Goal: Task Accomplishment & Management: Complete application form

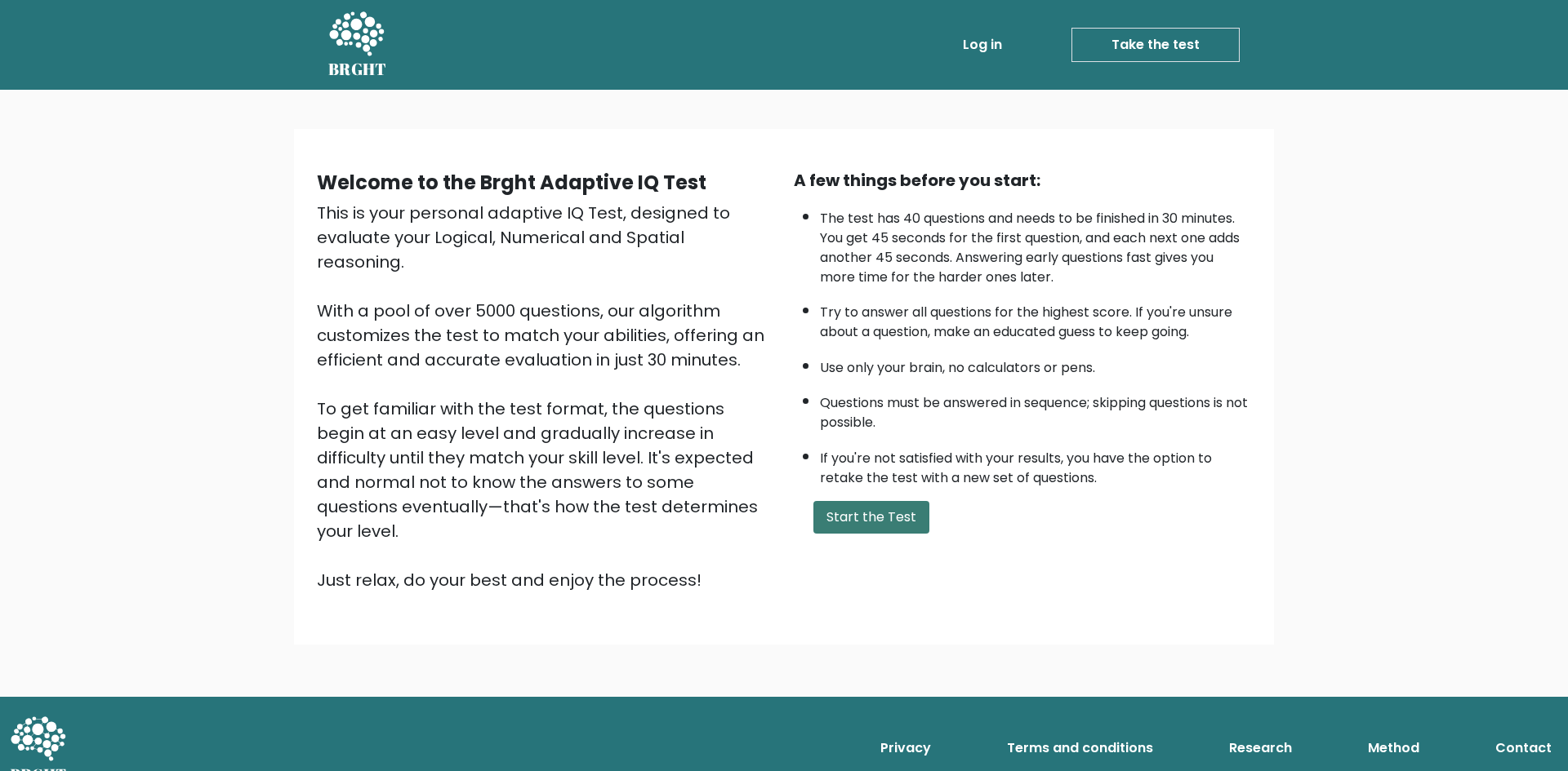
click at [864, 516] on button "Start the Test" at bounding box center [871, 517] width 116 height 33
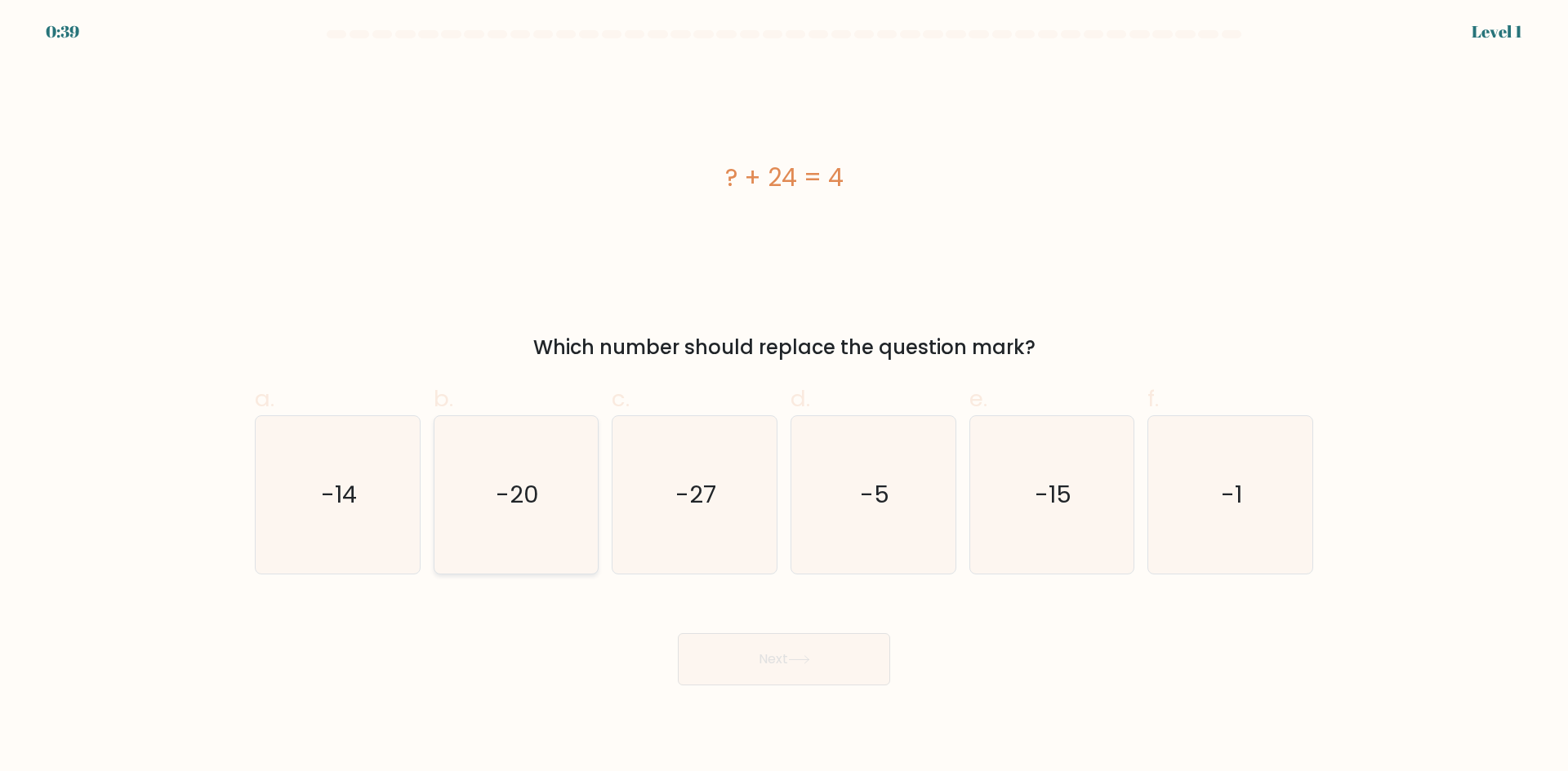
click at [497, 478] on icon "-20" at bounding box center [516, 495] width 157 height 157
click at [784, 396] on input "b. -20" at bounding box center [784, 392] width 1 height 11
radio input "true"
click at [866, 672] on button "Next" at bounding box center [783, 659] width 212 height 52
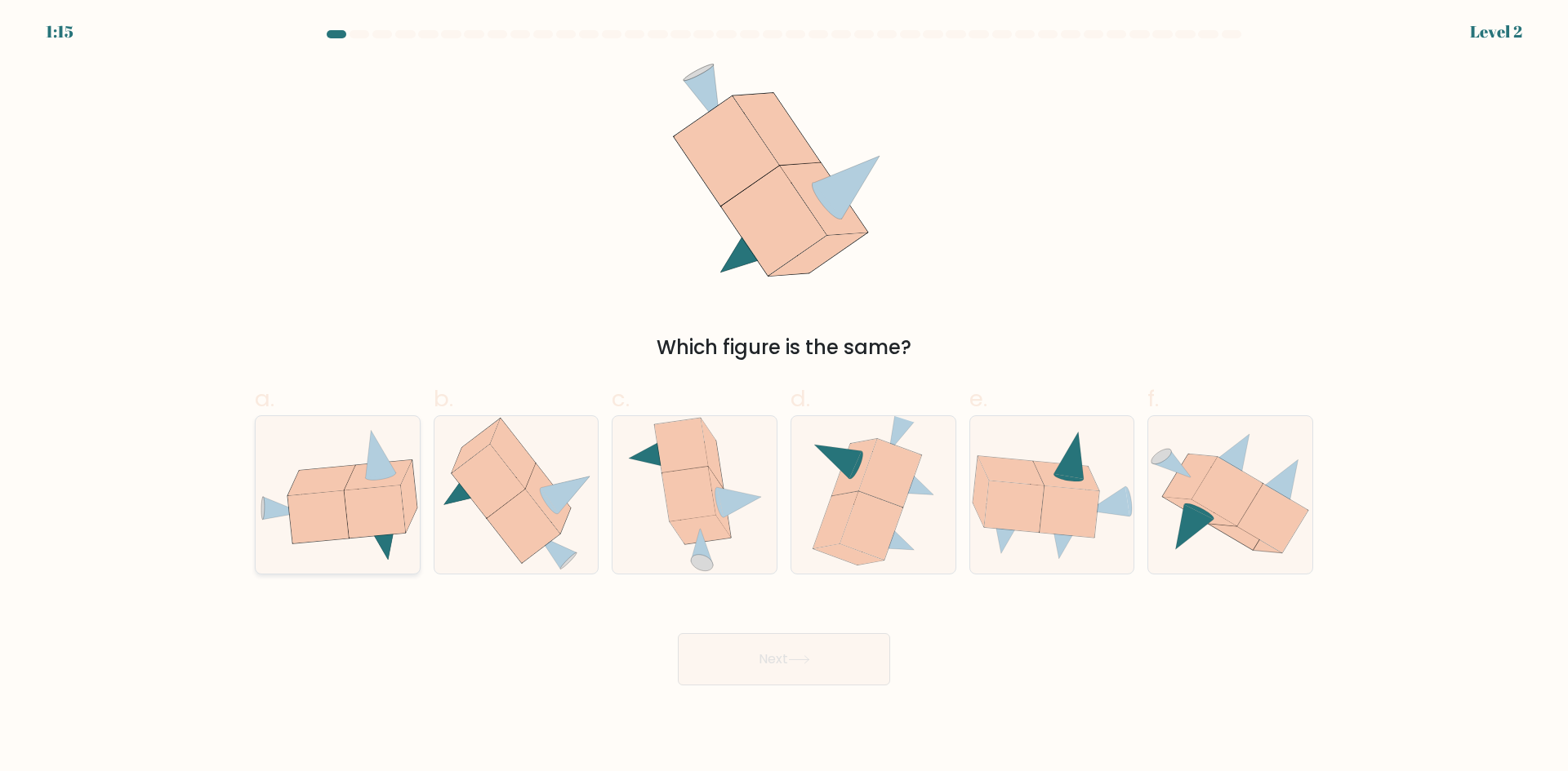
click at [266, 467] on icon at bounding box center [338, 495] width 164 height 134
click at [784, 396] on input "a." at bounding box center [784, 392] width 1 height 11
radio input "true"
click at [726, 657] on button "Next" at bounding box center [783, 659] width 212 height 52
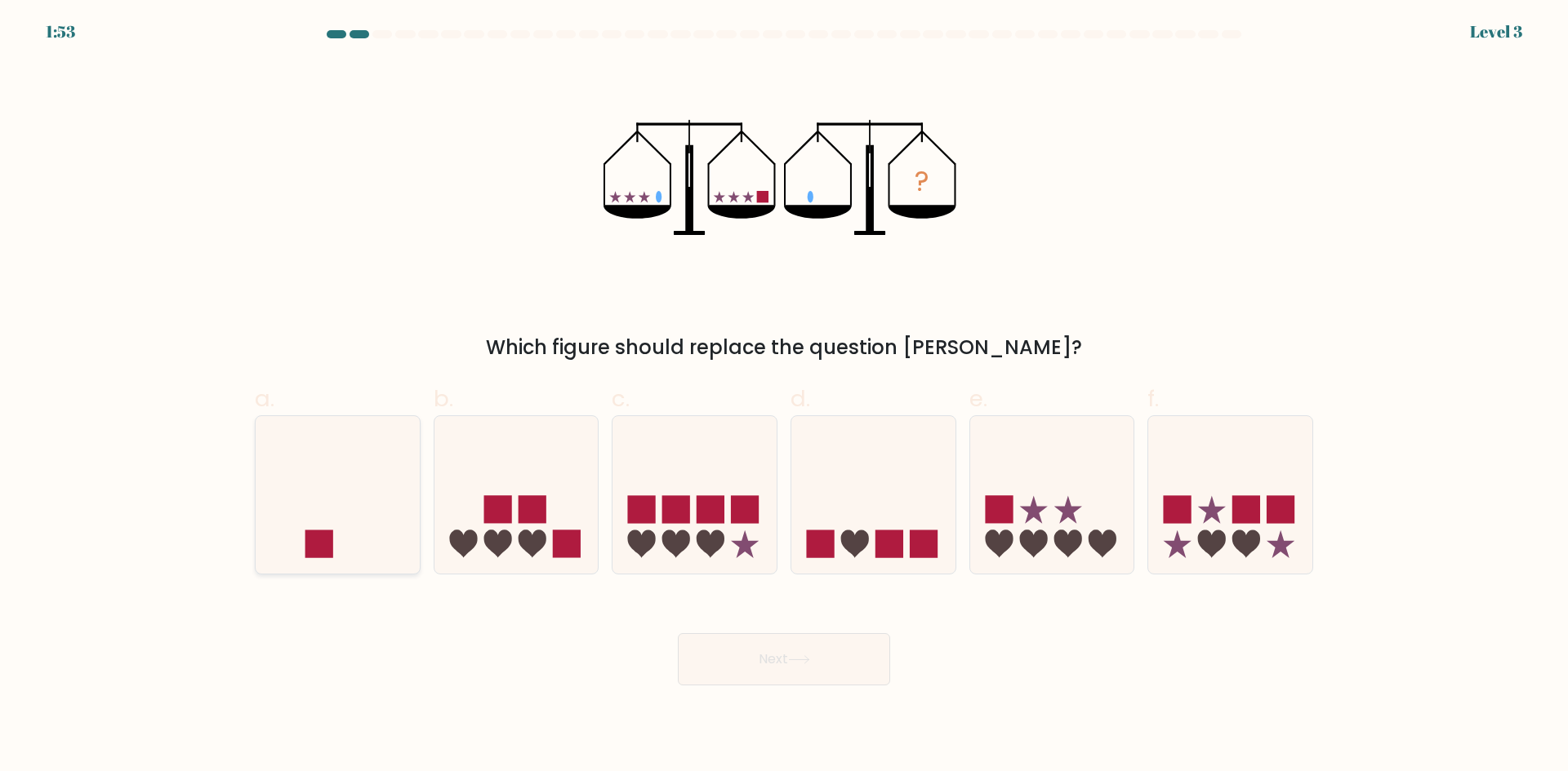
click at [285, 528] on icon at bounding box center [338, 495] width 164 height 135
click at [784, 396] on input "a." at bounding box center [784, 392] width 1 height 11
radio input "true"
click at [765, 652] on button "Next" at bounding box center [783, 659] width 212 height 52
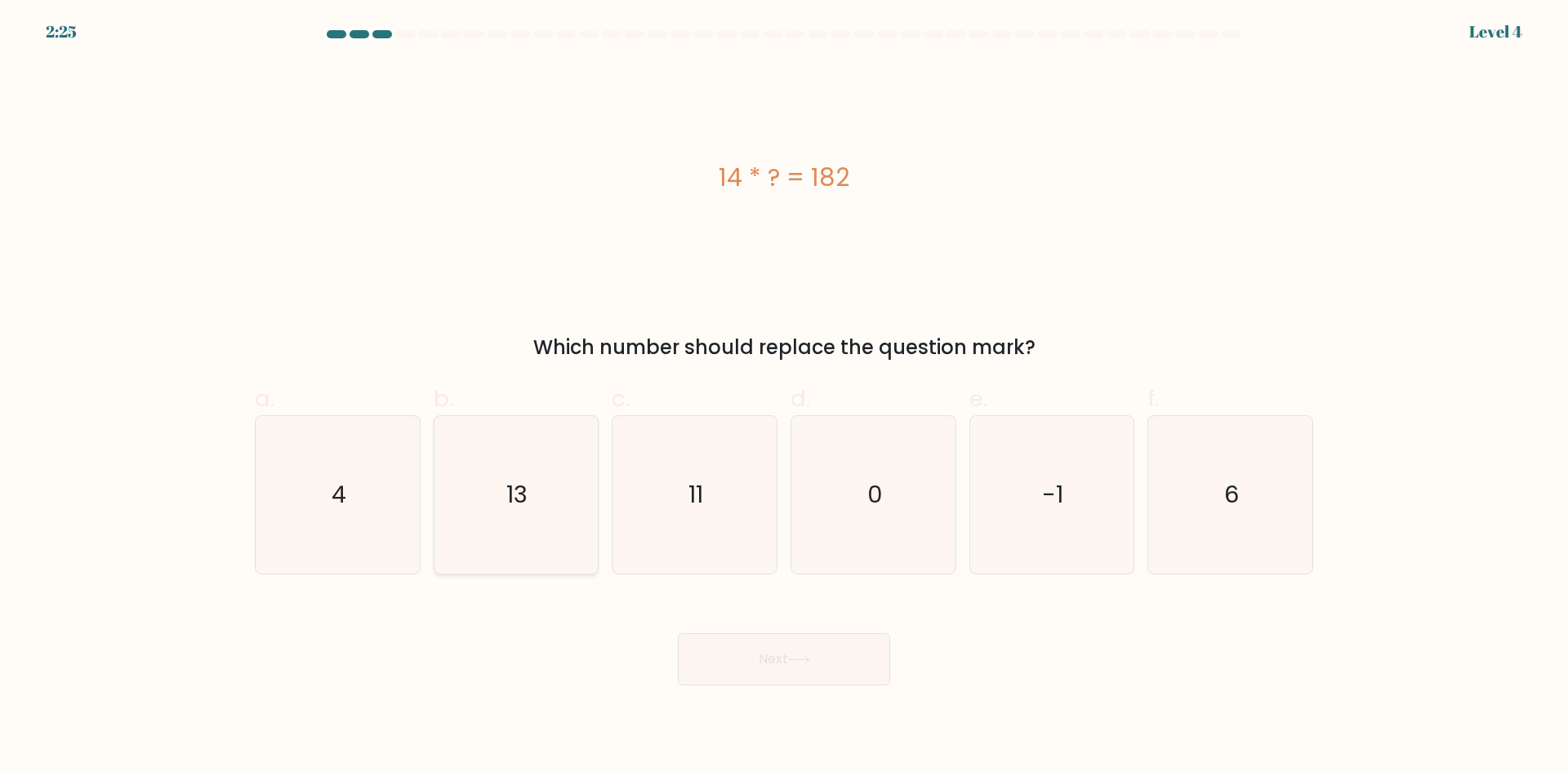
click at [528, 507] on text "13" at bounding box center [518, 495] width 22 height 33
click at [784, 396] on input "b. 13" at bounding box center [784, 392] width 1 height 11
radio input "true"
click at [740, 654] on button "Next" at bounding box center [783, 659] width 212 height 52
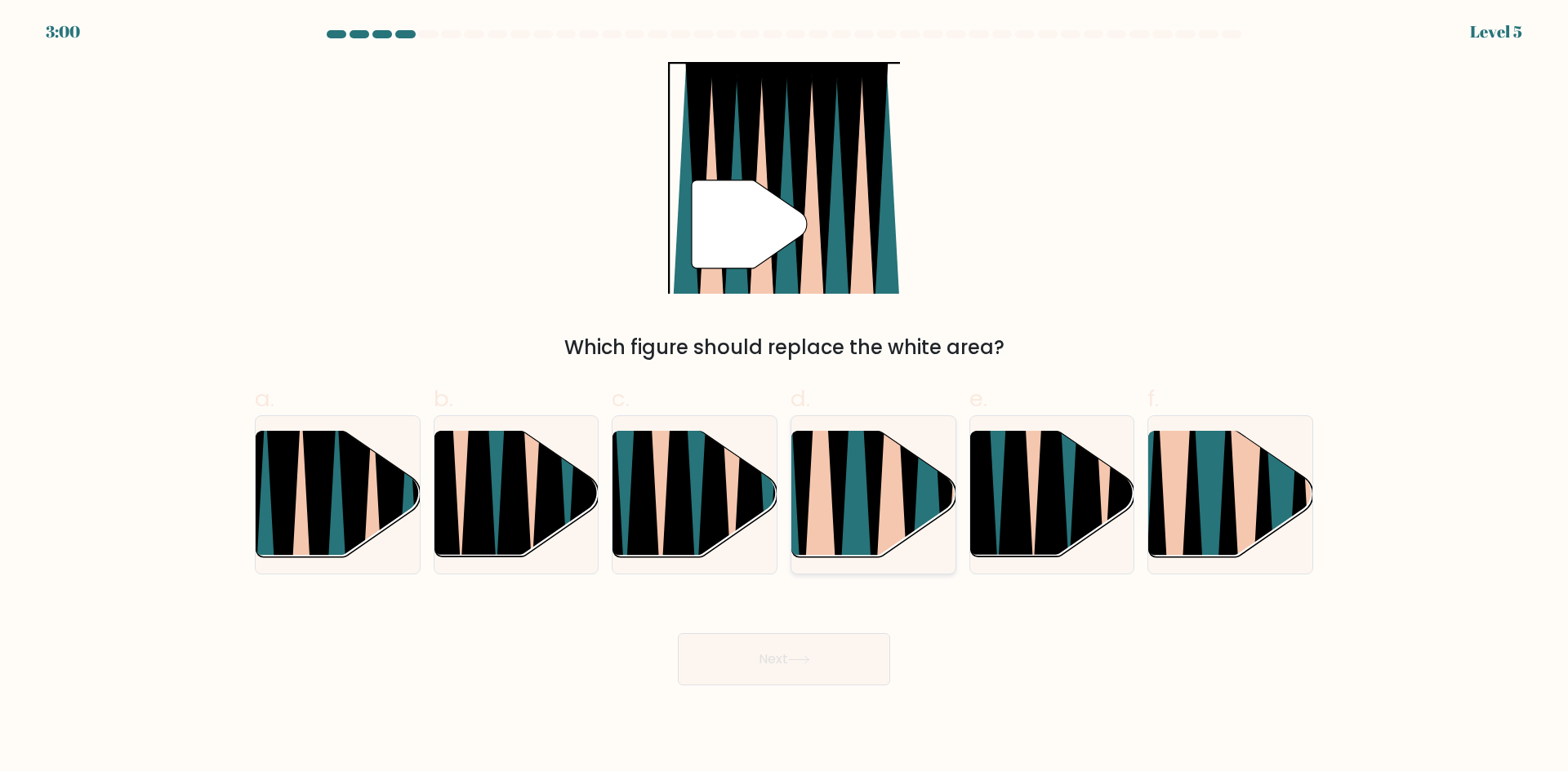
drag, startPoint x: 947, startPoint y: 501, endPoint x: 929, endPoint y: 512, distance: 21.1
click at [941, 505] on icon at bounding box center [945, 429] width 37 height 328
click at [785, 396] on input "d." at bounding box center [784, 392] width 1 height 11
radio input "true"
click at [768, 644] on button "Next" at bounding box center [783, 659] width 212 height 52
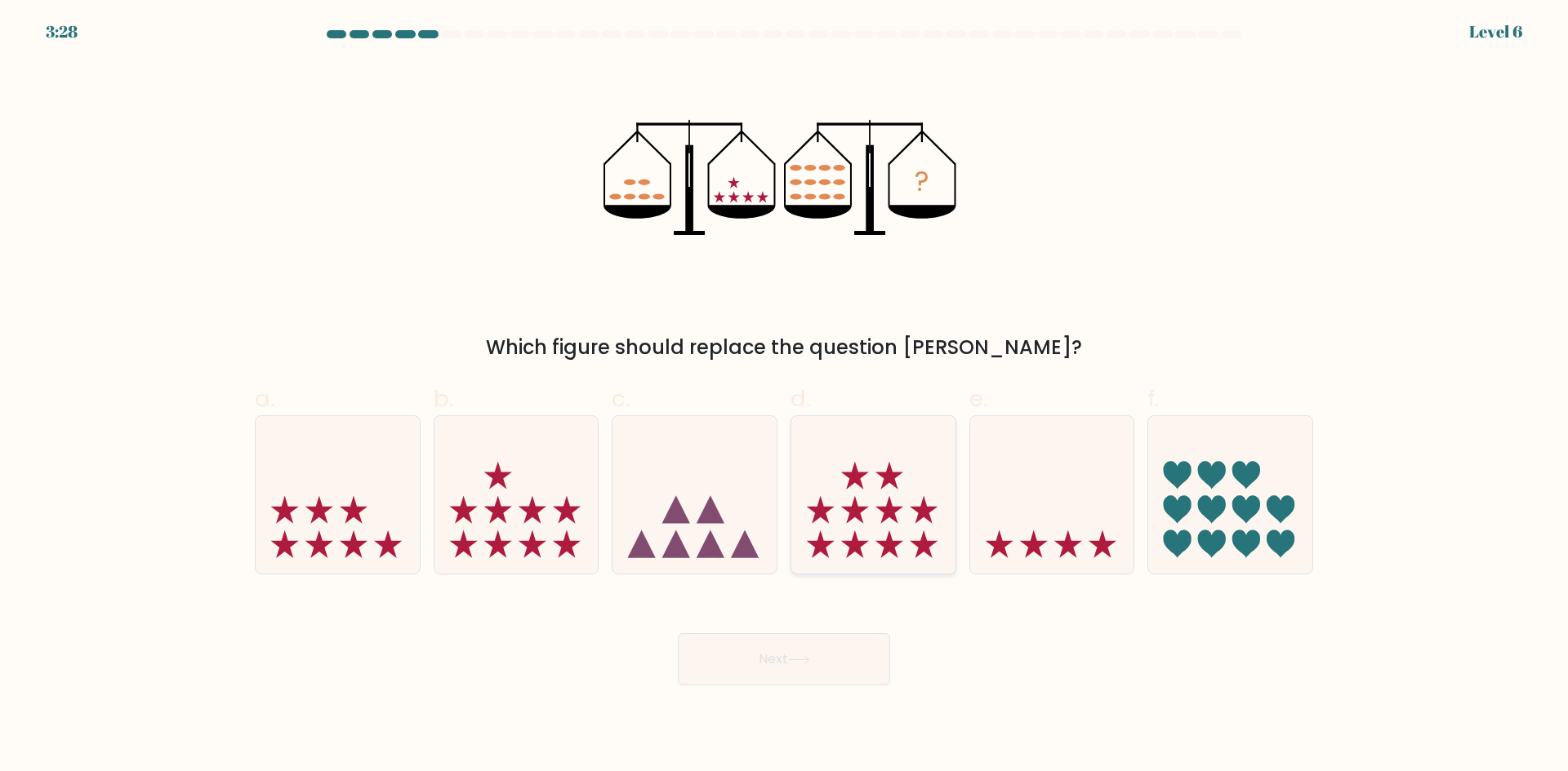
click at [904, 534] on icon at bounding box center [873, 495] width 164 height 135
click at [785, 396] on input "d." at bounding box center [784, 392] width 1 height 11
radio input "true"
click at [807, 664] on icon at bounding box center [798, 660] width 22 height 9
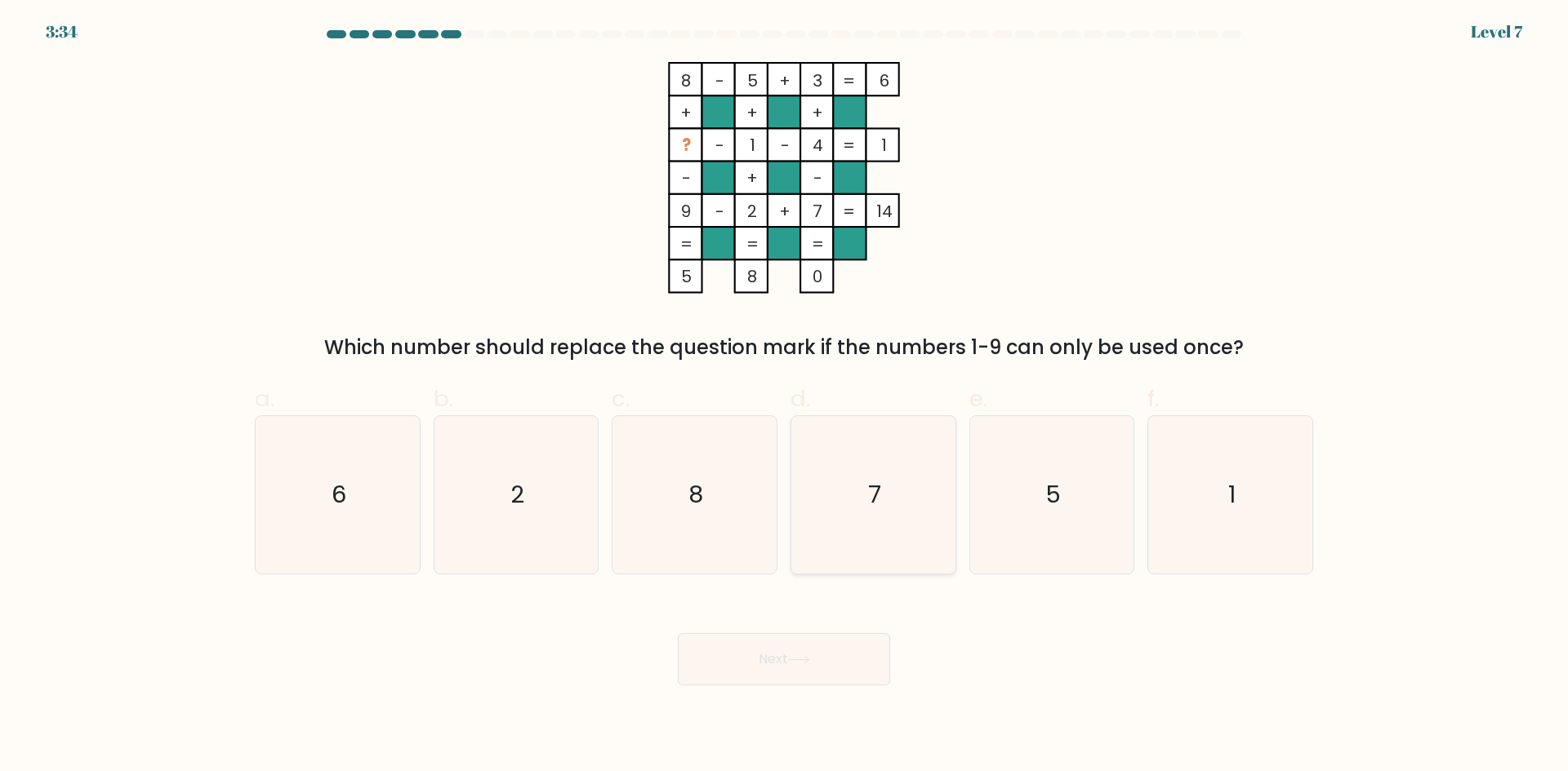
click at [940, 457] on icon "7" at bounding box center [873, 495] width 157 height 157
click at [785, 396] on input "d. 7" at bounding box center [784, 392] width 1 height 11
radio input "true"
click at [771, 668] on button "Next" at bounding box center [783, 659] width 212 height 52
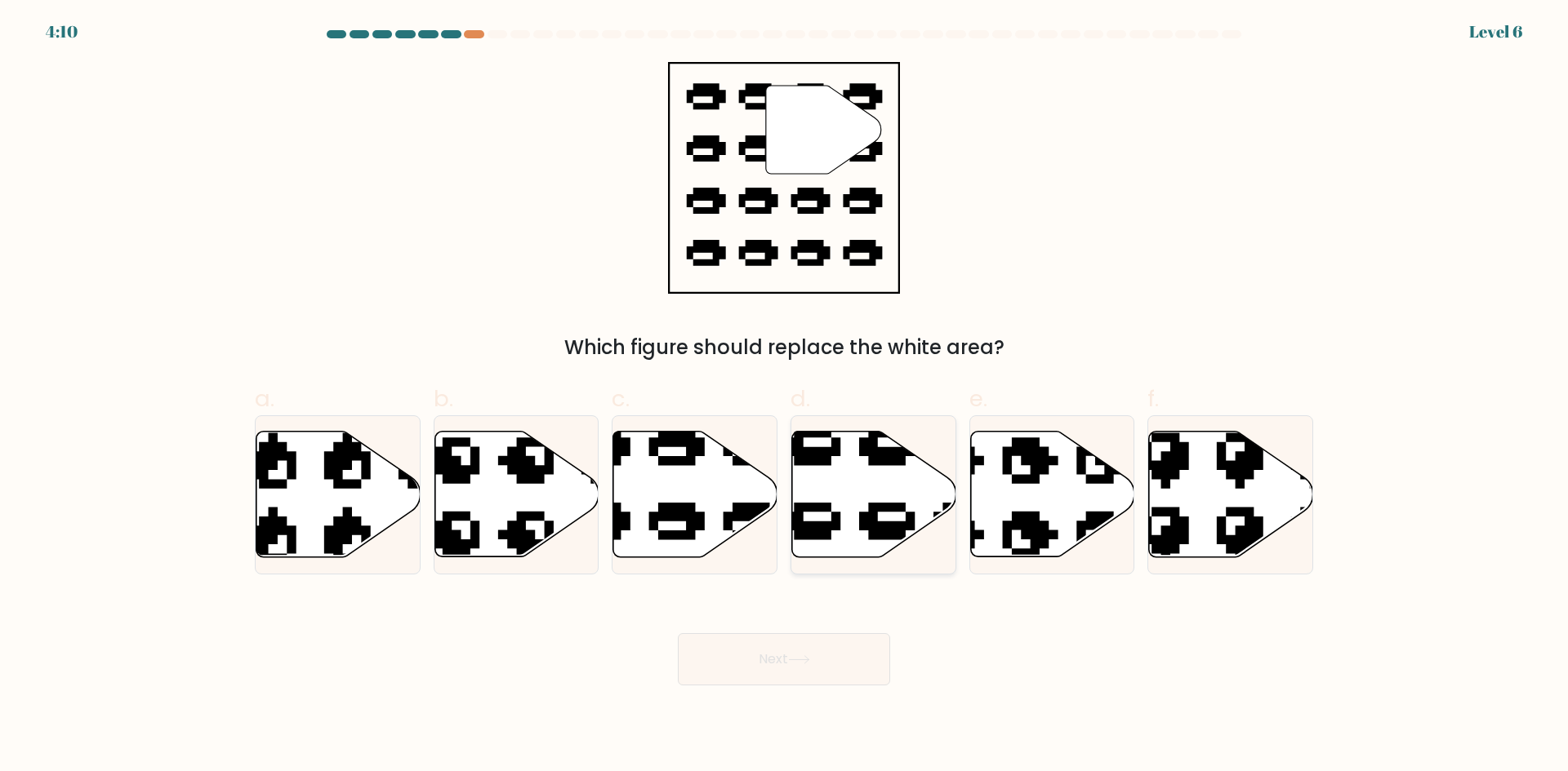
click at [880, 490] on icon at bounding box center [874, 494] width 164 height 125
click at [785, 396] on input "d." at bounding box center [784, 392] width 1 height 11
radio input "true"
click at [640, 521] on icon at bounding box center [695, 494] width 164 height 125
click at [784, 396] on input "c." at bounding box center [784, 392] width 1 height 11
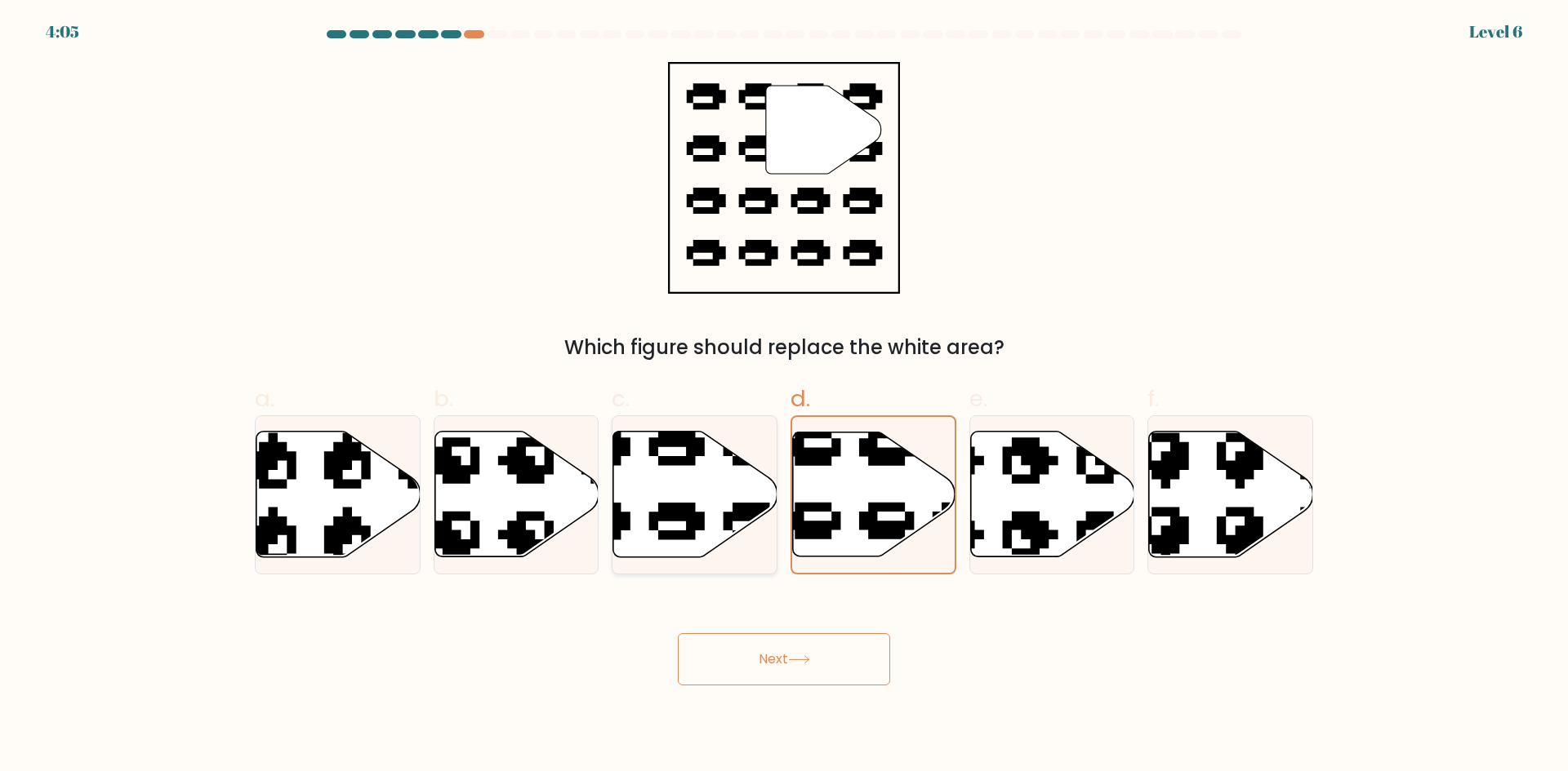
radio input "true"
click at [742, 655] on button "Next" at bounding box center [783, 659] width 212 height 52
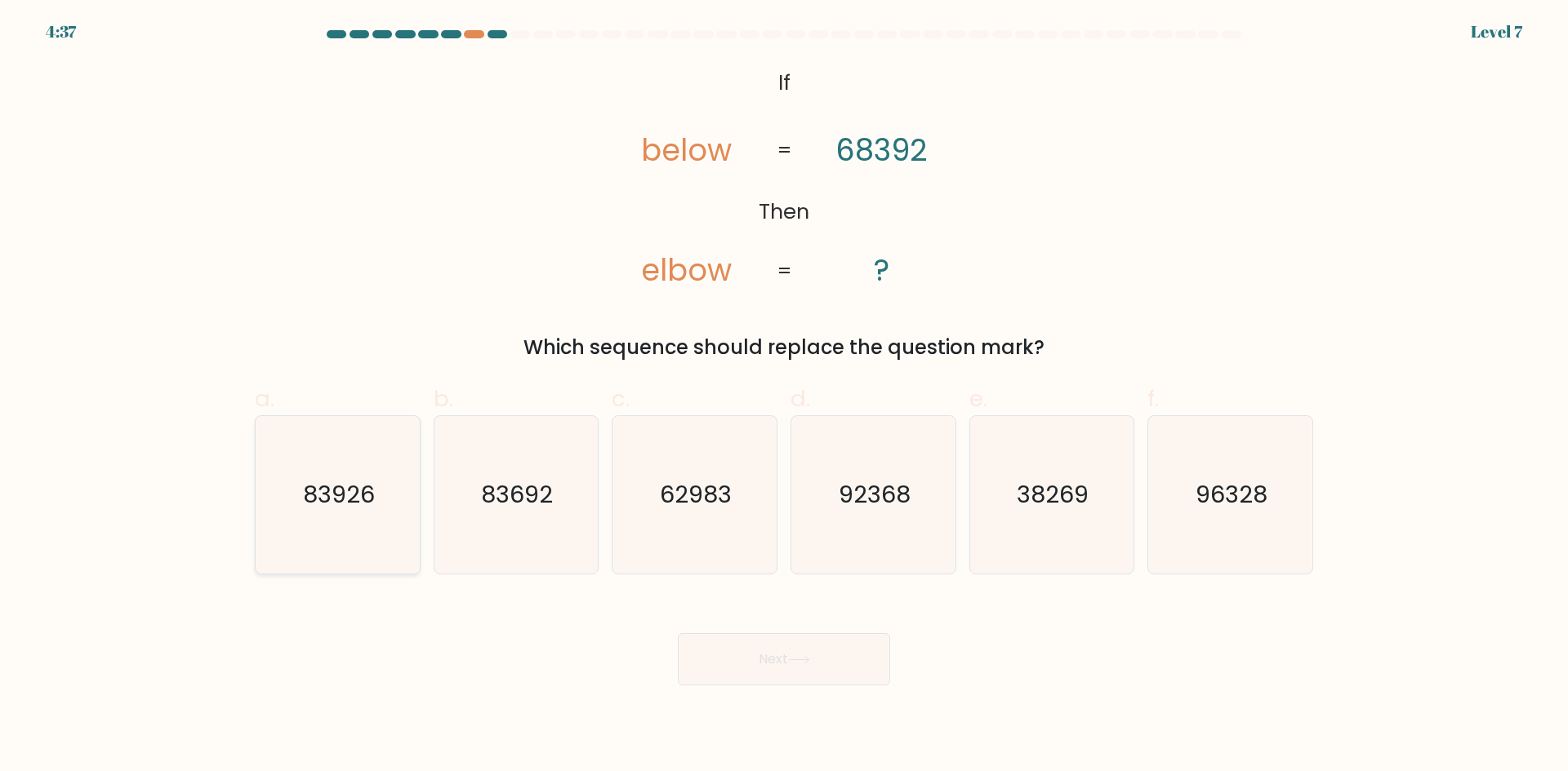
drag, startPoint x: 321, startPoint y: 494, endPoint x: 353, endPoint y: 510, distance: 35.8
click at [321, 495] on text "83926" at bounding box center [339, 495] width 72 height 33
click at [784, 396] on input "a. 83926" at bounding box center [784, 392] width 1 height 11
radio input "true"
click at [572, 542] on icon "83692" at bounding box center [516, 495] width 157 height 157
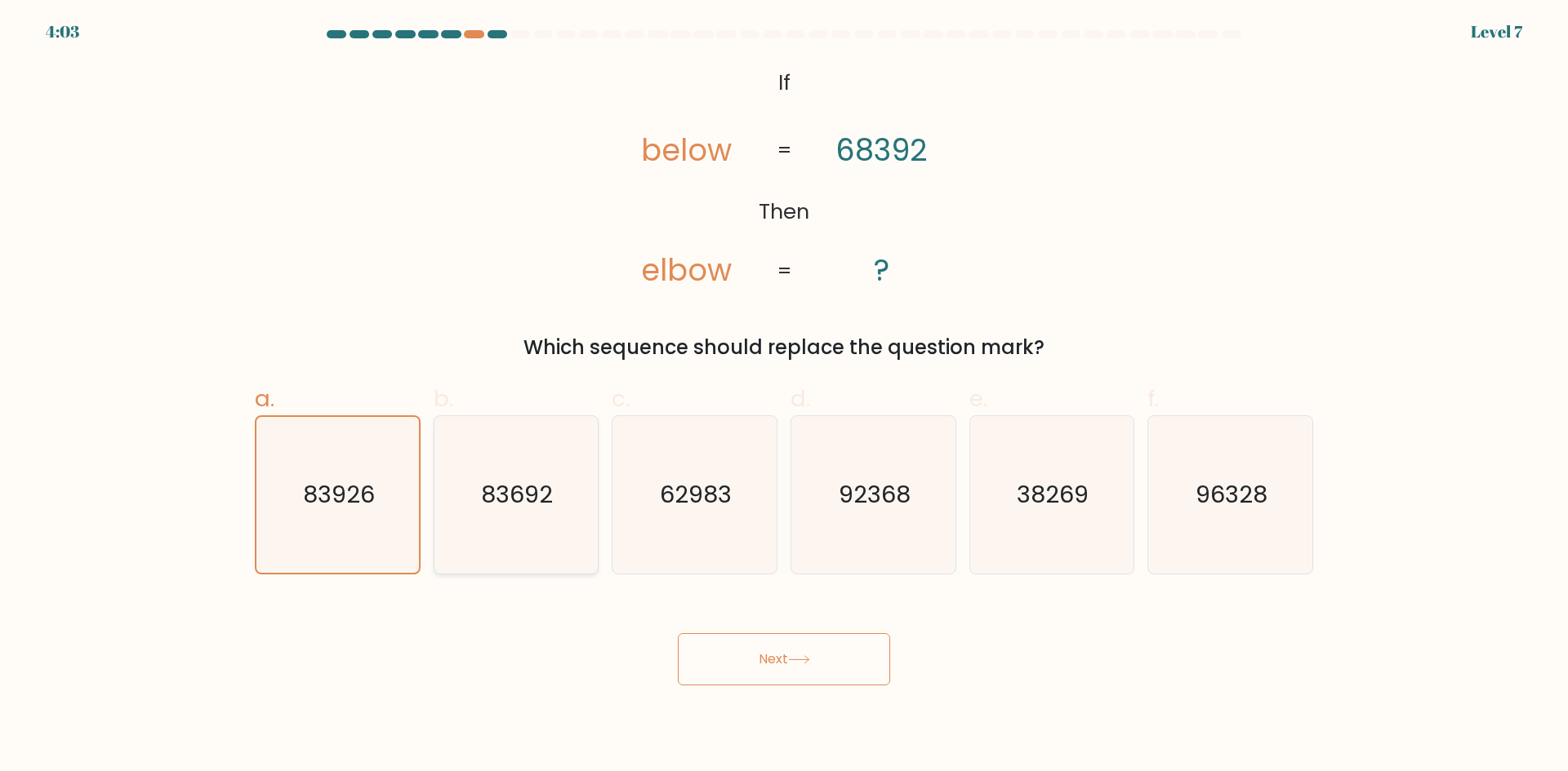
click at [784, 396] on input "b. 83692" at bounding box center [784, 392] width 1 height 11
radio input "true"
click at [744, 666] on button "Next" at bounding box center [783, 659] width 212 height 52
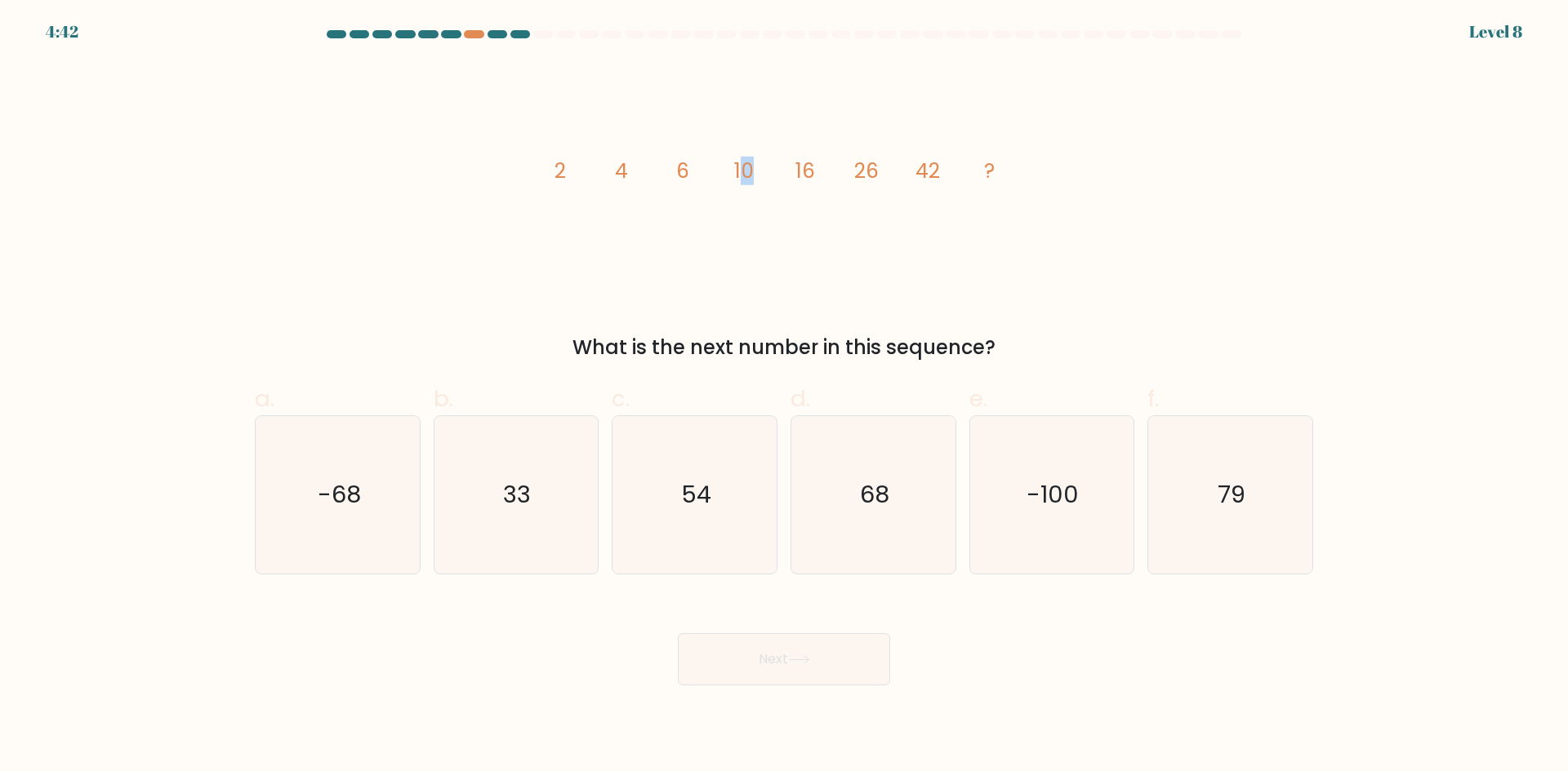
drag, startPoint x: 740, startPoint y: 172, endPoint x: 754, endPoint y: 172, distance: 14.0
click at [754, 172] on icon "image/svg+xml 2 4 6 10 16 26 42 ?" at bounding box center [784, 178] width 490 height 232
click at [751, 201] on icon "image/svg+xml 2 4 6 10 16 26 42 ?" at bounding box center [784, 178] width 490 height 232
click at [632, 181] on icon "image/svg+xml 2 4 6 10 16 26 42 ?" at bounding box center [784, 178] width 490 height 232
drag, startPoint x: 615, startPoint y: 184, endPoint x: 667, endPoint y: 181, distance: 52.1
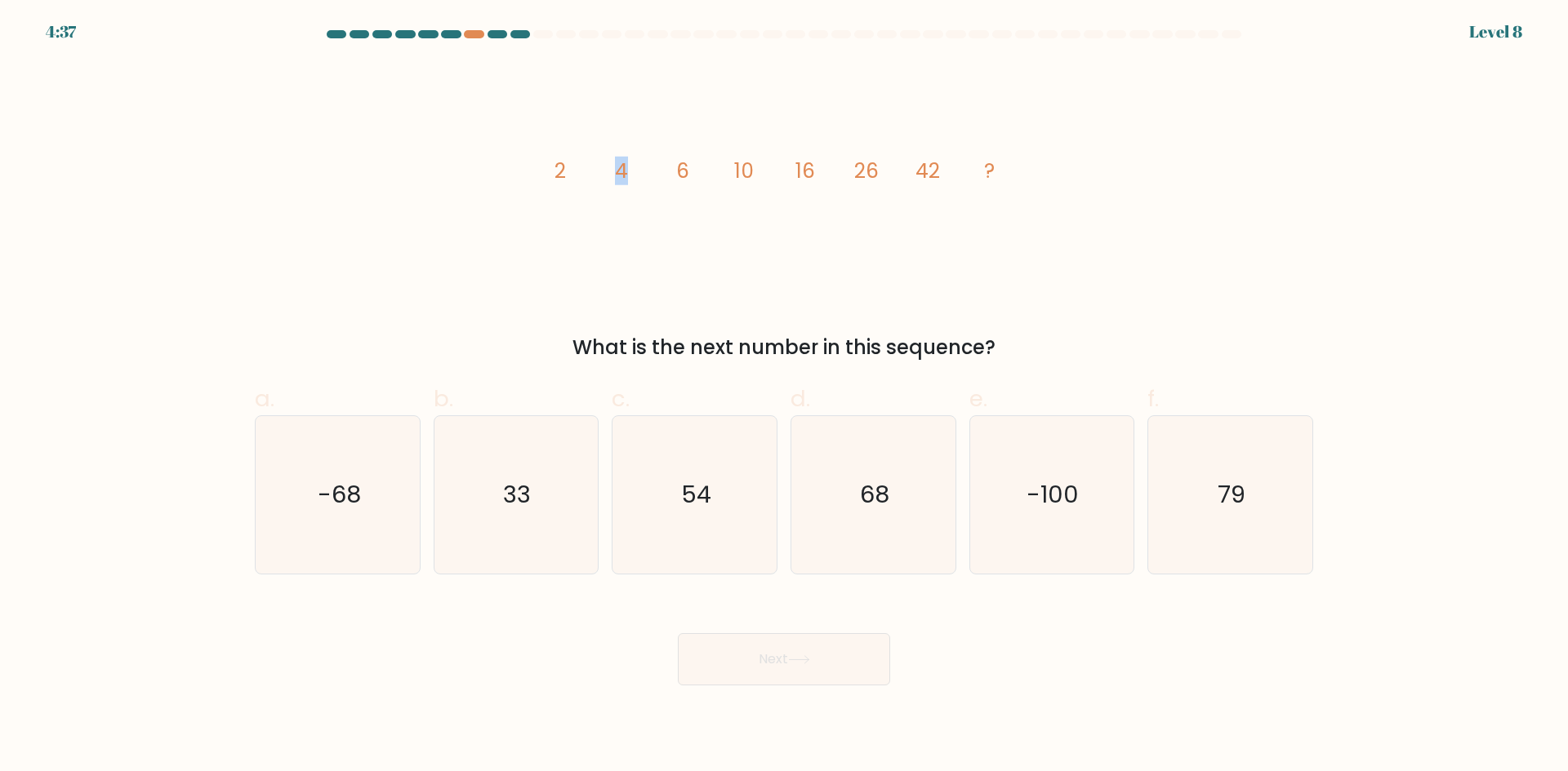
click at [652, 182] on icon "image/svg+xml 2 4 6 10 16 26 42 ?" at bounding box center [784, 178] width 490 height 232
drag, startPoint x: 761, startPoint y: 174, endPoint x: 798, endPoint y: 181, distance: 37.7
click at [798, 181] on g "2 4 6 10 16 26 42 ?" at bounding box center [774, 172] width 440 height 29
drag, startPoint x: 812, startPoint y: 174, endPoint x: 837, endPoint y: 175, distance: 25.0
click at [837, 175] on icon "image/svg+xml 2 4 6 10 16 26 42 ?" at bounding box center [784, 178] width 490 height 232
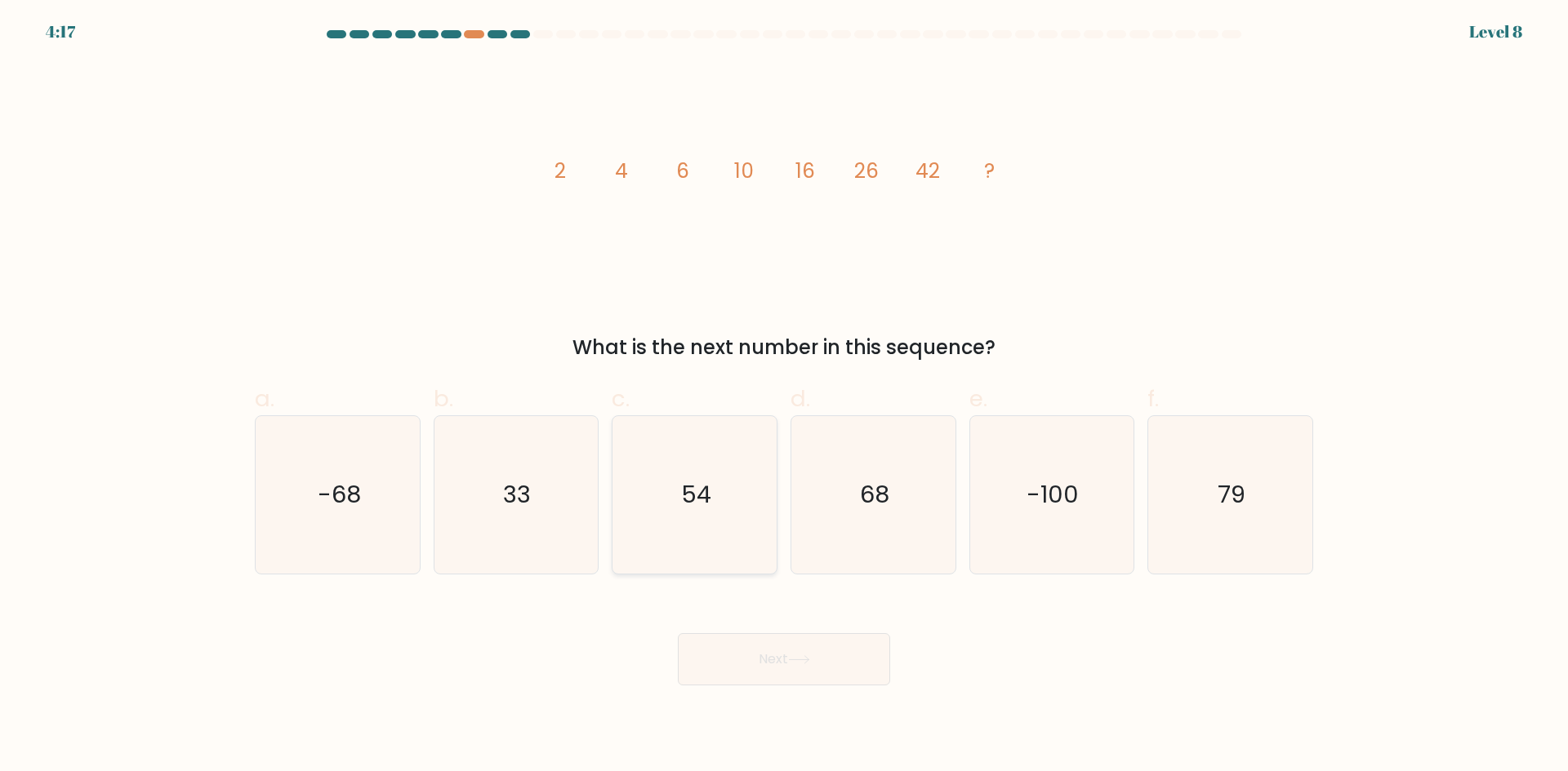
click at [688, 532] on icon "54" at bounding box center [695, 495] width 157 height 157
click at [784, 396] on input "c. 54" at bounding box center [784, 392] width 1 height 11
radio input "true"
click at [760, 681] on button "Next" at bounding box center [783, 659] width 212 height 52
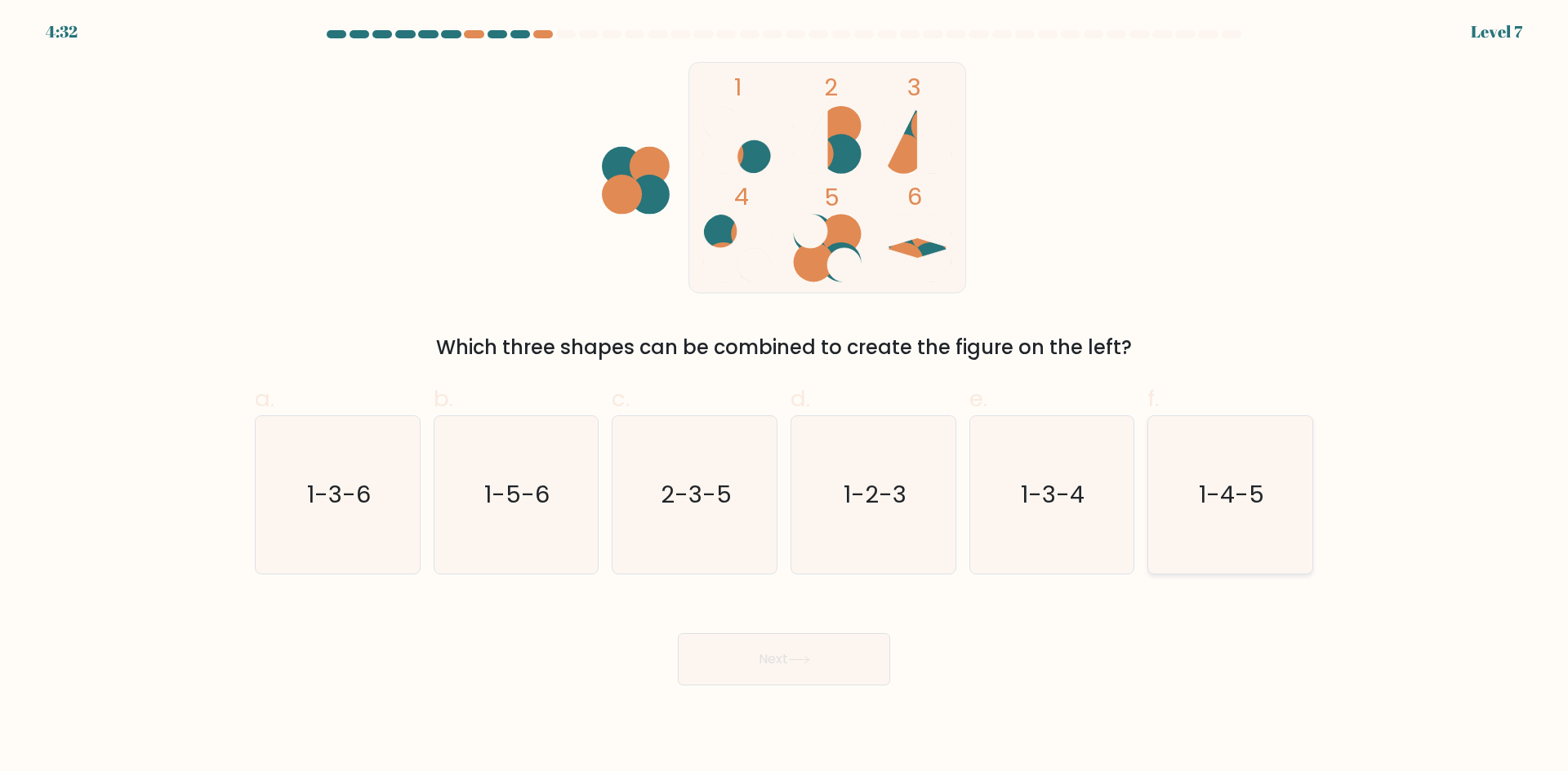
click at [1230, 548] on icon "1-4-5" at bounding box center [1230, 495] width 157 height 157
click at [785, 396] on input "f. 1-4-5" at bounding box center [784, 392] width 1 height 11
radio input "true"
click at [820, 671] on button "Next" at bounding box center [783, 659] width 212 height 52
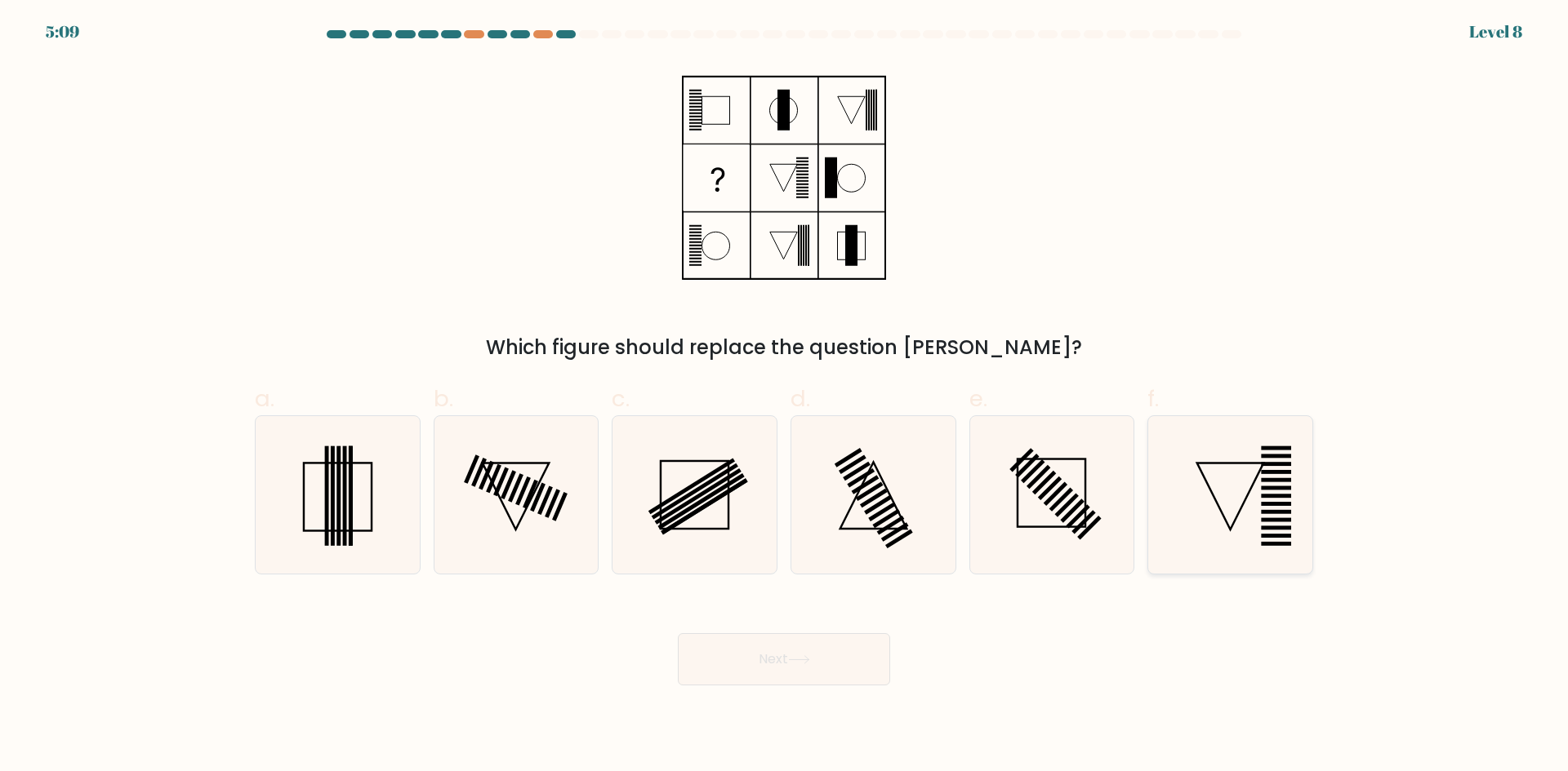
click at [1204, 515] on icon at bounding box center [1230, 495] width 157 height 157
click at [785, 396] on input "f." at bounding box center [784, 392] width 1 height 11
radio input "true"
click at [799, 655] on icon at bounding box center [798, 660] width 22 height 9
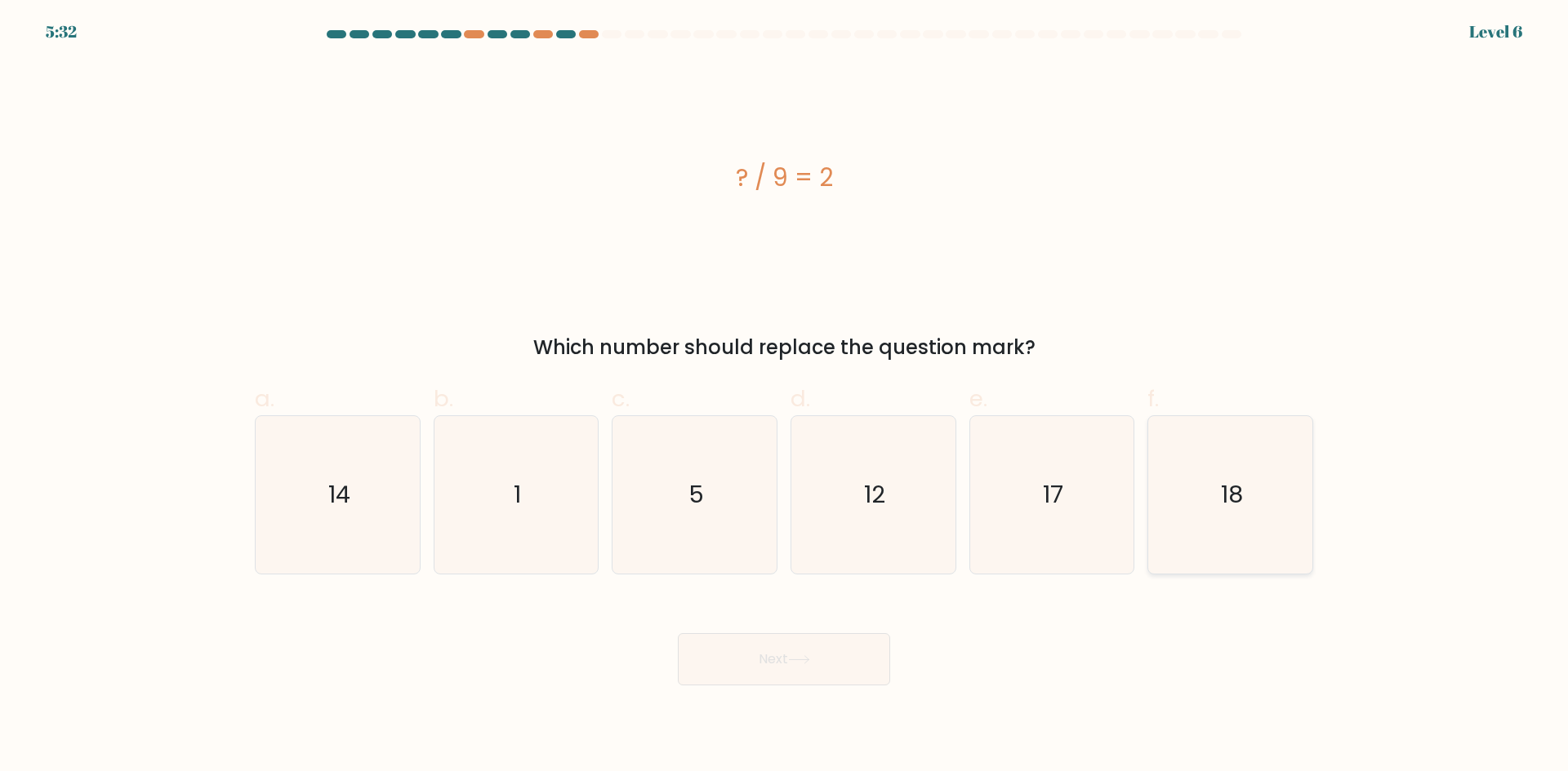
click at [1236, 480] on text "18" at bounding box center [1231, 495] width 22 height 33
click at [785, 396] on input "f. 18" at bounding box center [784, 392] width 1 height 11
radio input "true"
click at [729, 655] on button "Next" at bounding box center [783, 659] width 212 height 52
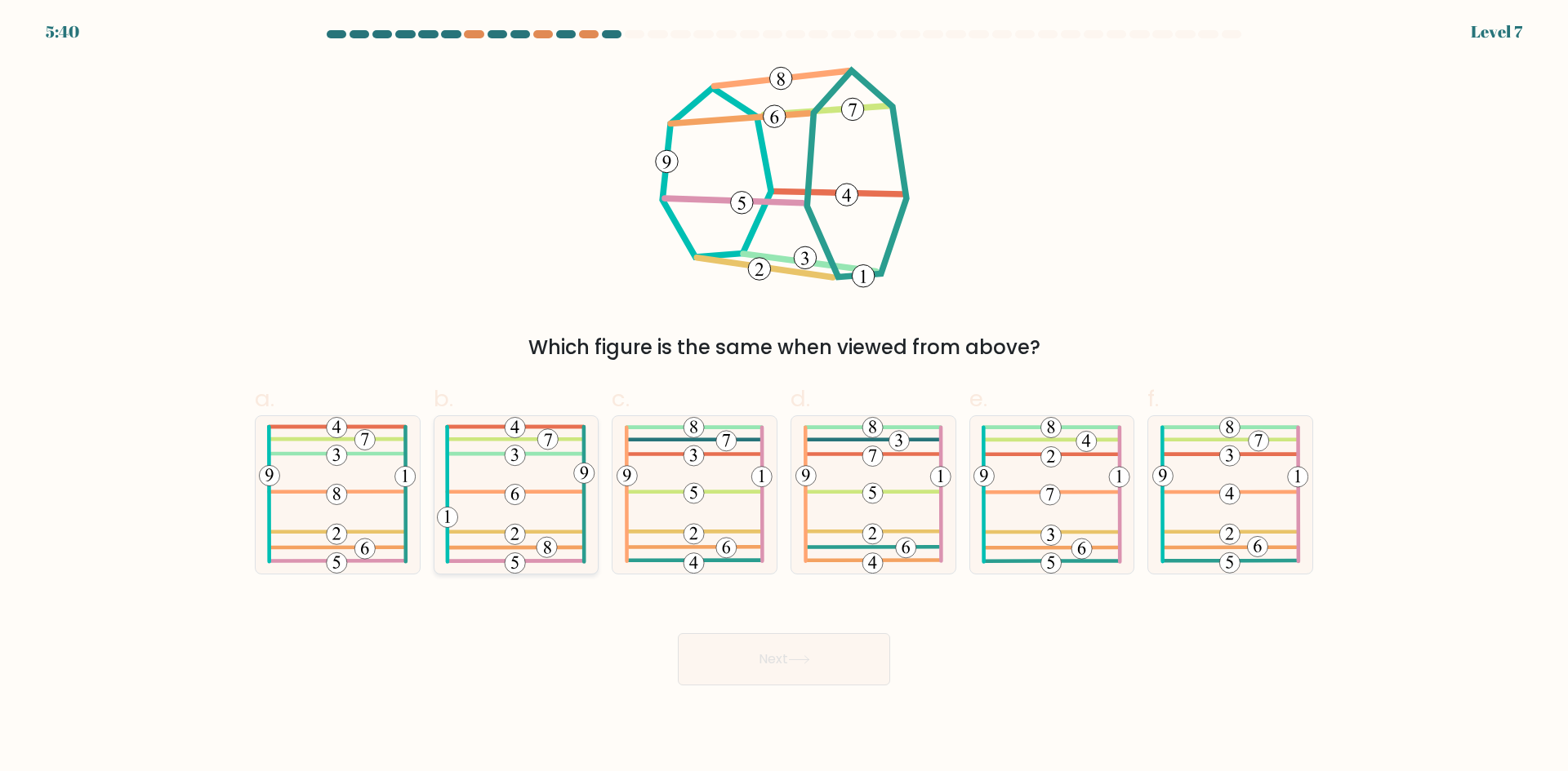
click at [587, 527] on icon at bounding box center [516, 495] width 157 height 157
click at [784, 396] on input "b." at bounding box center [784, 392] width 1 height 11
radio input "true"
click at [1102, 497] on icon at bounding box center [1051, 495] width 156 height 157
click at [785, 396] on input "e." at bounding box center [784, 392] width 1 height 11
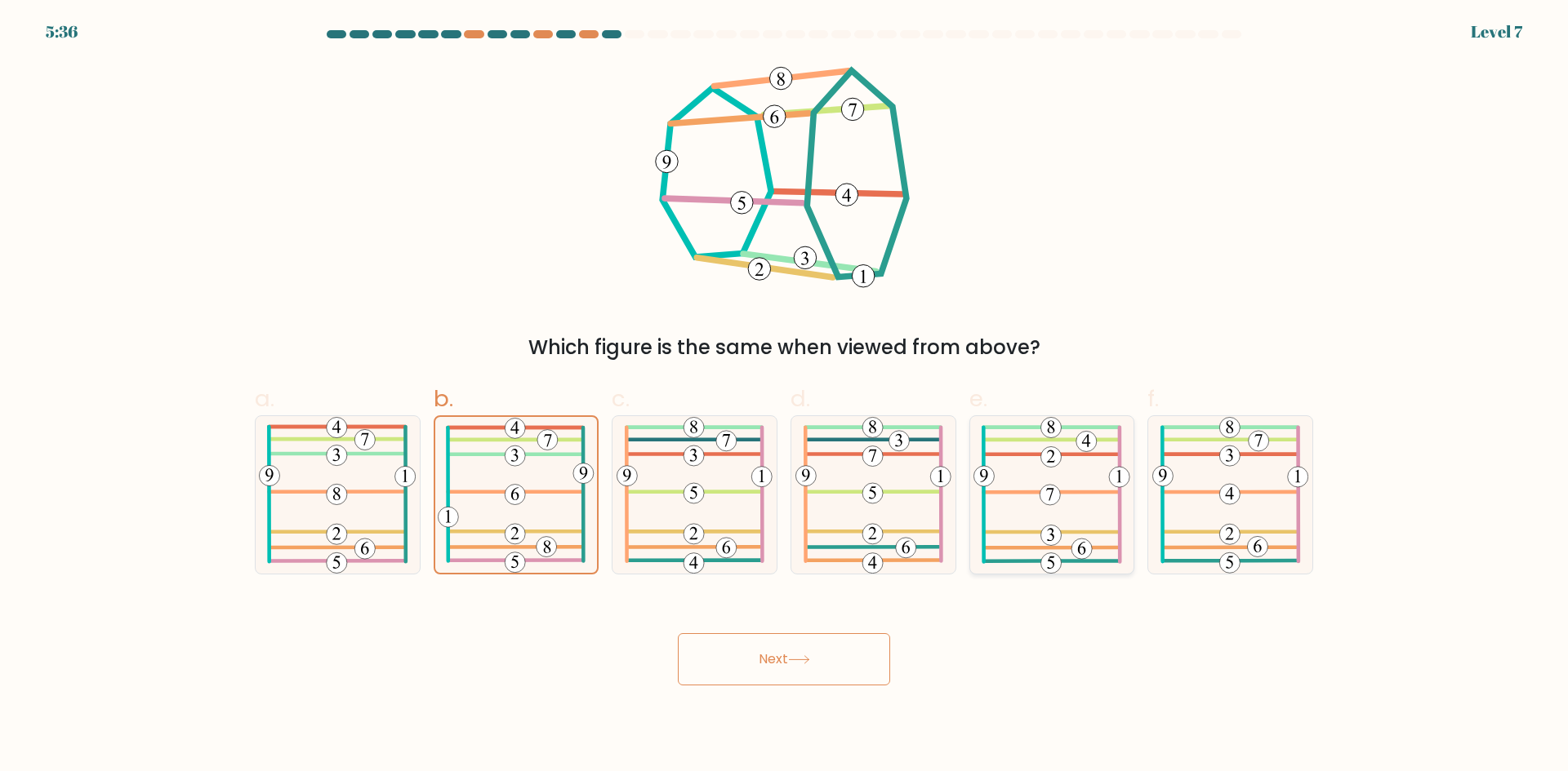
radio input "true"
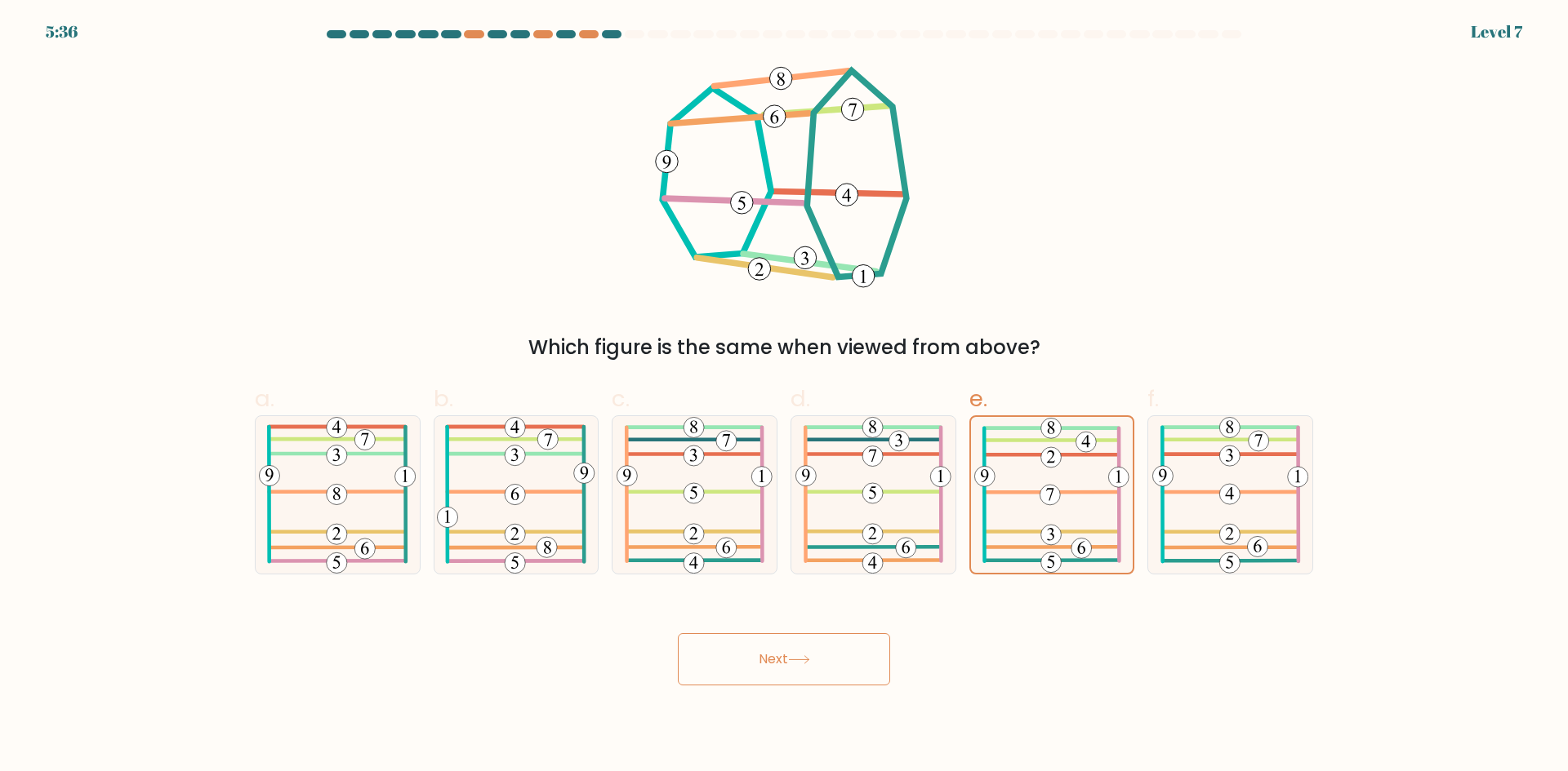
click at [861, 667] on button "Next" at bounding box center [783, 659] width 212 height 52
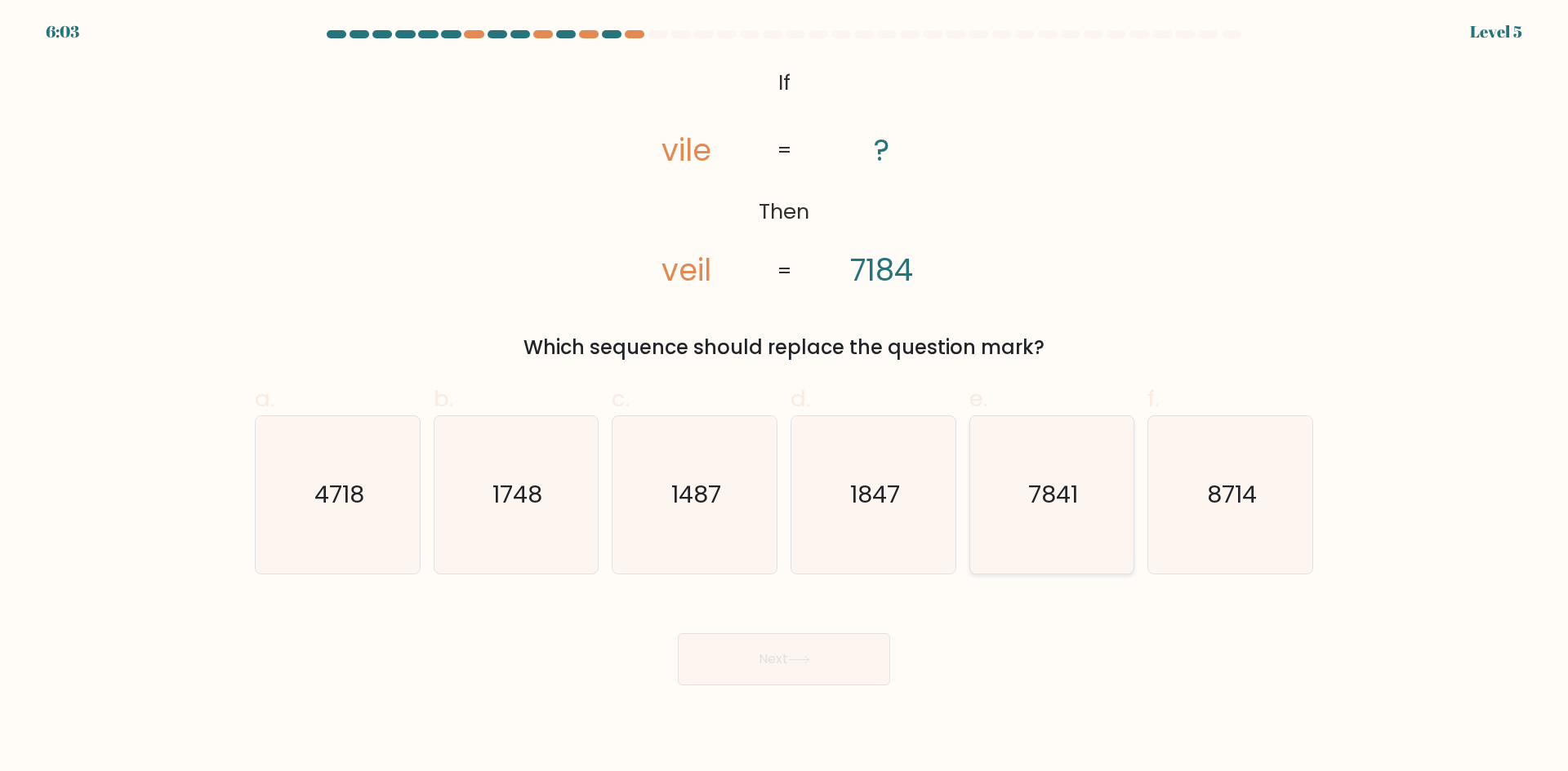
click at [1074, 514] on icon "7841" at bounding box center [1051, 495] width 157 height 157
click at [785, 396] on input "e. 7841" at bounding box center [784, 392] width 1 height 11
radio input "true"
click at [743, 658] on button "Next" at bounding box center [783, 659] width 212 height 52
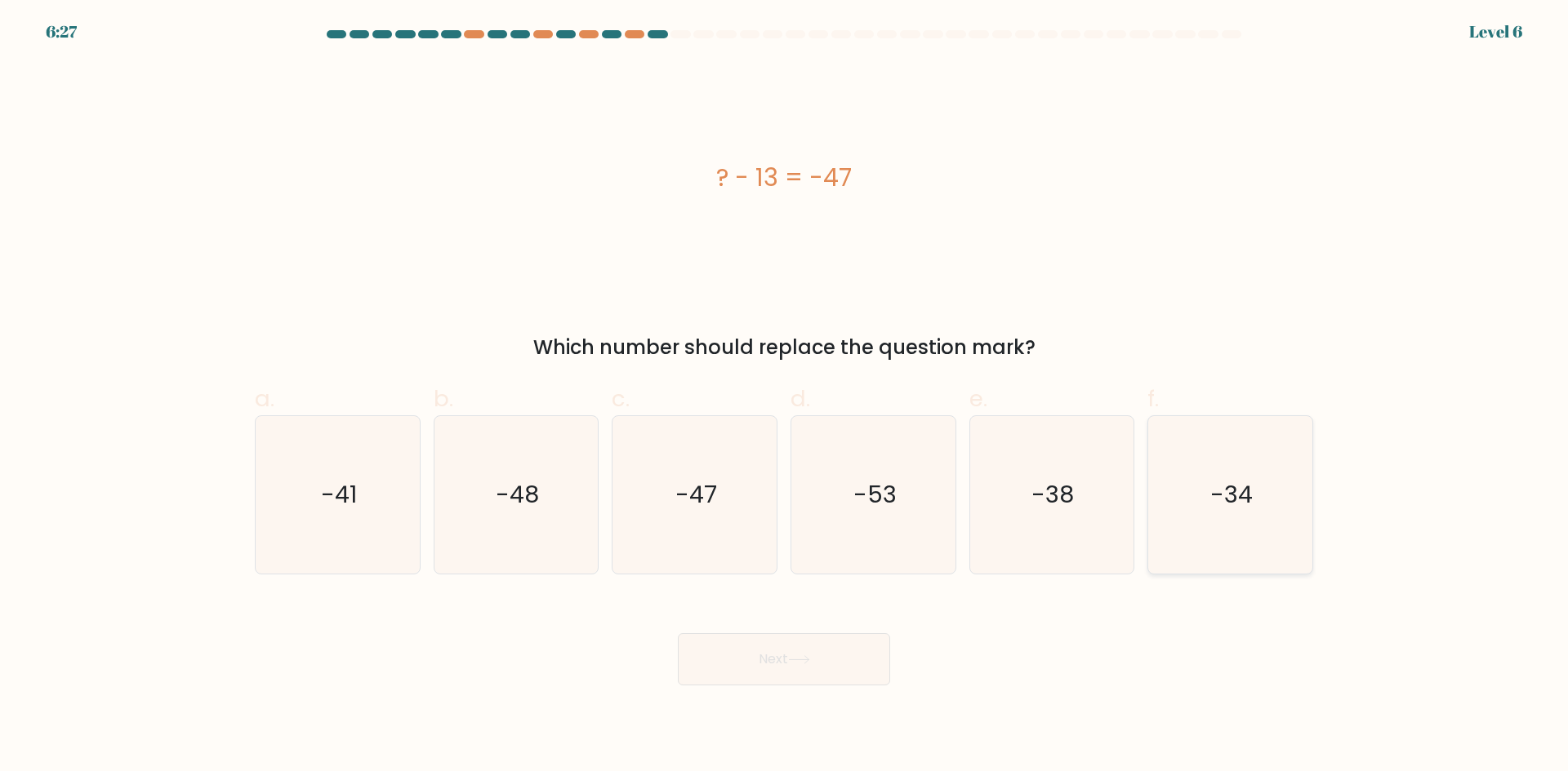
click at [1216, 513] on icon "-34" at bounding box center [1230, 495] width 157 height 157
click at [785, 396] on input "f. -34" at bounding box center [784, 392] width 1 height 11
radio input "true"
click at [864, 661] on button "Next" at bounding box center [783, 659] width 212 height 52
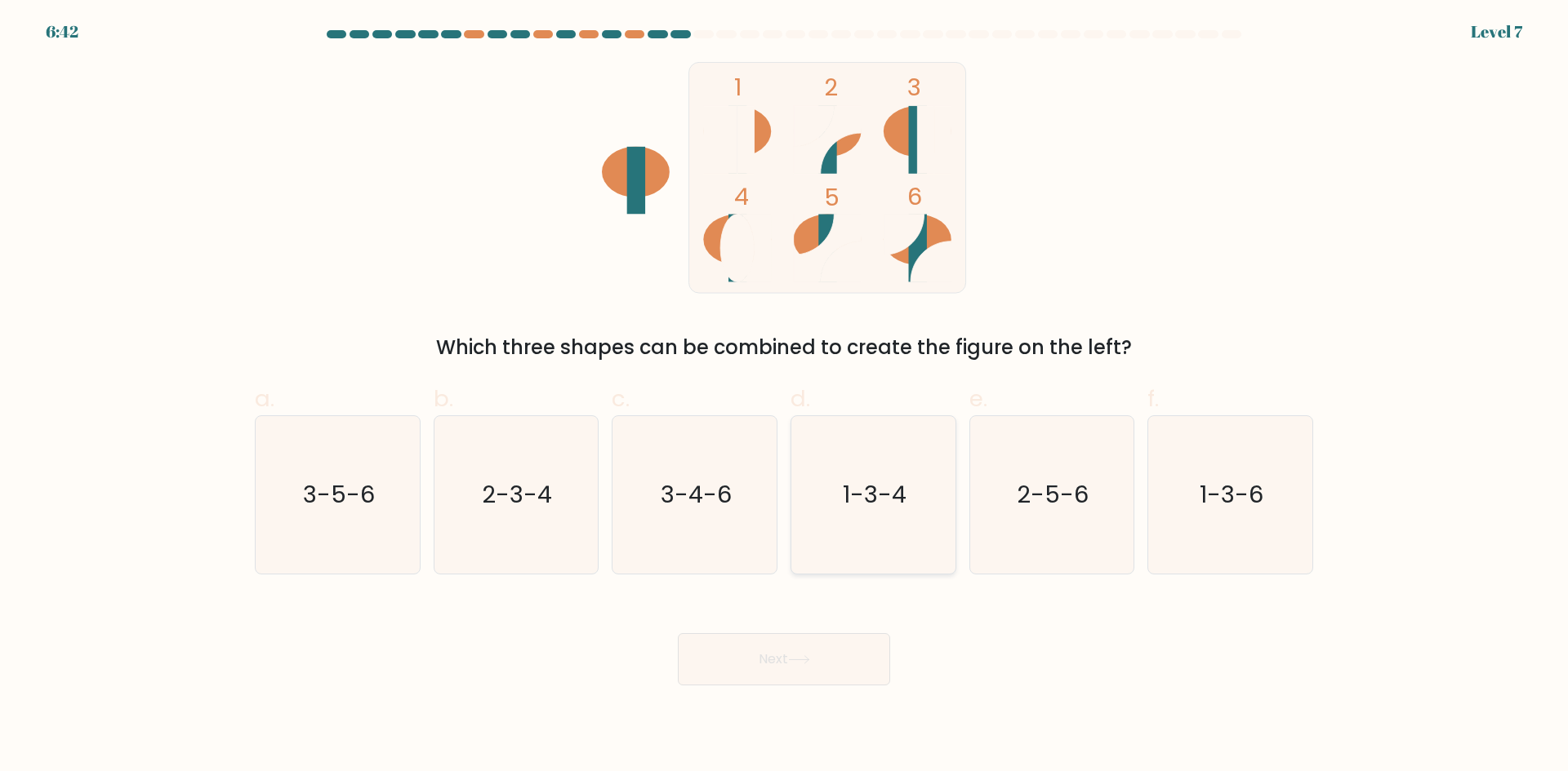
click at [906, 455] on icon "1-3-4" at bounding box center [873, 495] width 157 height 157
click at [785, 396] on input "d. 1-3-4" at bounding box center [784, 392] width 1 height 11
radio input "true"
click at [495, 535] on icon "2-3-4" at bounding box center [516, 495] width 157 height 157
click at [784, 396] on input "b. 2-3-4" at bounding box center [784, 392] width 1 height 11
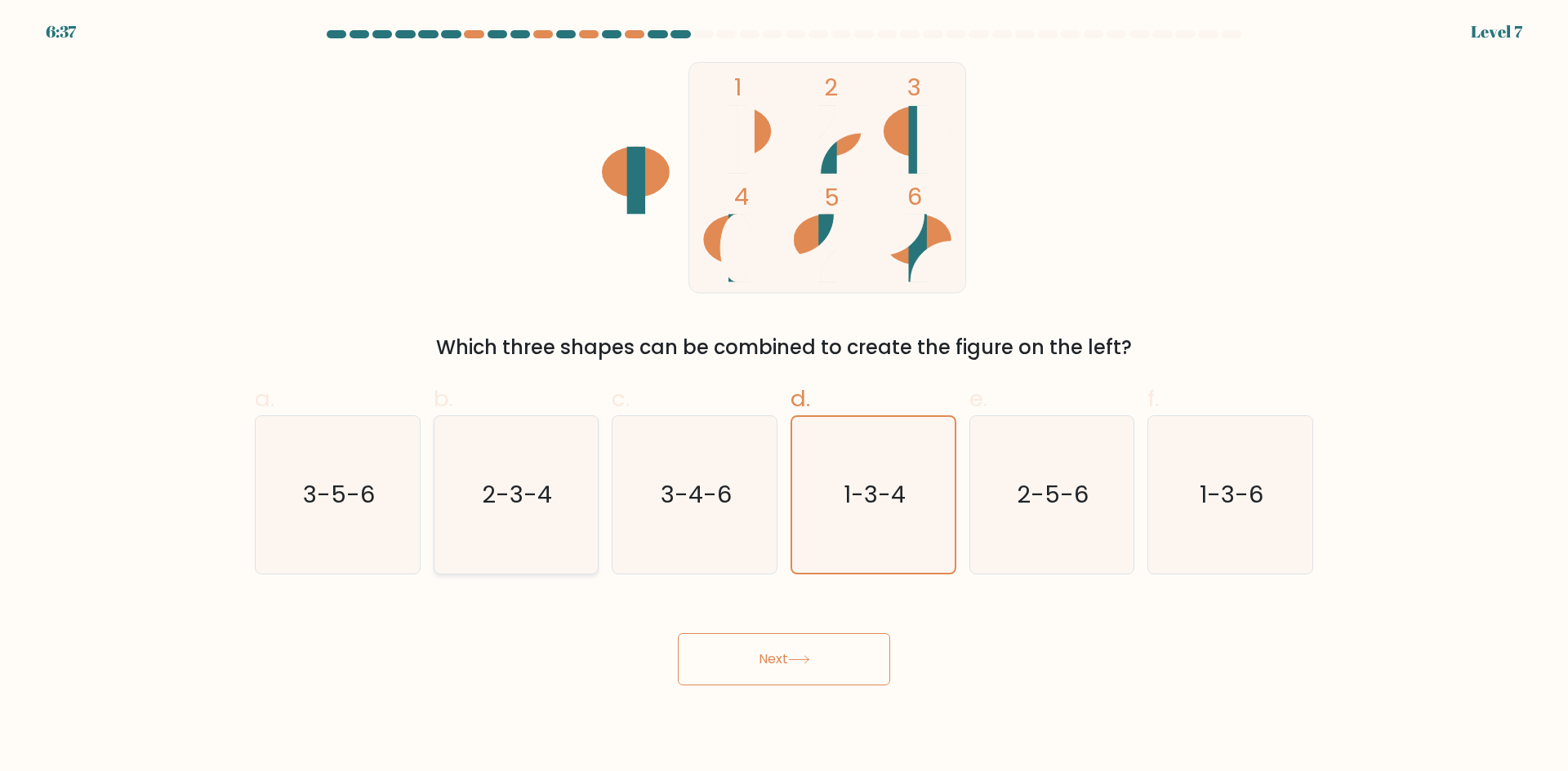
radio input "true"
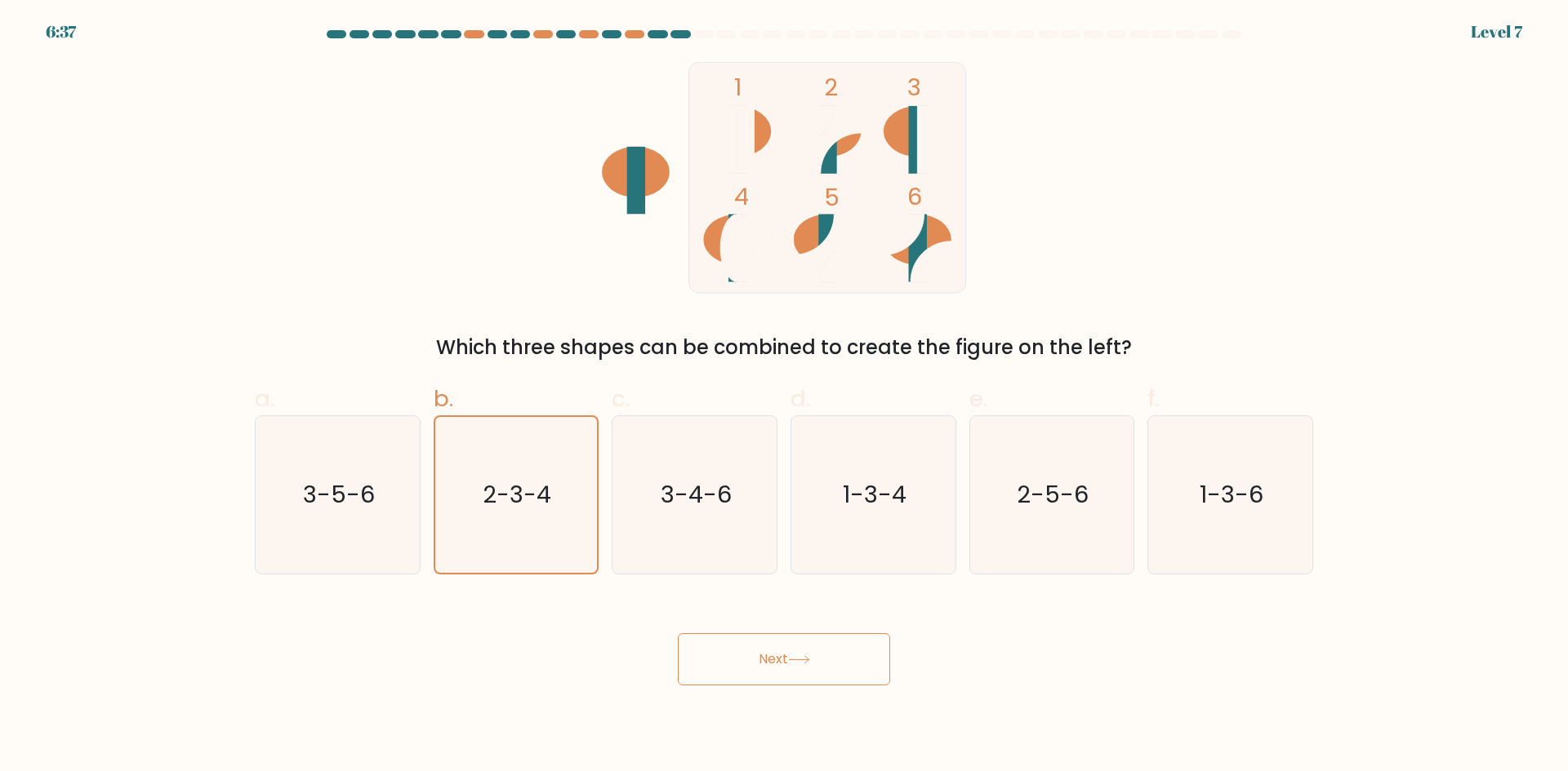
click at [744, 655] on button "Next" at bounding box center [783, 659] width 212 height 52
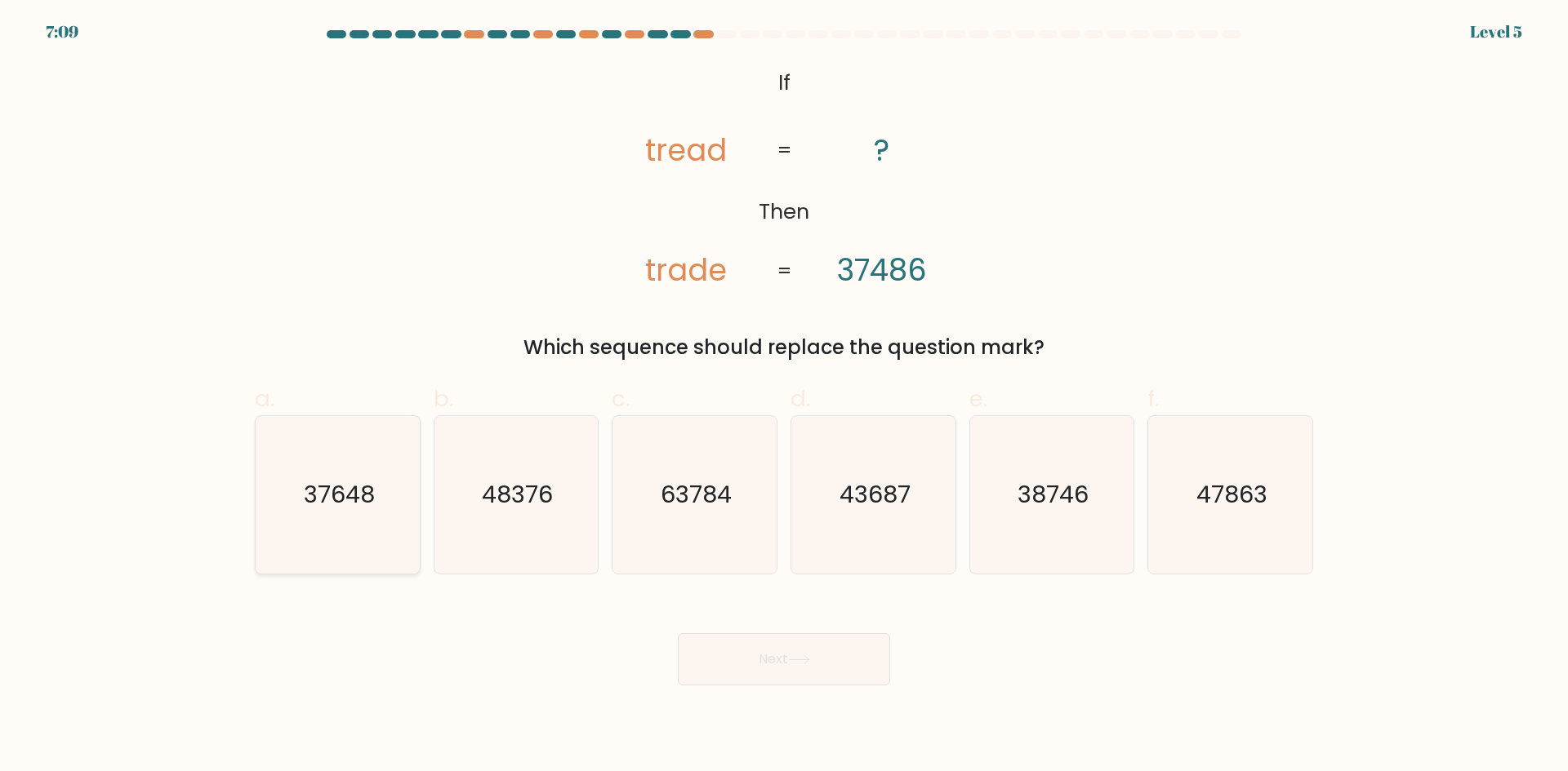
click at [401, 521] on icon "37648" at bounding box center [338, 495] width 157 height 157
click at [784, 396] on input "a. 37648" at bounding box center [784, 392] width 1 height 11
radio input "true"
click at [867, 670] on button "Next" at bounding box center [783, 659] width 212 height 52
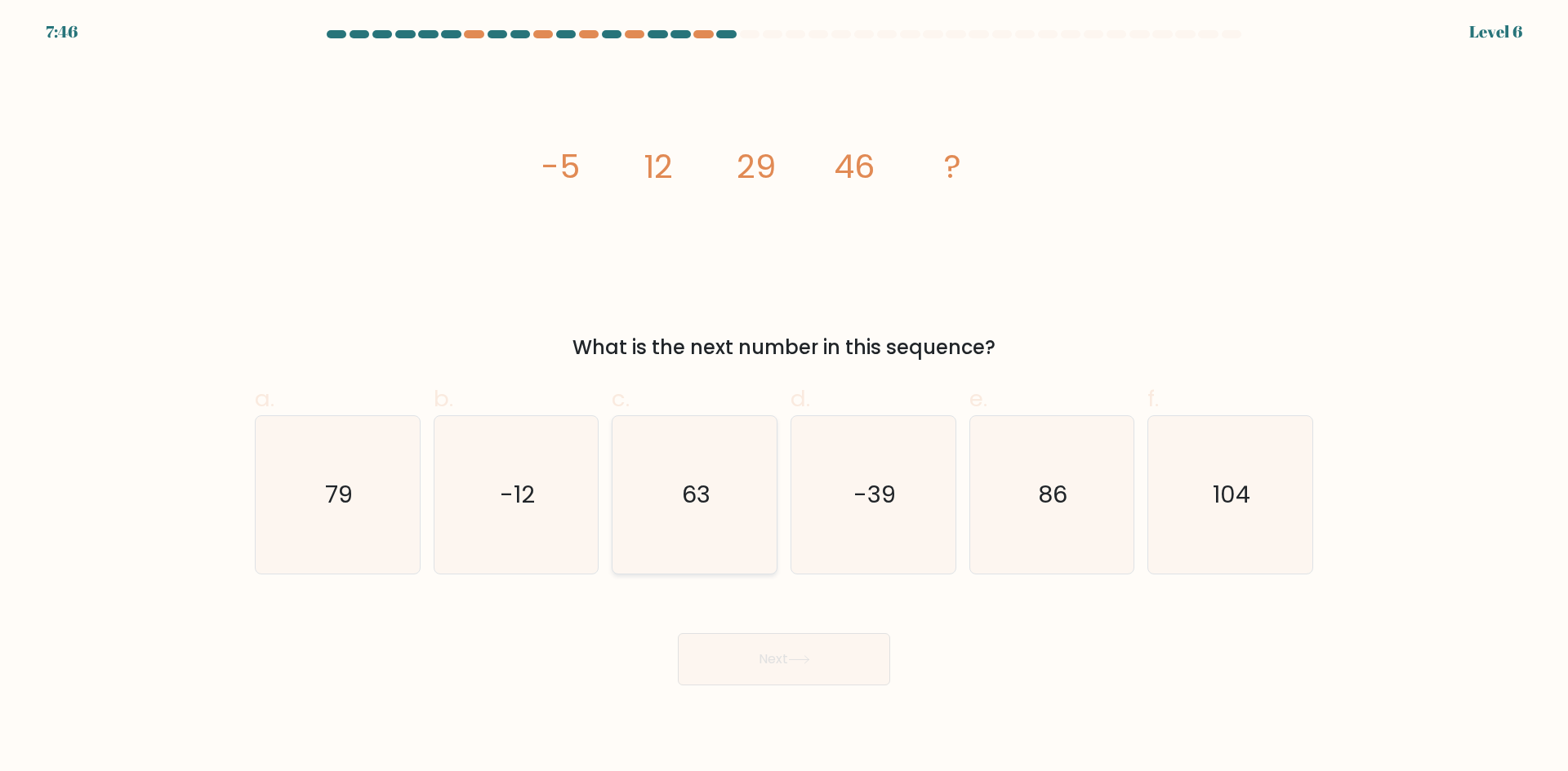
click at [764, 539] on icon "63" at bounding box center [695, 495] width 157 height 157
click at [784, 396] on input "c. 63" at bounding box center [784, 392] width 1 height 11
radio input "true"
click at [819, 665] on button "Next" at bounding box center [783, 659] width 212 height 52
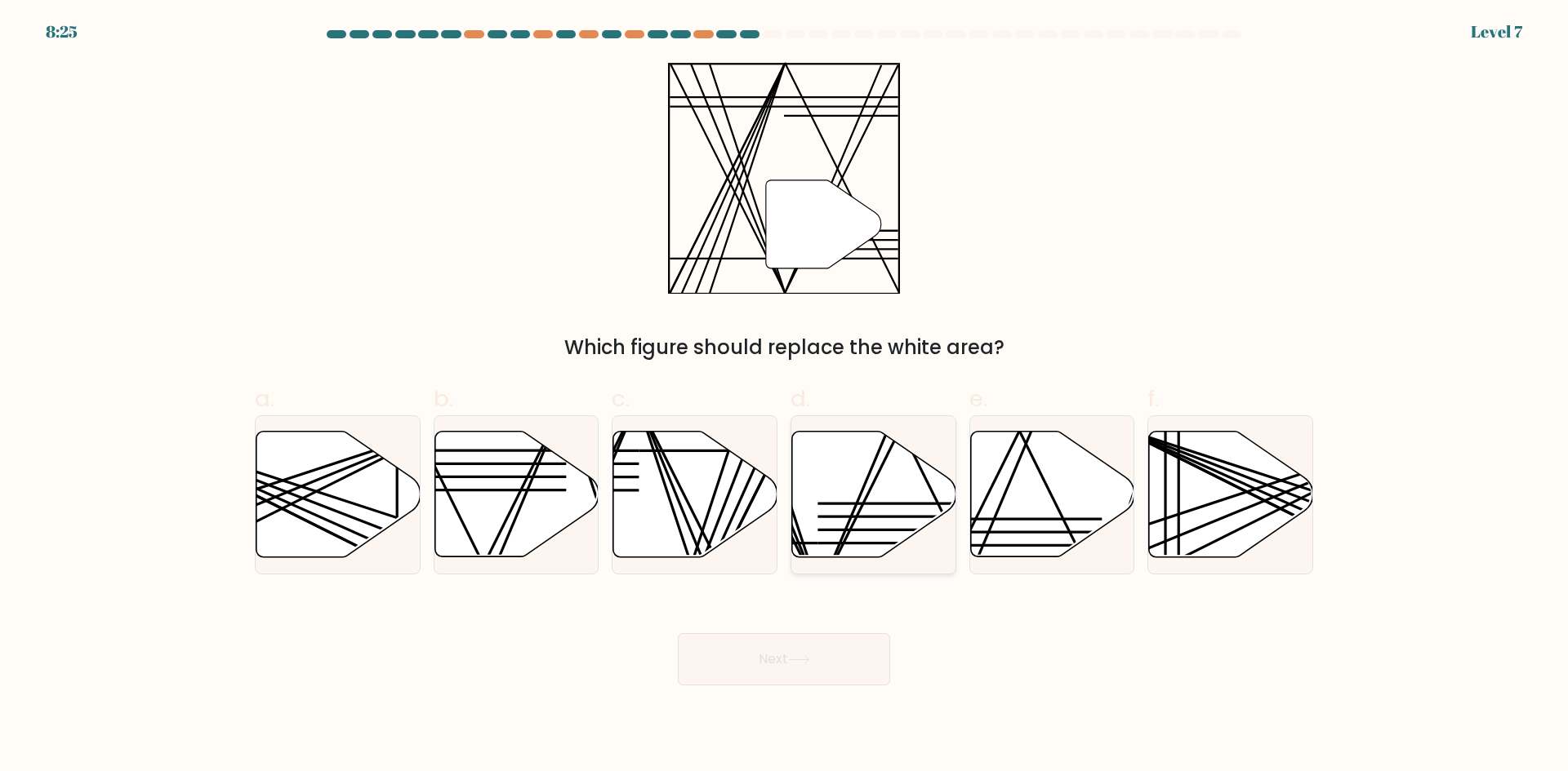
click at [891, 519] on icon at bounding box center [874, 494] width 164 height 125
click at [785, 396] on input "d." at bounding box center [784, 392] width 1 height 11
radio input "true"
click at [831, 649] on button "Next" at bounding box center [783, 659] width 212 height 52
click at [829, 665] on button "Next" at bounding box center [783, 659] width 212 height 52
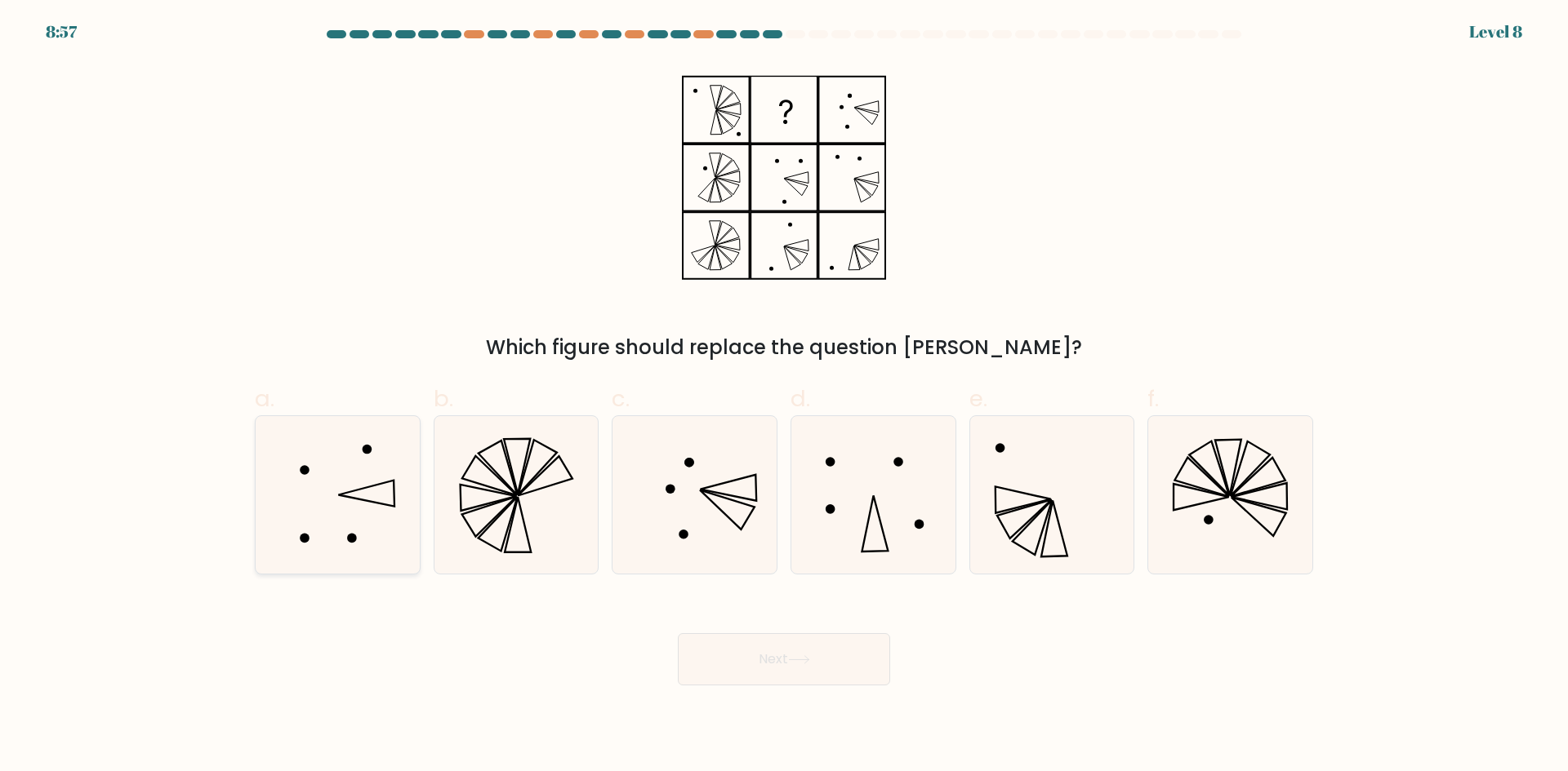
click at [381, 524] on icon at bounding box center [338, 495] width 157 height 157
click at [784, 396] on input "a." at bounding box center [784, 392] width 1 height 11
radio input "true"
click at [737, 662] on button "Next" at bounding box center [783, 659] width 212 height 52
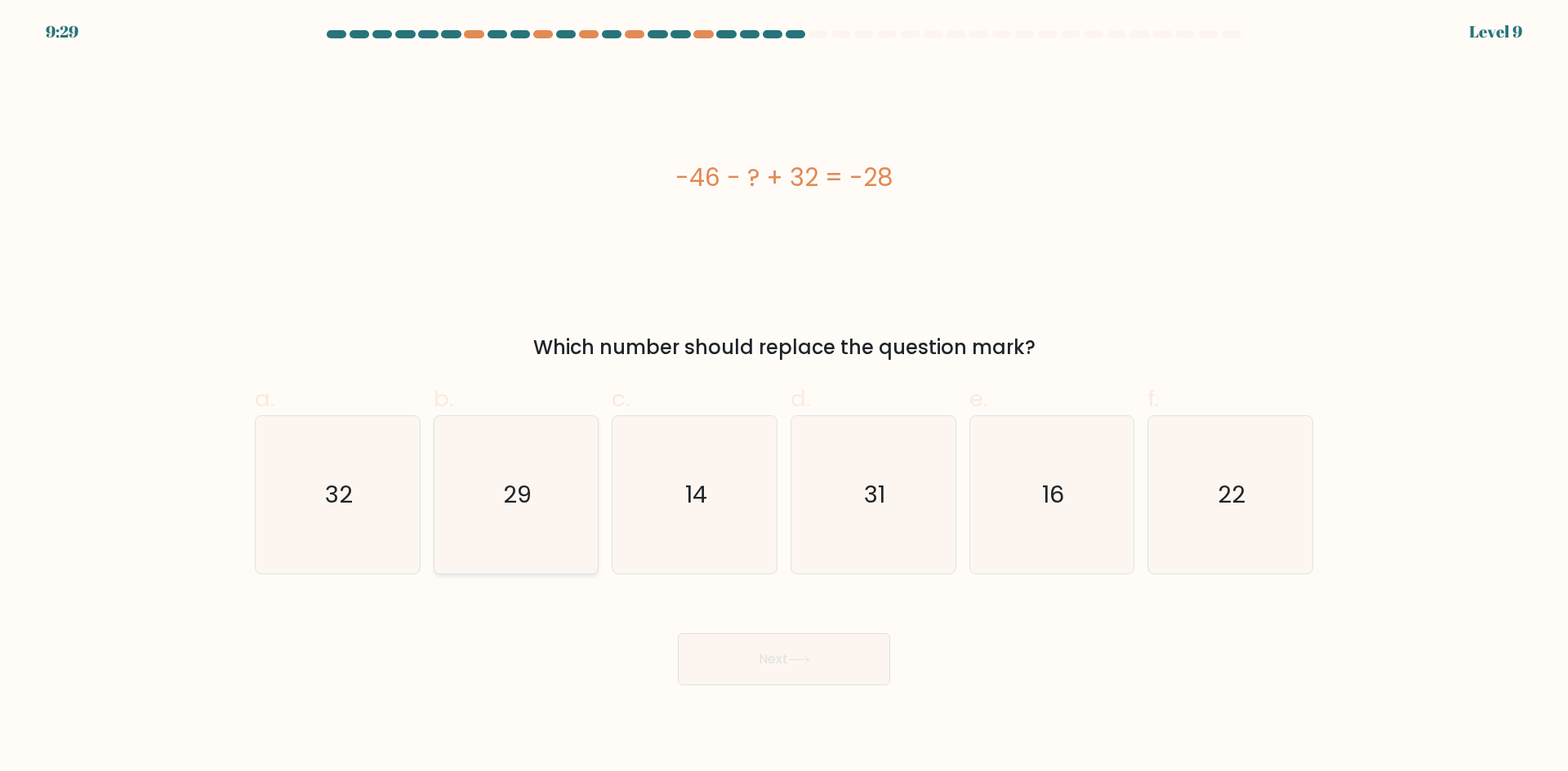
drag, startPoint x: 495, startPoint y: 544, endPoint x: 497, endPoint y: 553, distance: 9.2
click at [495, 546] on icon "29" at bounding box center [516, 495] width 157 height 157
click at [784, 396] on input "b. 29" at bounding box center [784, 392] width 1 height 11
radio input "true"
click at [396, 531] on icon "32" at bounding box center [338, 495] width 157 height 157
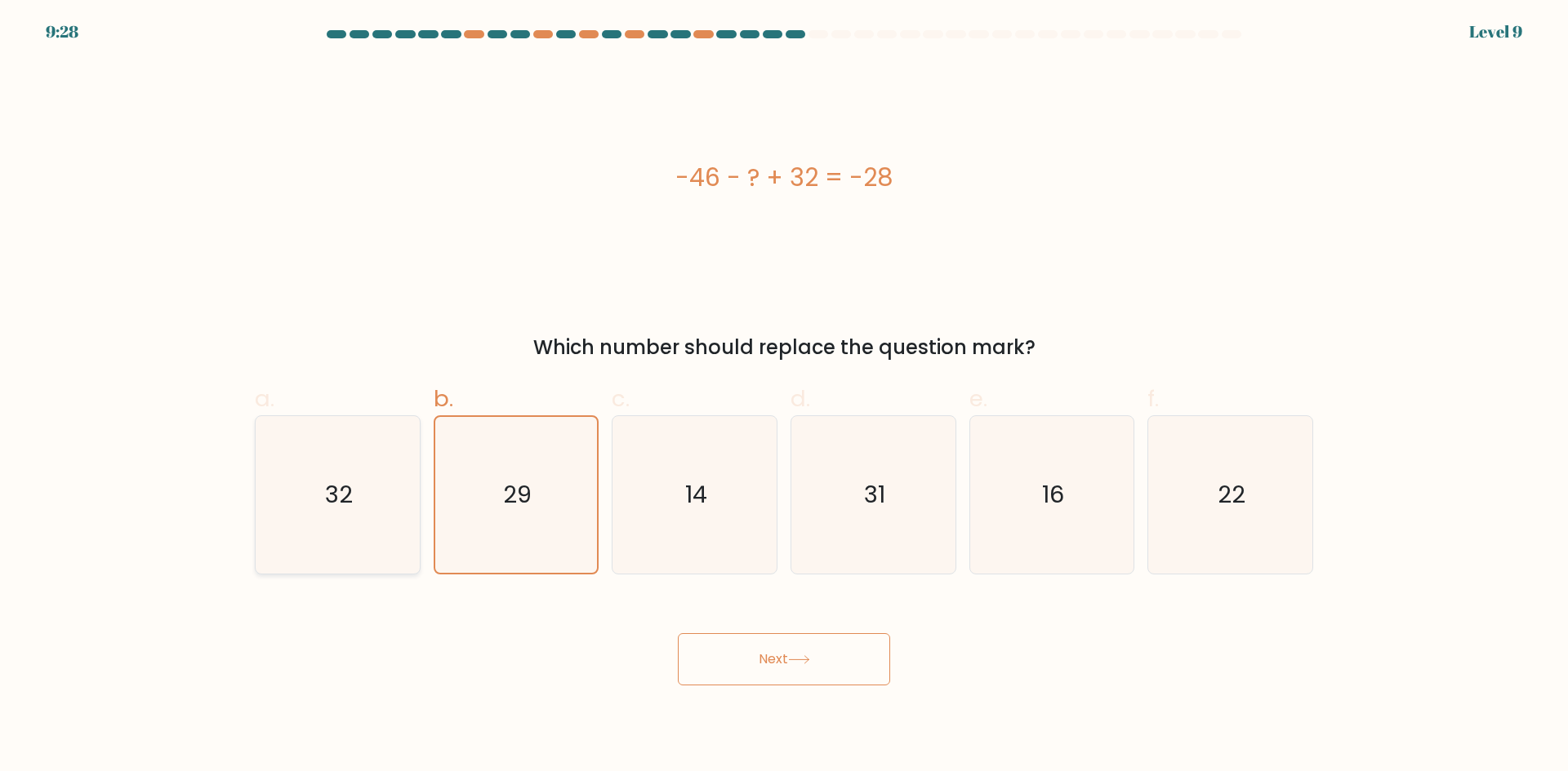
click at [784, 396] on input "a. 32" at bounding box center [784, 392] width 1 height 11
radio input "true"
drag, startPoint x: 565, startPoint y: 541, endPoint x: 584, endPoint y: 560, distance: 26.9
click at [565, 545] on icon "29" at bounding box center [516, 495] width 157 height 157
click at [784, 396] on input "b. 29" at bounding box center [784, 392] width 1 height 11
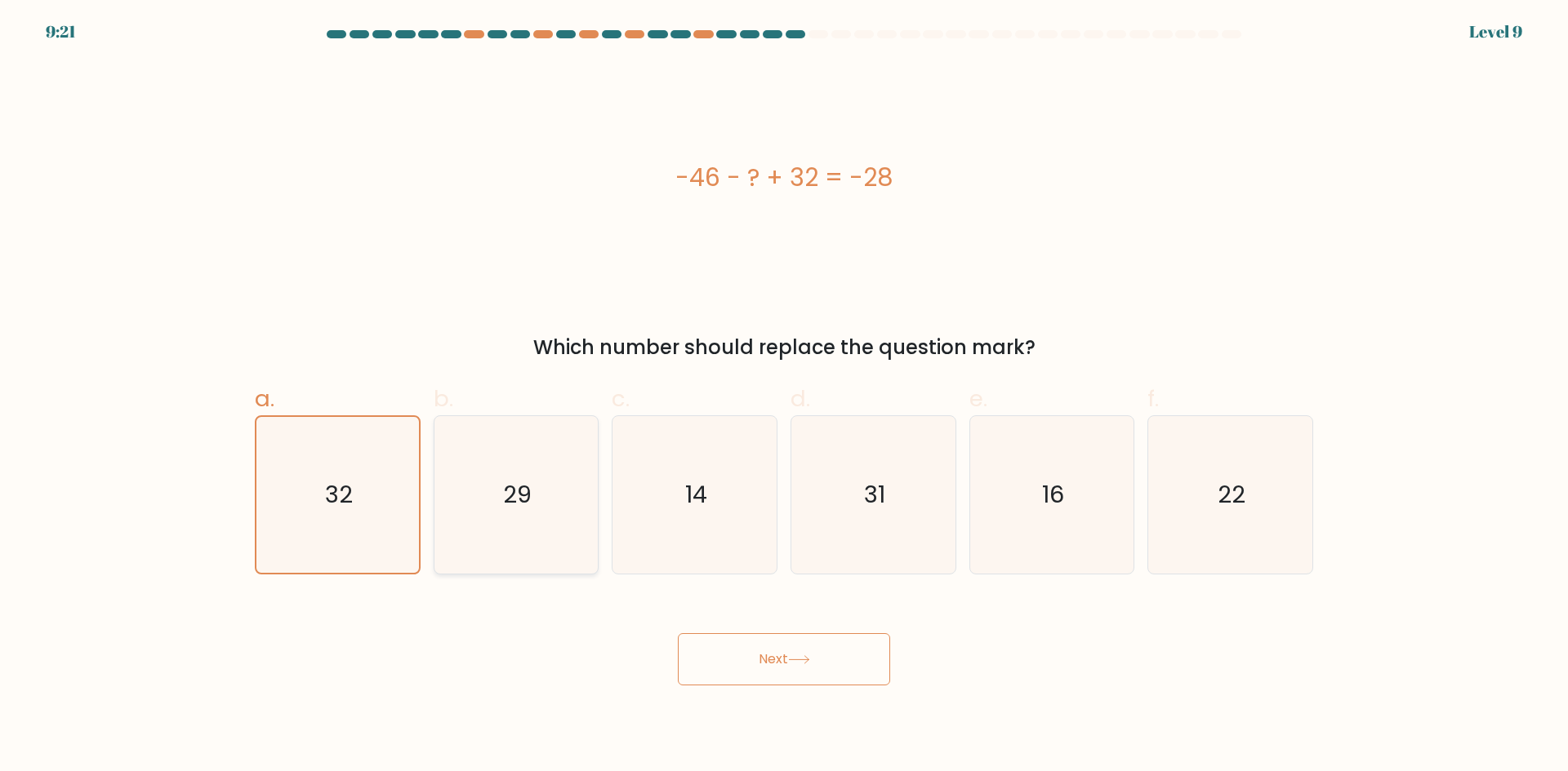
radio input "true"
click at [719, 668] on button "Next" at bounding box center [783, 659] width 212 height 52
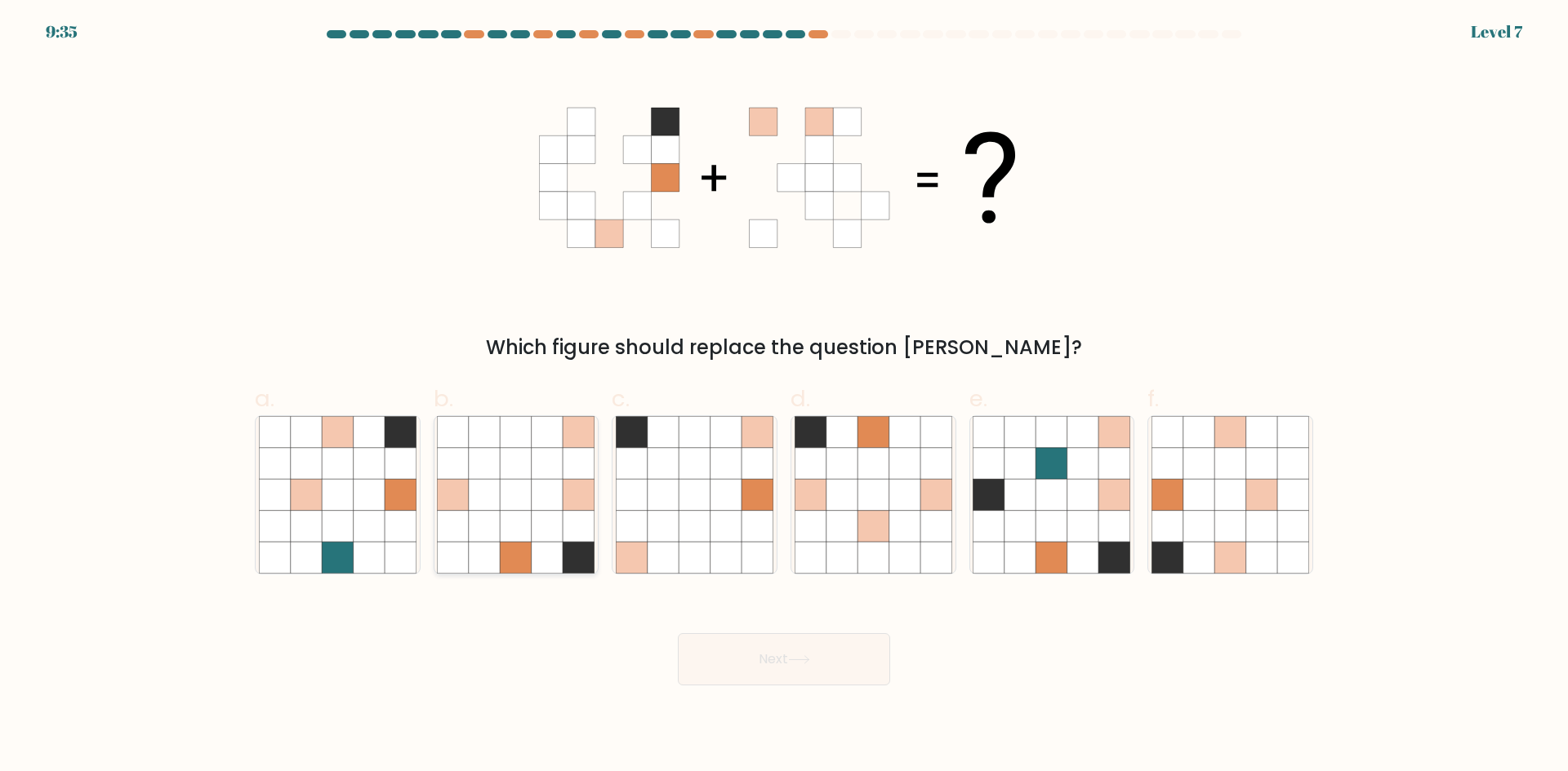
click at [522, 565] on icon at bounding box center [516, 557] width 31 height 31
click at [784, 396] on input "b." at bounding box center [784, 392] width 1 height 11
radio input "true"
click at [862, 647] on button "Next" at bounding box center [783, 659] width 212 height 52
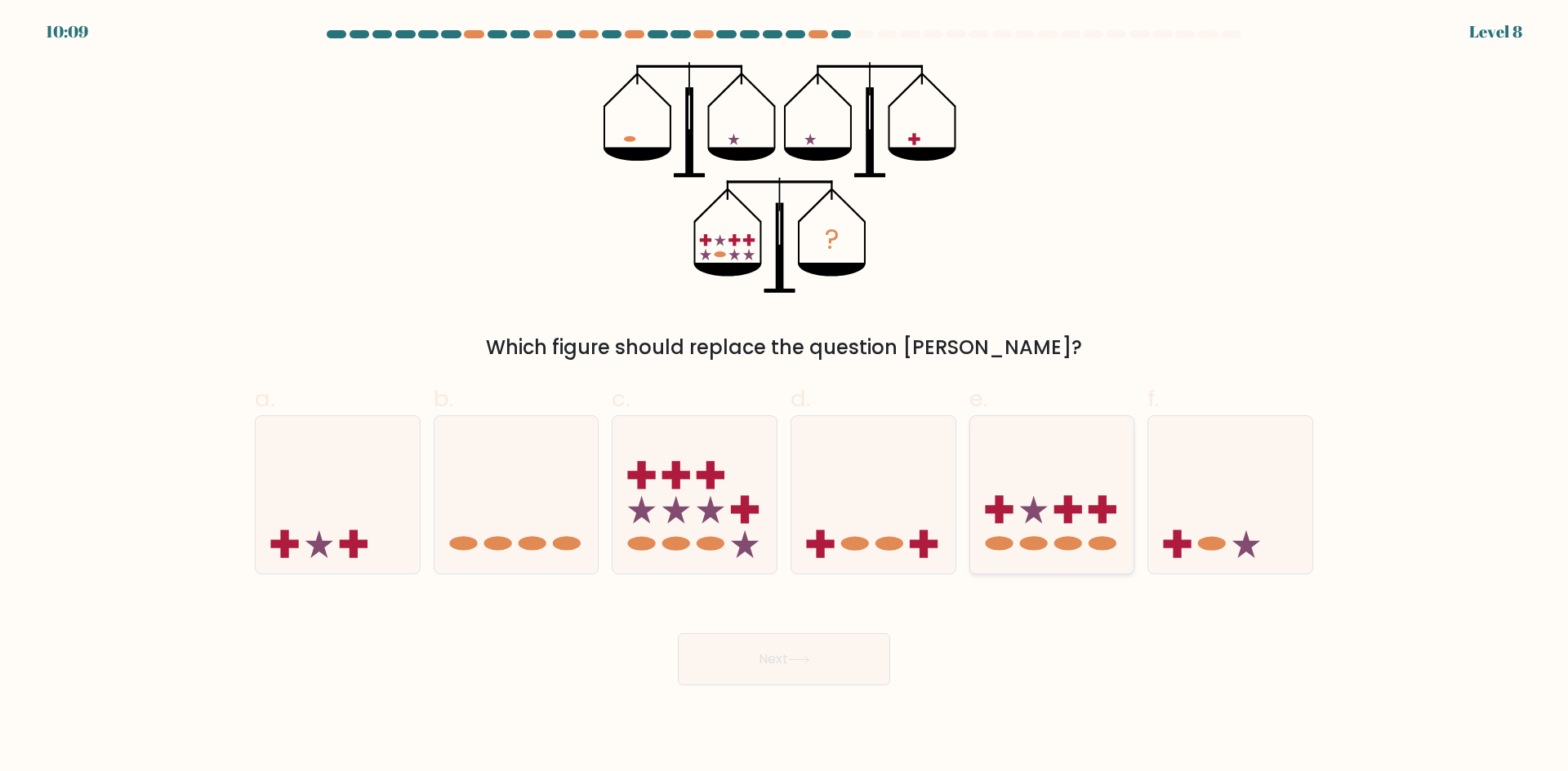
click at [1084, 526] on icon at bounding box center [1052, 495] width 164 height 135
click at [785, 396] on input "e." at bounding box center [784, 392] width 1 height 11
radio input "true"
click at [835, 669] on button "Next" at bounding box center [783, 659] width 212 height 52
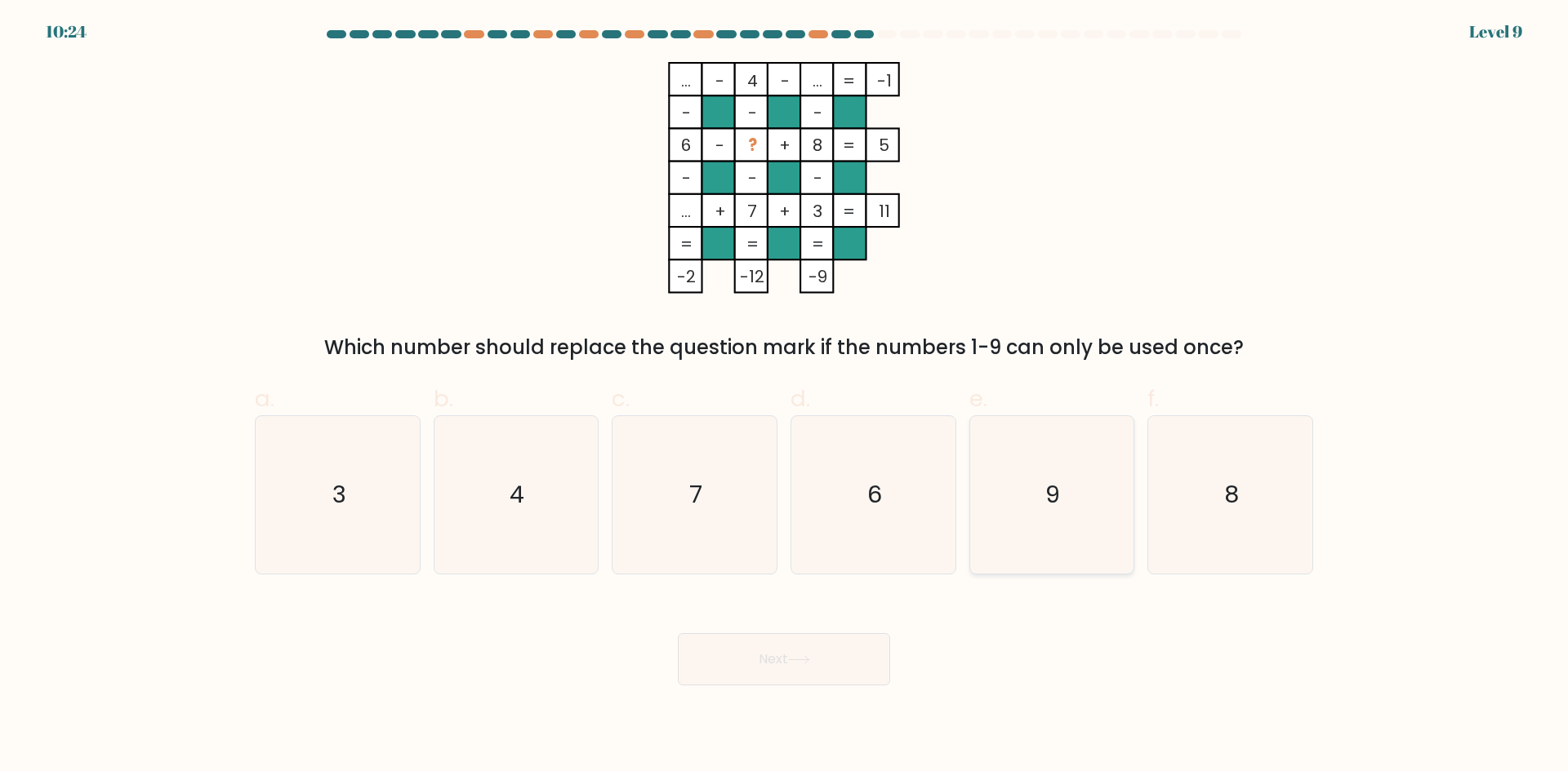
click at [1061, 497] on icon "9" at bounding box center [1051, 495] width 157 height 157
click at [785, 396] on input "e. 9" at bounding box center [784, 392] width 1 height 11
radio input "true"
click at [831, 648] on button "Next" at bounding box center [783, 659] width 212 height 52
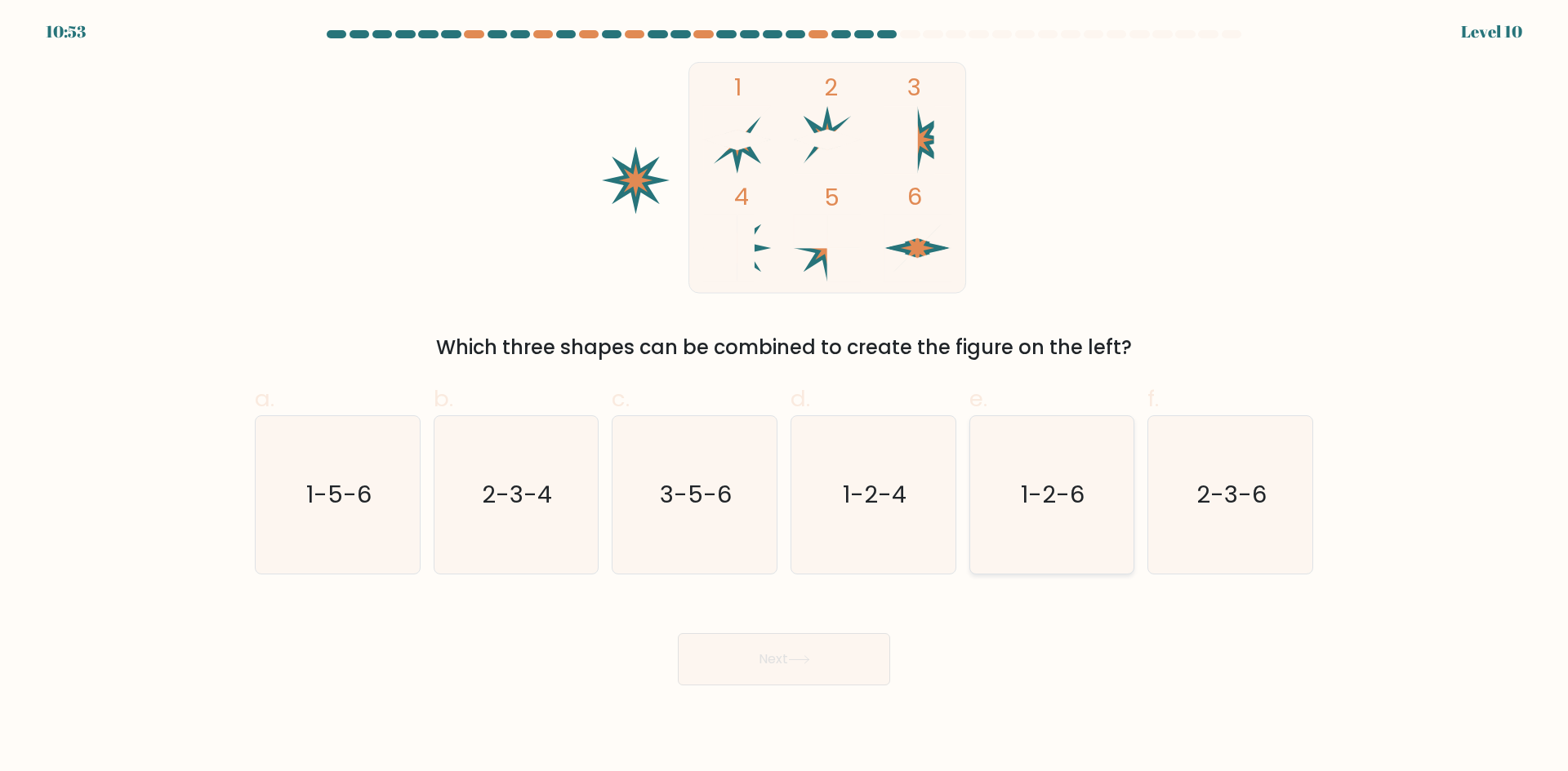
click at [1093, 536] on icon "1-2-6" at bounding box center [1051, 495] width 157 height 157
click at [785, 396] on input "e. 1-2-6" at bounding box center [784, 392] width 1 height 11
radio input "true"
click at [804, 673] on button "Next" at bounding box center [783, 659] width 212 height 52
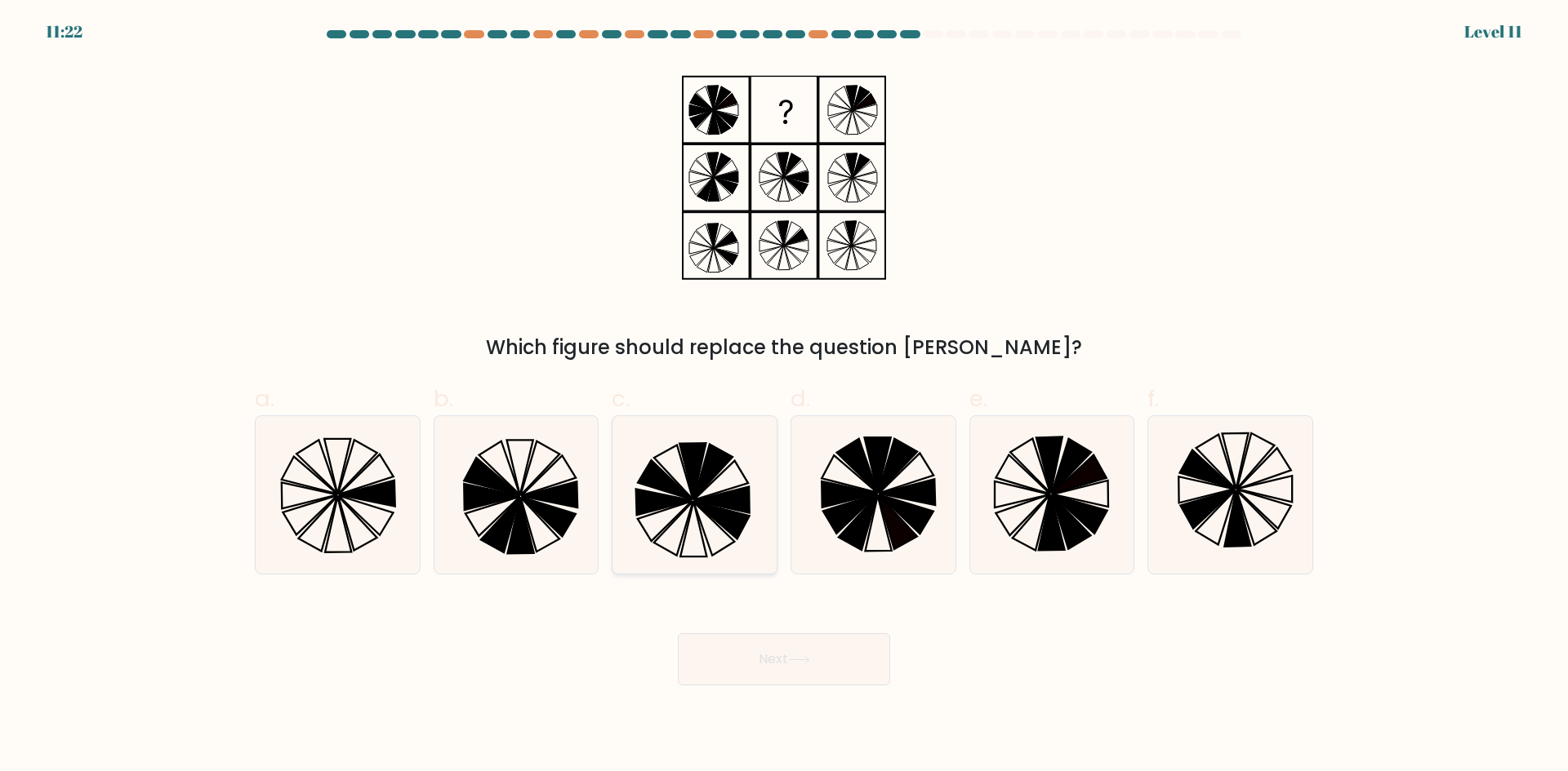
click at [660, 529] on icon at bounding box center [695, 495] width 157 height 157
click at [784, 396] on input "c." at bounding box center [784, 392] width 1 height 11
radio input "true"
click at [773, 675] on button "Next" at bounding box center [783, 659] width 212 height 52
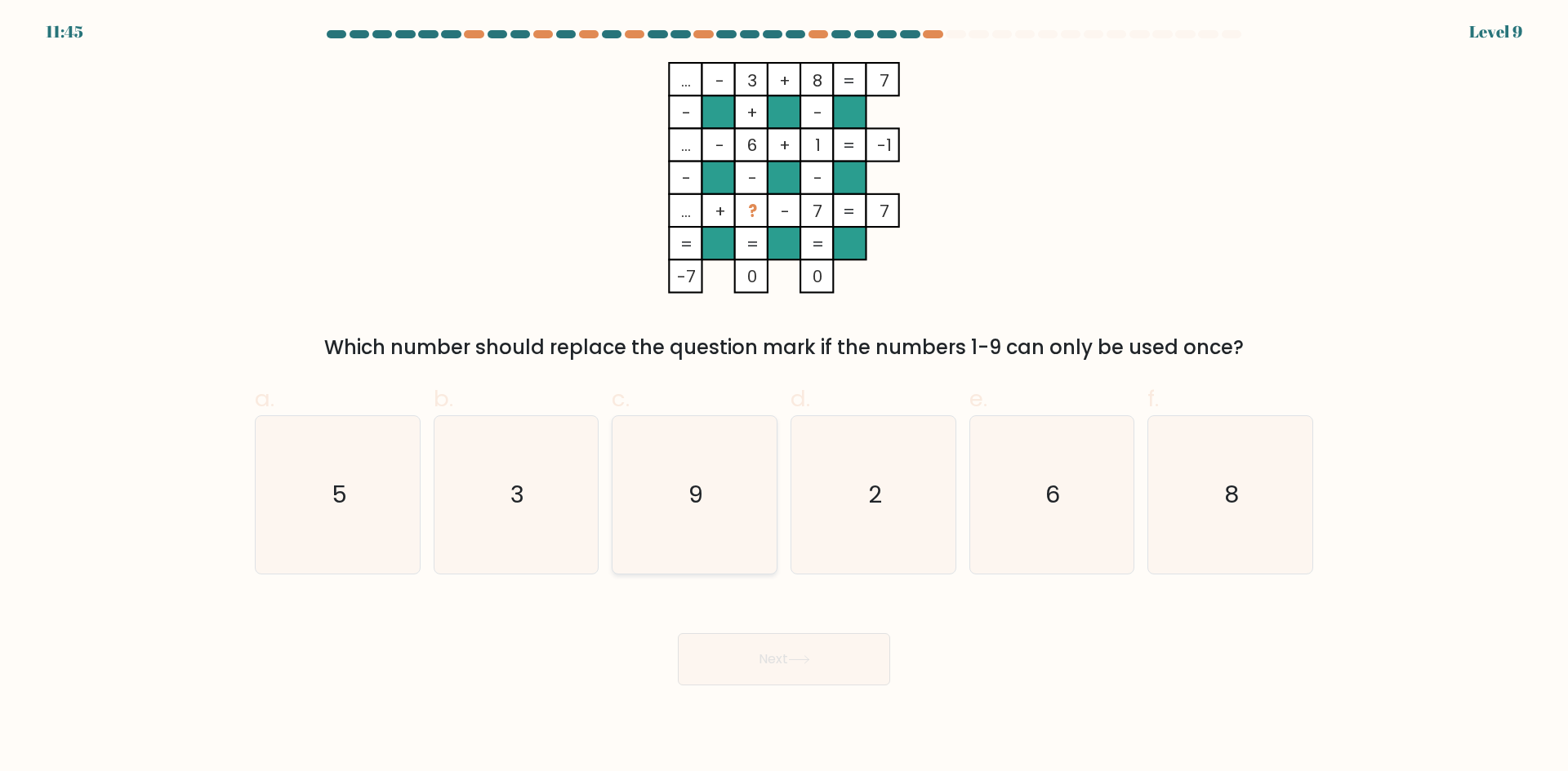
click at [733, 542] on icon "9" at bounding box center [695, 495] width 157 height 157
click at [784, 396] on input "c. 9" at bounding box center [784, 392] width 1 height 11
radio input "true"
click at [817, 656] on button "Next" at bounding box center [783, 659] width 212 height 52
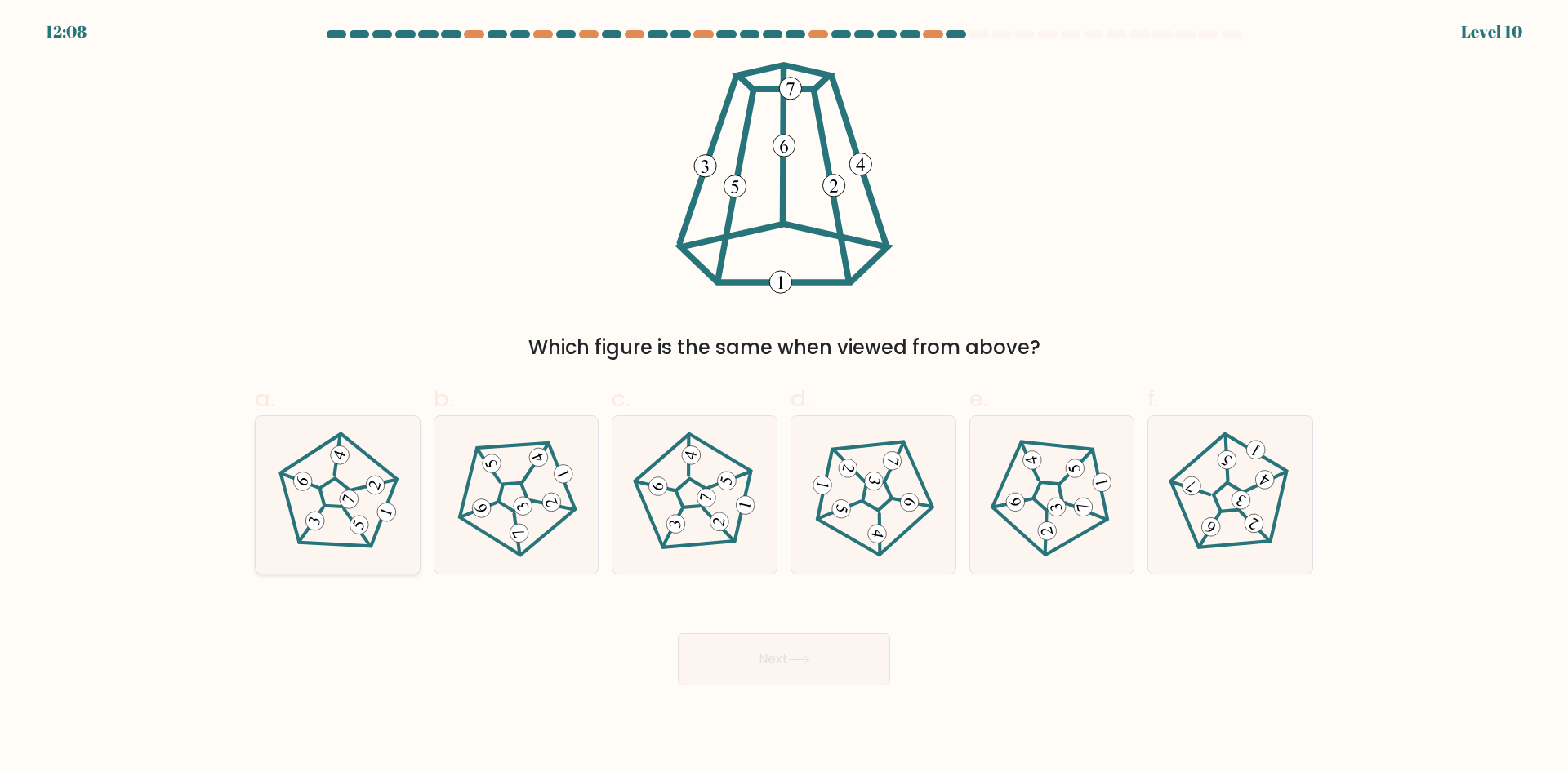
click at [341, 497] on 422 at bounding box center [348, 499] width 23 height 23
click at [784, 396] on input "a." at bounding box center [784, 392] width 1 height 11
radio input "true"
click at [748, 668] on button "Next" at bounding box center [783, 659] width 212 height 52
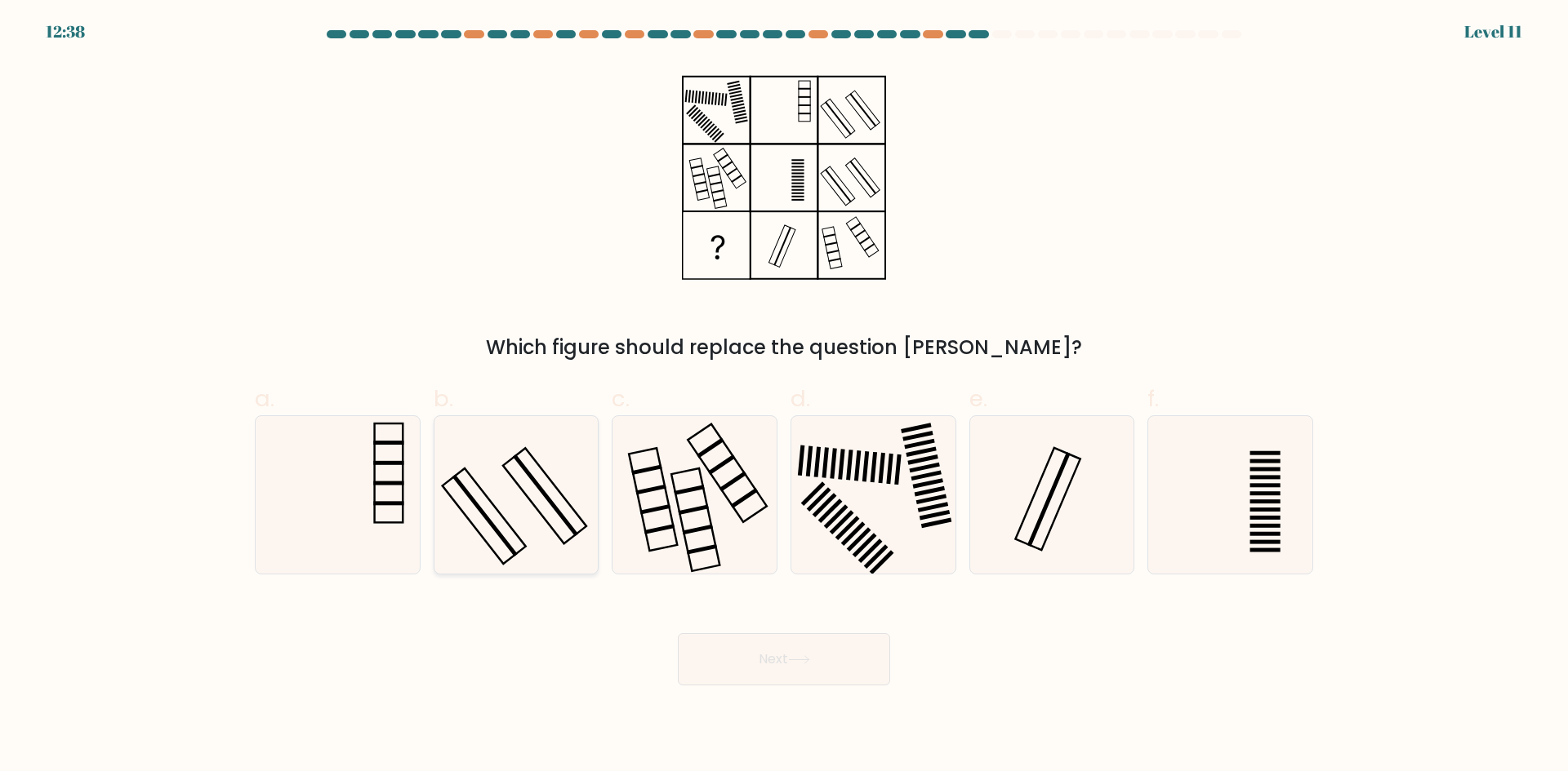
click at [552, 531] on icon at bounding box center [516, 495] width 157 height 157
click at [784, 396] on input "b." at bounding box center [784, 392] width 1 height 11
radio input "true"
click at [905, 514] on icon at bounding box center [873, 495] width 157 height 157
click at [785, 396] on input "d." at bounding box center [784, 392] width 1 height 11
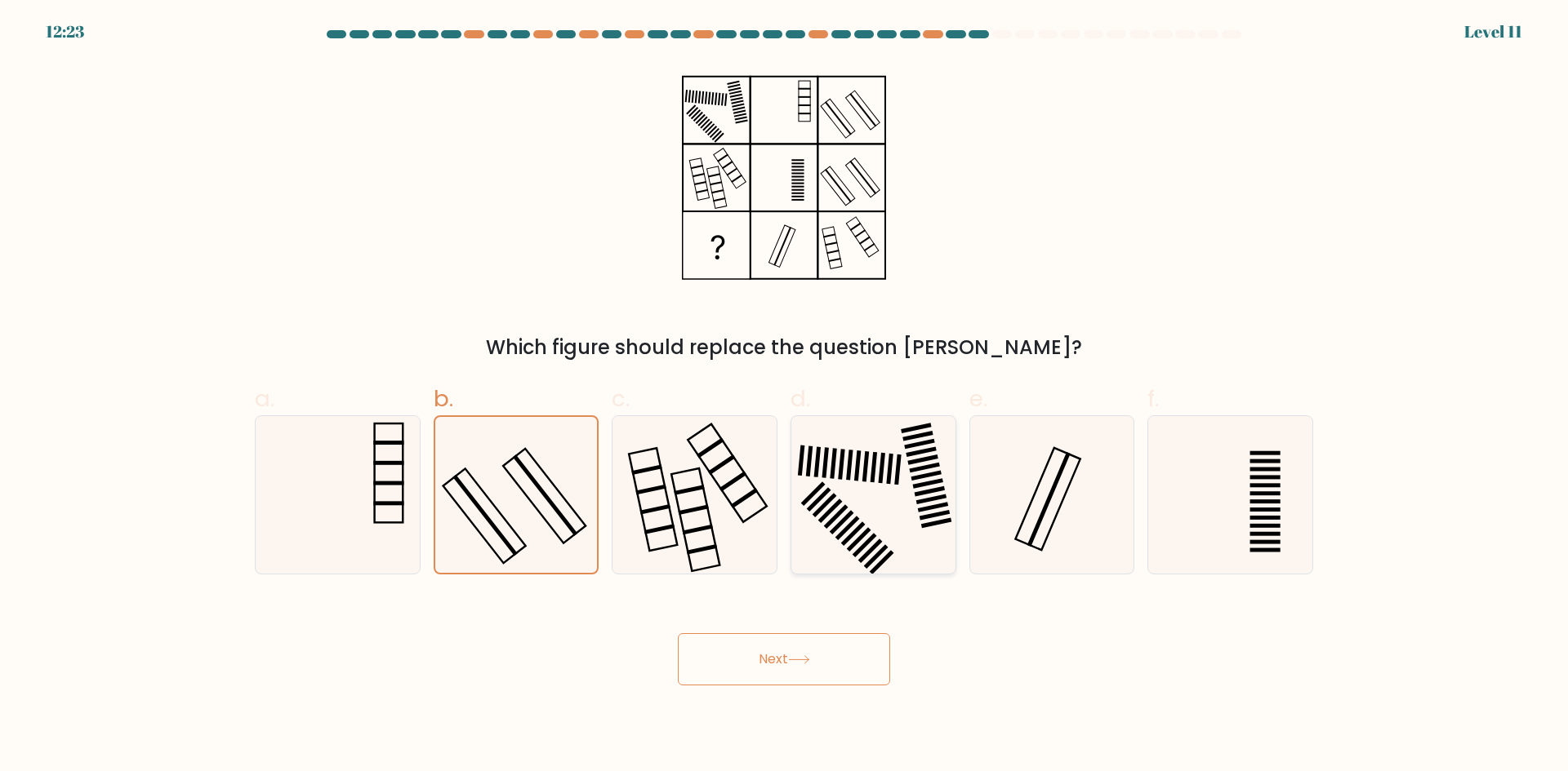
radio input "true"
click at [749, 686] on body "12:20 Level 11" at bounding box center [784, 386] width 1568 height 771
click at [766, 668] on button "Next" at bounding box center [783, 659] width 212 height 52
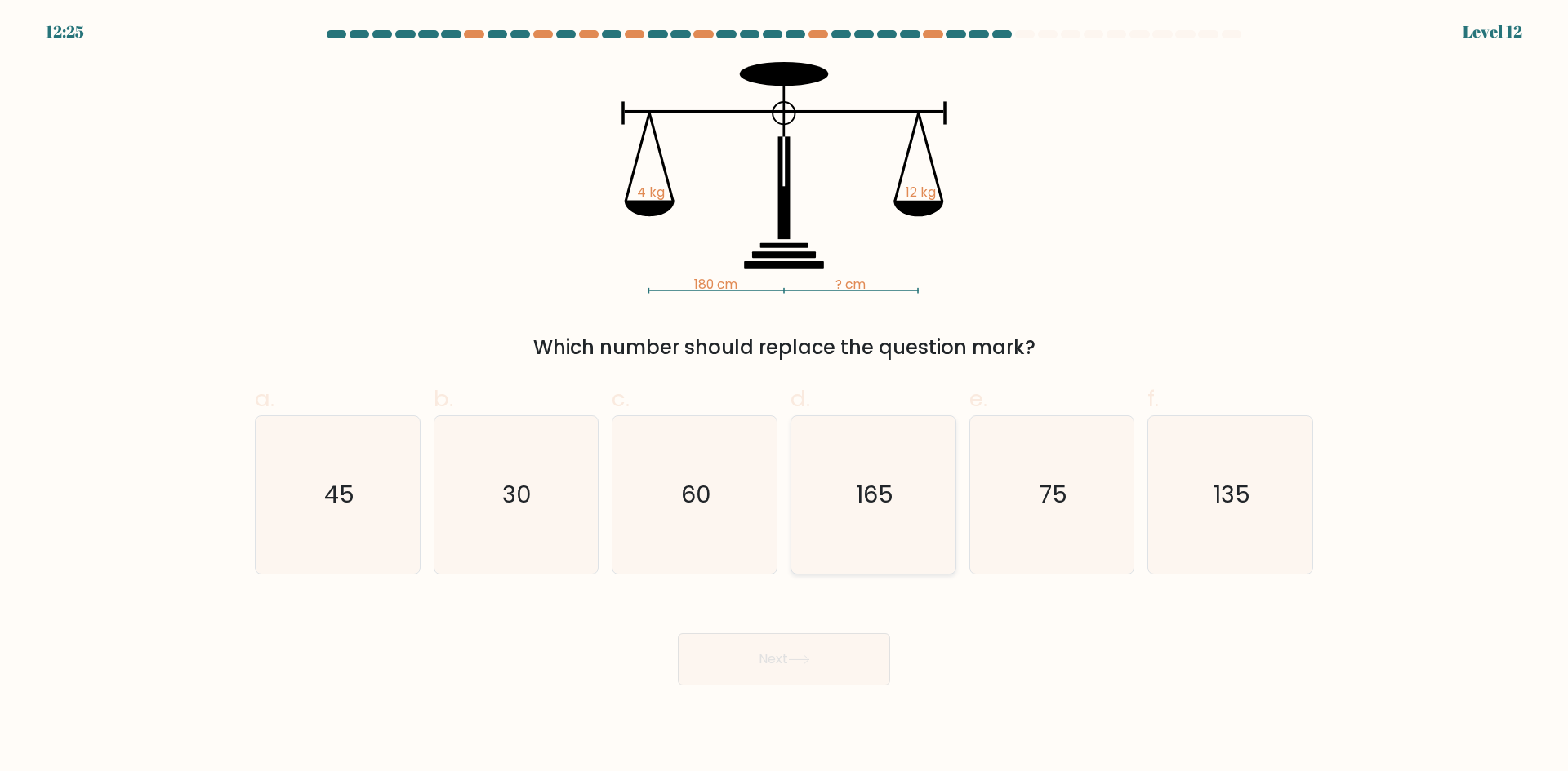
click at [837, 531] on icon "165" at bounding box center [873, 495] width 157 height 157
click at [785, 396] on input "d. 165" at bounding box center [784, 392] width 1 height 11
radio input "true"
click at [795, 656] on icon at bounding box center [798, 660] width 22 height 9
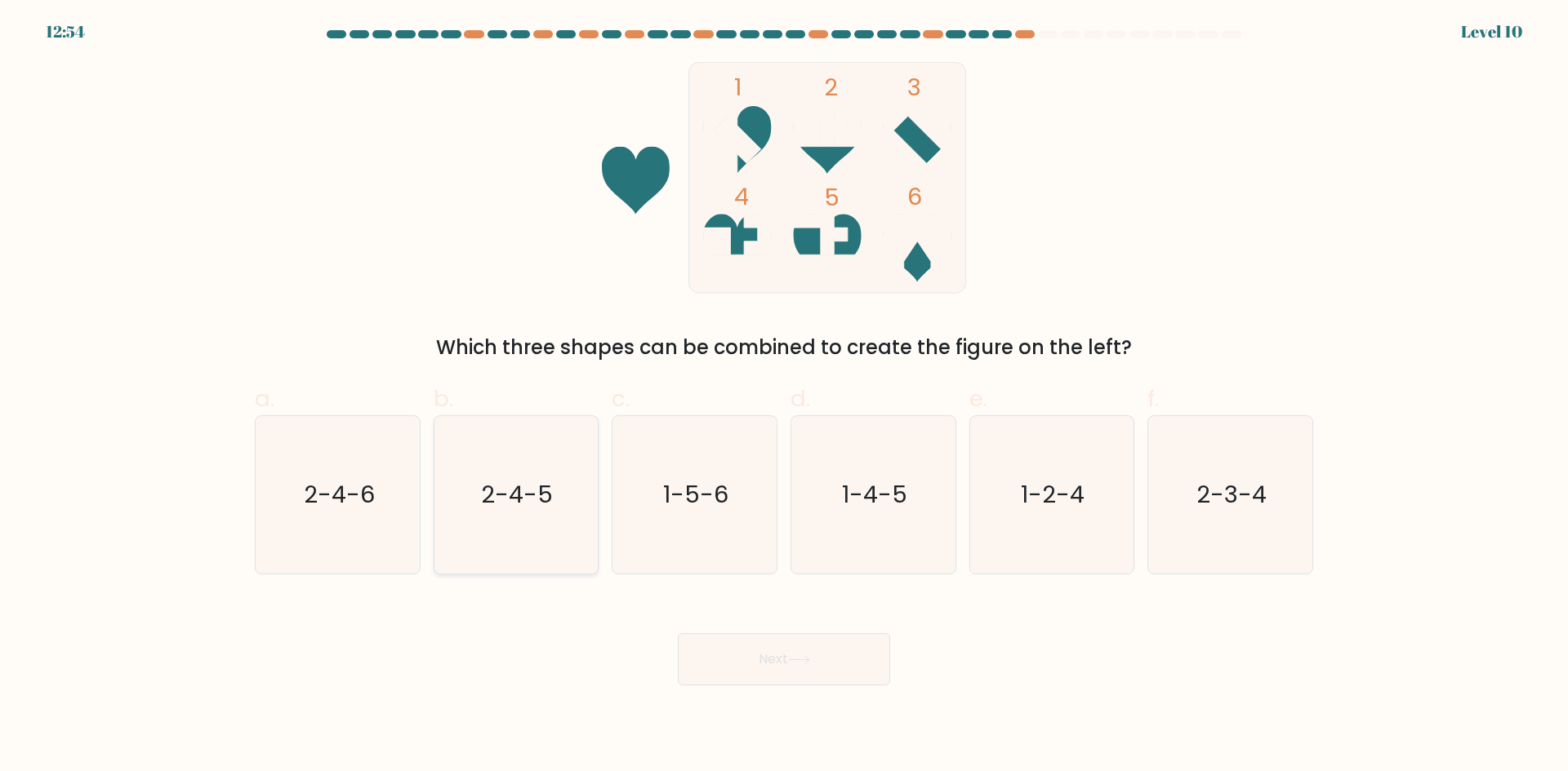
click at [476, 531] on icon "2-4-5" at bounding box center [516, 495] width 157 height 157
click at [784, 396] on input "b. 2-4-5" at bounding box center [784, 392] width 1 height 11
radio input "true"
click at [774, 676] on button "Next" at bounding box center [783, 659] width 212 height 52
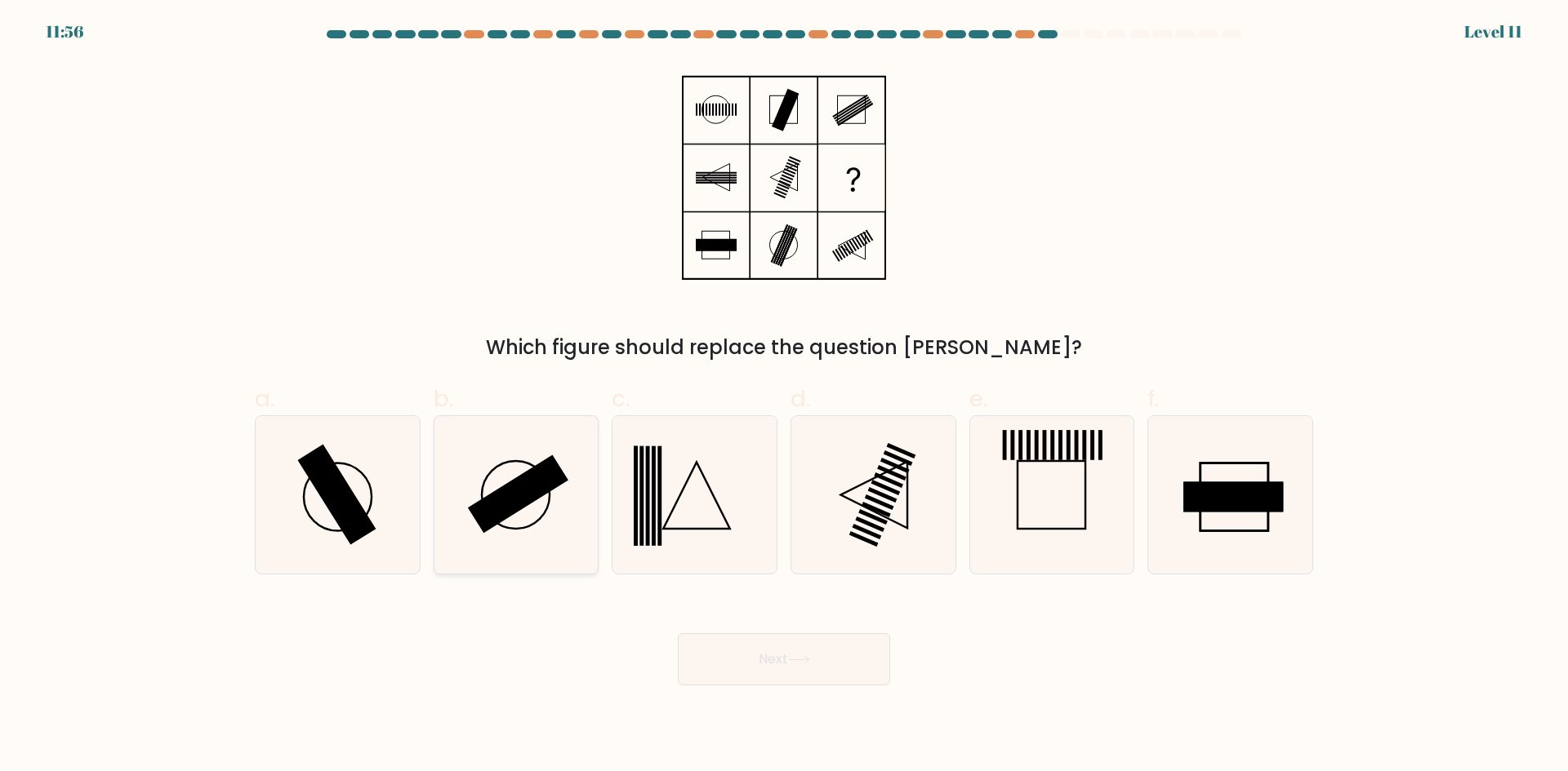
click at [495, 516] on rect at bounding box center [518, 494] width 100 height 79
click at [784, 396] on input "b." at bounding box center [784, 392] width 1 height 11
radio input "true"
click at [499, 517] on rect at bounding box center [518, 494] width 99 height 78
click at [784, 396] on input "b." at bounding box center [784, 392] width 1 height 11
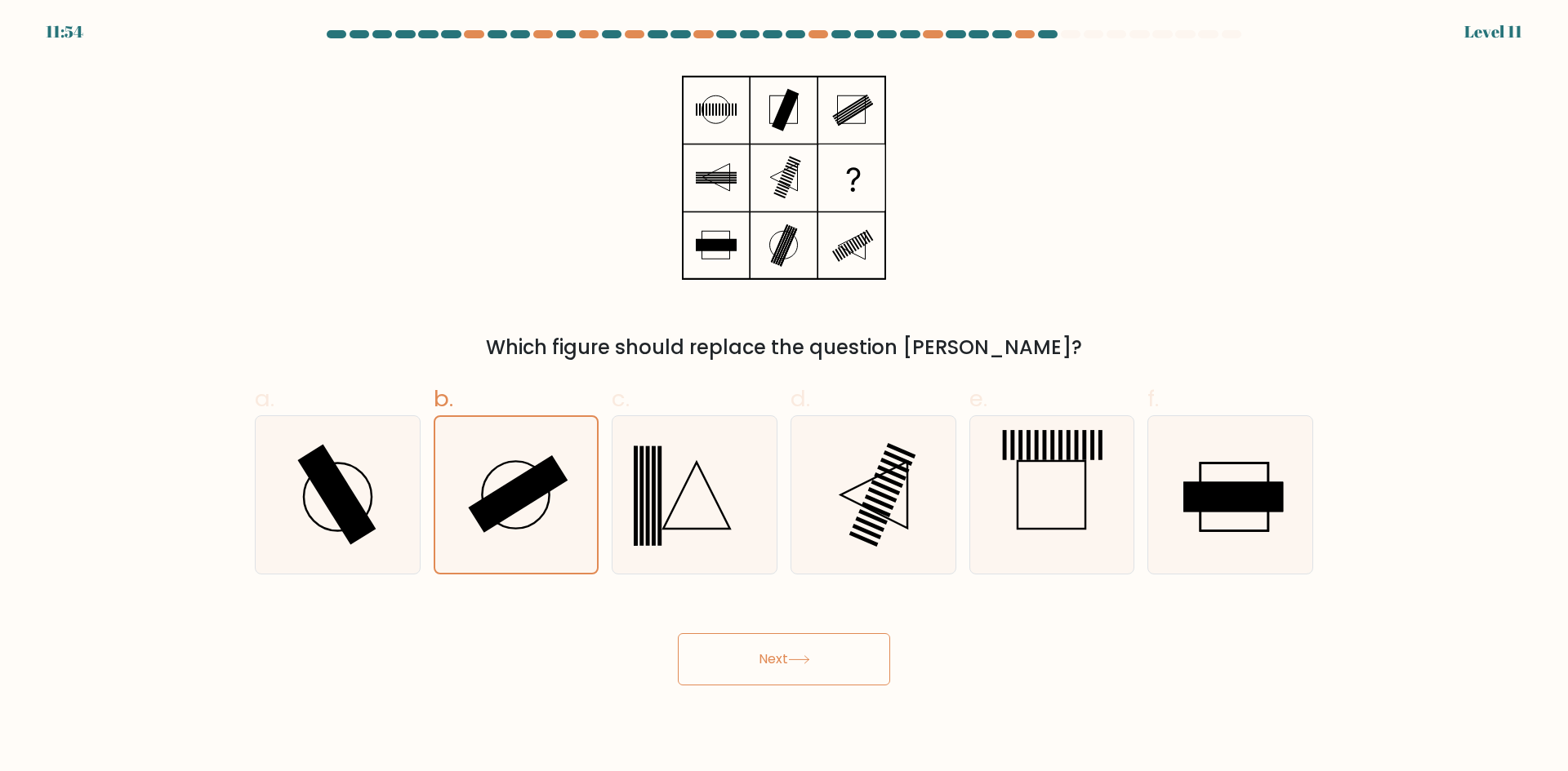
click at [763, 673] on button "Next" at bounding box center [783, 659] width 212 height 52
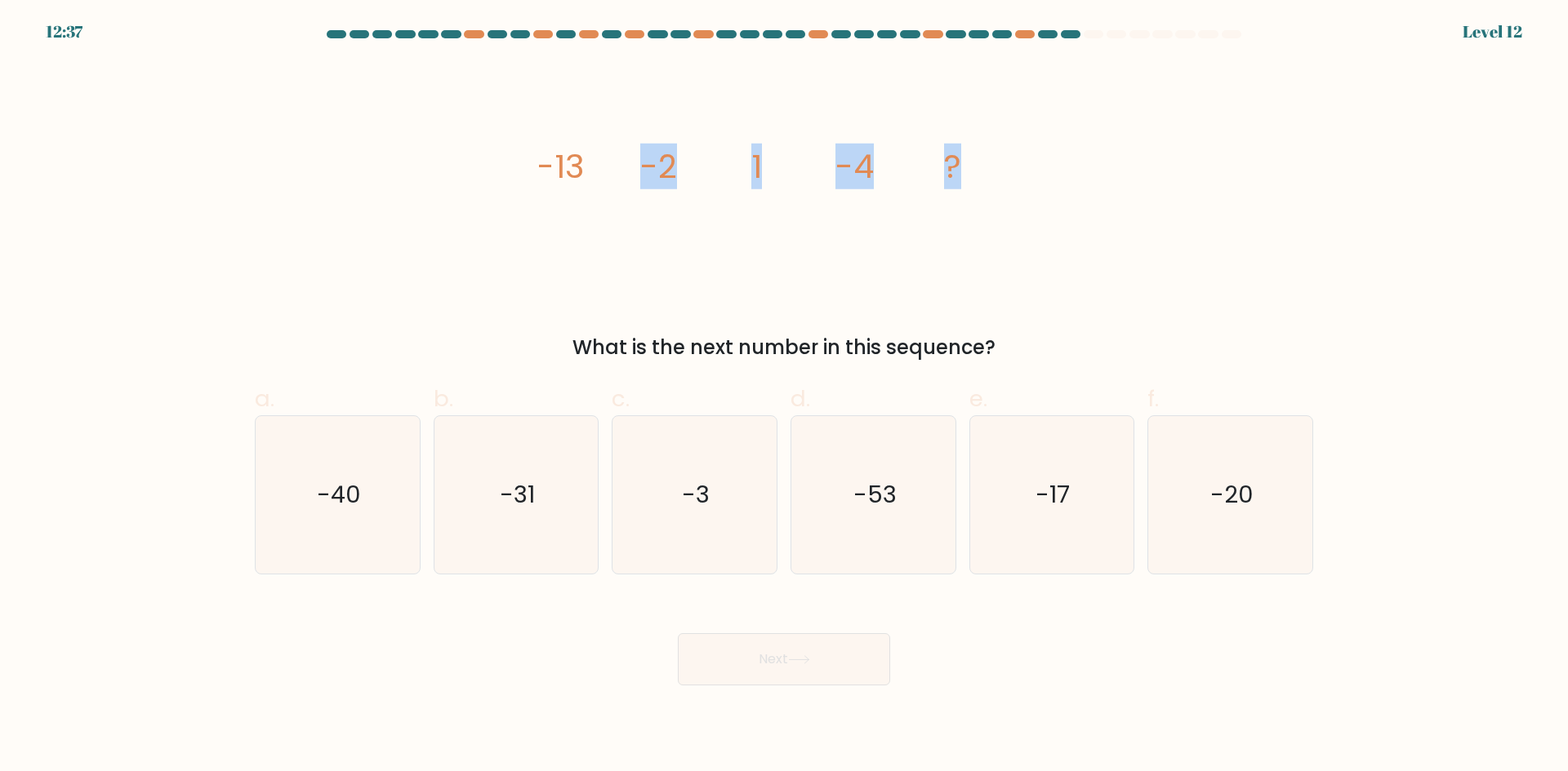
drag, startPoint x: 702, startPoint y: 166, endPoint x: 1143, endPoint y: 219, distance: 444.2
click at [1143, 219] on div "image/svg+xml -13 -2 1 -4 ? What is the next number in this sequence?" at bounding box center [783, 212] width 1078 height 301
click at [1060, 202] on div "image/svg+xml -13 -2 1 -4 ? What is the next number in this sequence?" at bounding box center [783, 212] width 1078 height 301
click at [733, 548] on icon "-3" at bounding box center [695, 495] width 157 height 157
click at [784, 396] on input "c. -3" at bounding box center [784, 392] width 1 height 11
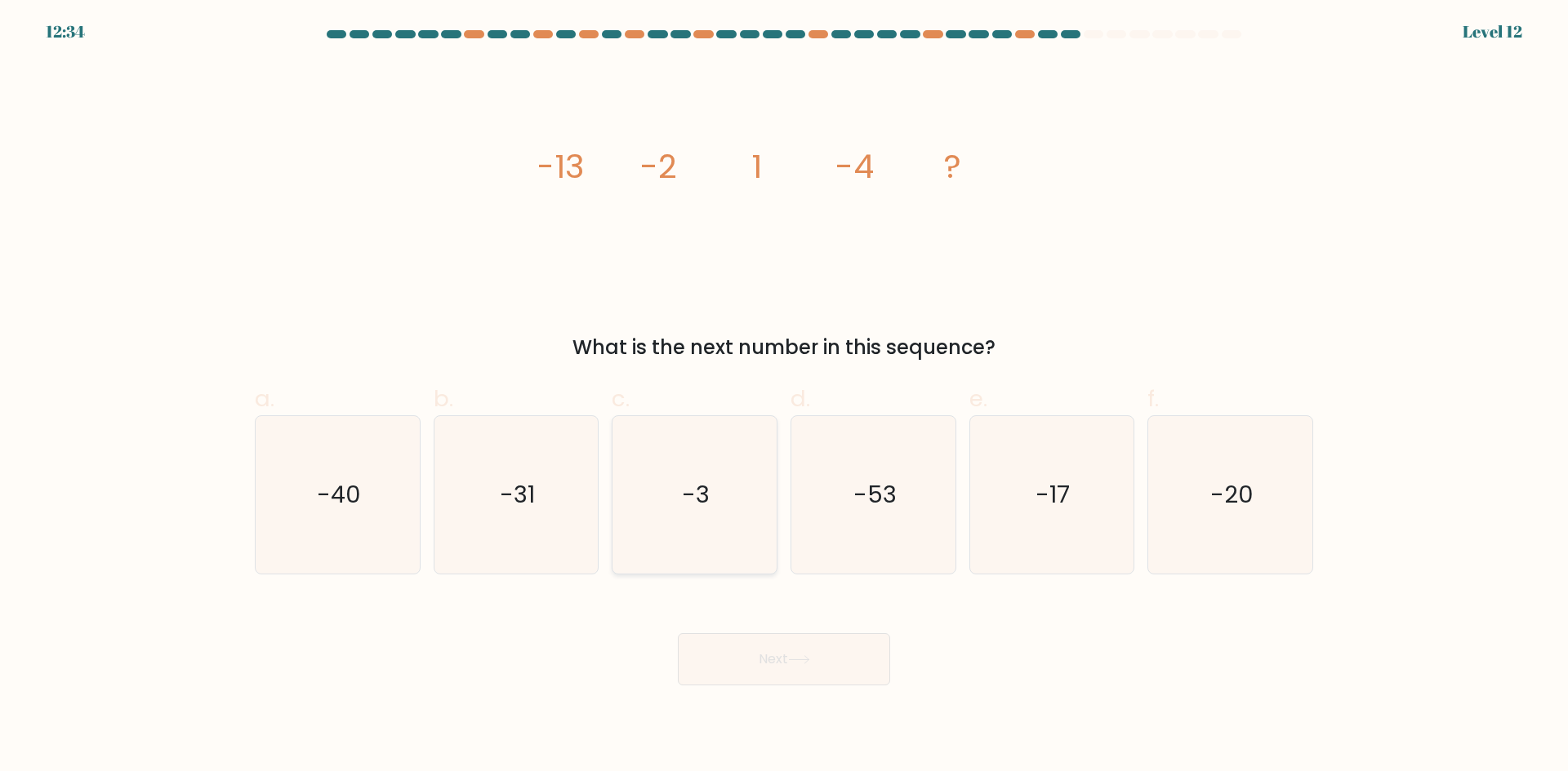
radio input "true"
click at [820, 646] on button "Next" at bounding box center [783, 659] width 212 height 52
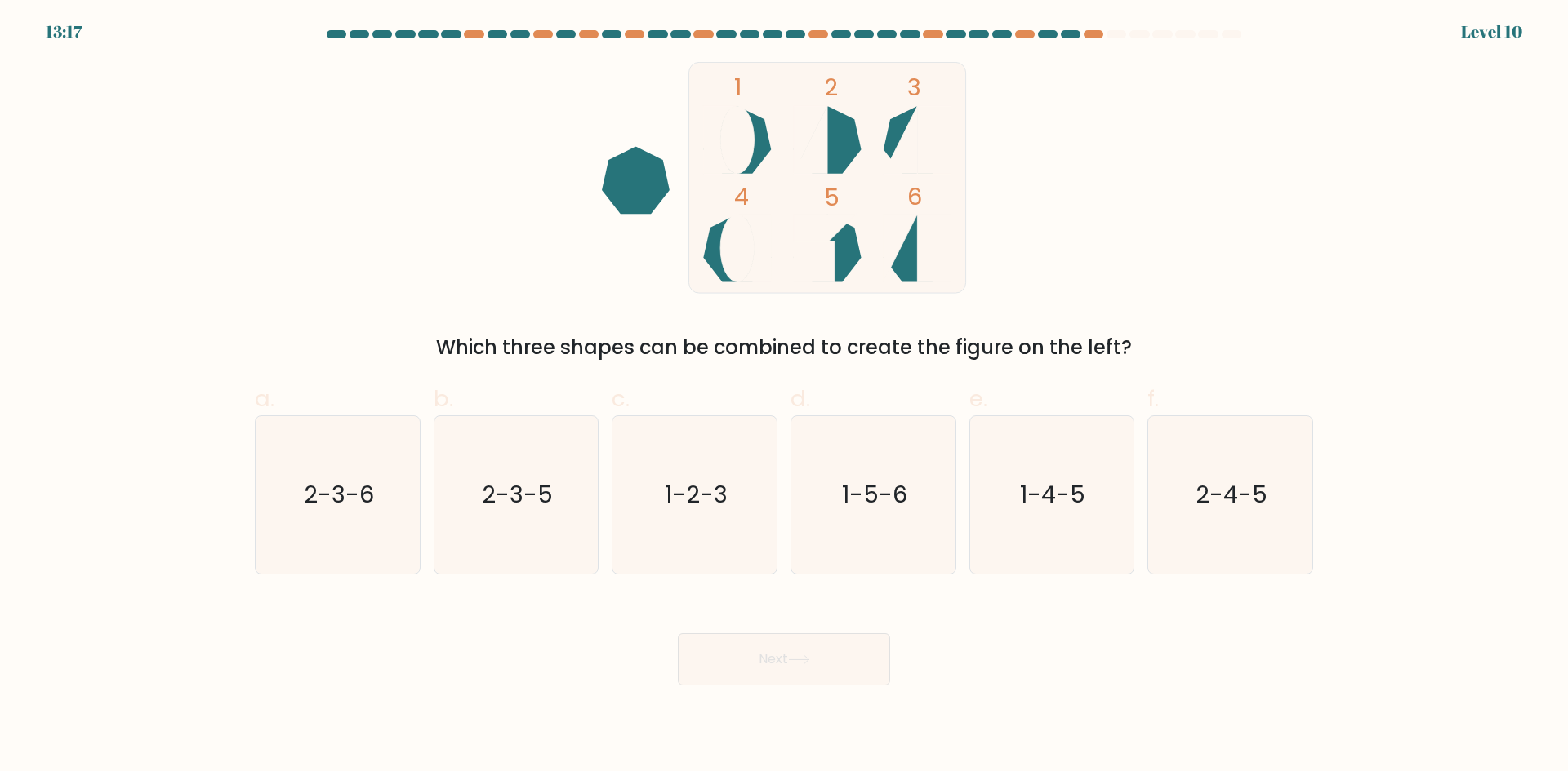
click at [1535, 565] on form at bounding box center [784, 358] width 1568 height 655
click at [318, 511] on text "2-3-6" at bounding box center [339, 495] width 70 height 33
click at [784, 396] on input "a. 2-3-6" at bounding box center [784, 392] width 1 height 11
radio input "true"
click at [789, 686] on body "13:02 Level 10" at bounding box center [784, 386] width 1568 height 771
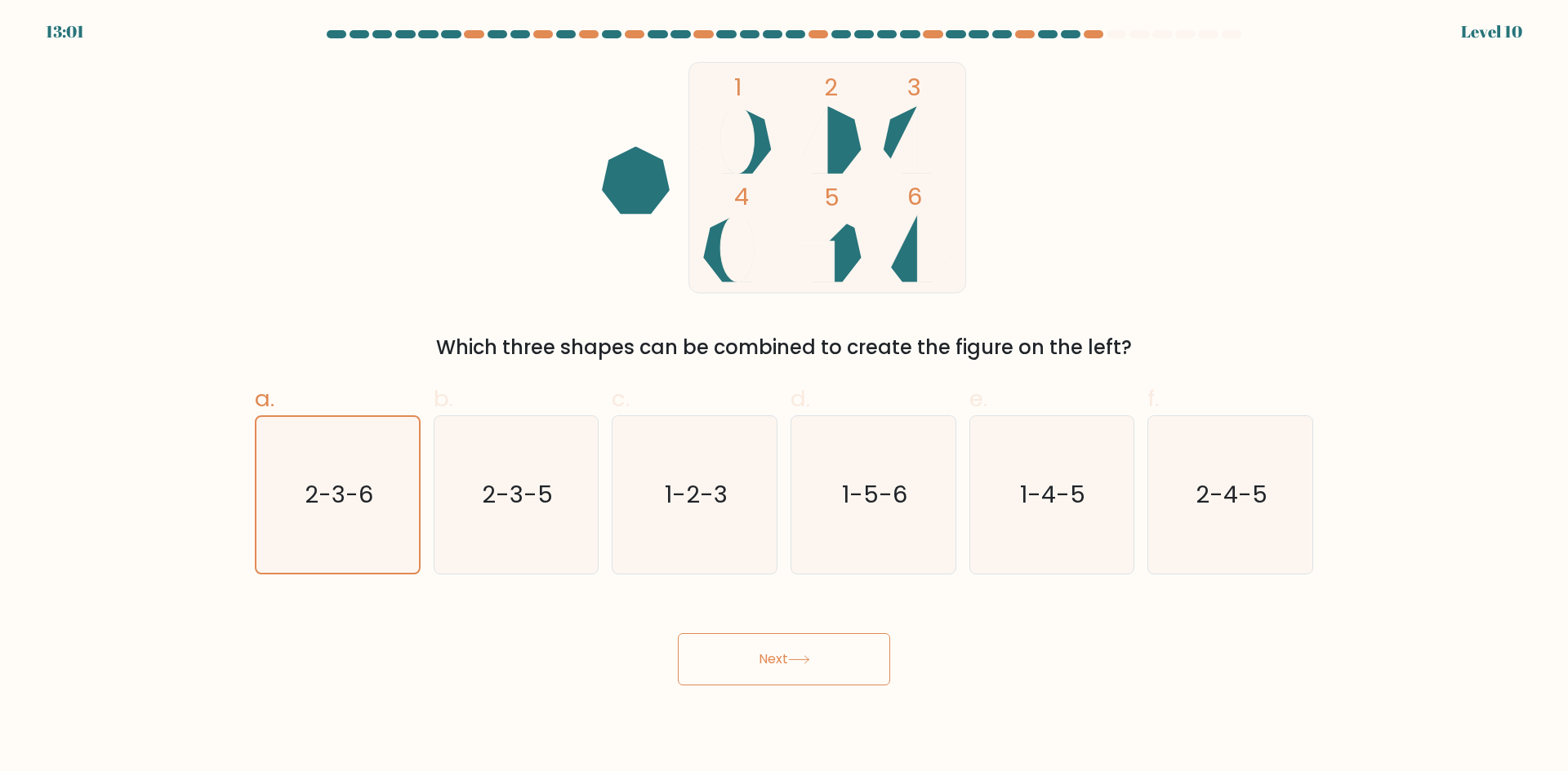
click at [791, 667] on button "Next" at bounding box center [783, 659] width 212 height 52
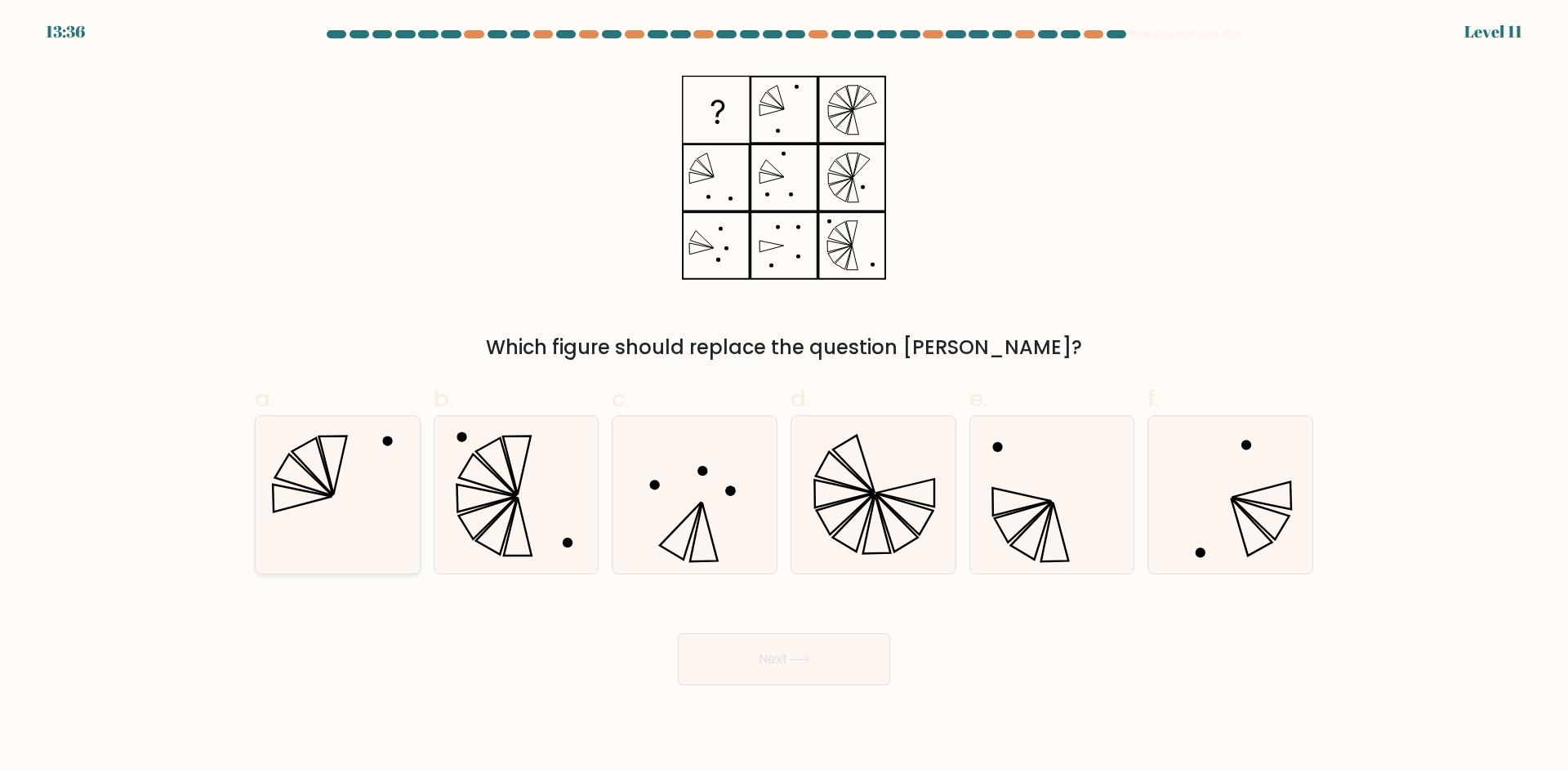
click at [339, 516] on icon at bounding box center [338, 495] width 157 height 157
click at [784, 396] on input "a." at bounding box center [784, 392] width 1 height 11
radio input "true"
click at [829, 654] on button "Next" at bounding box center [783, 659] width 212 height 52
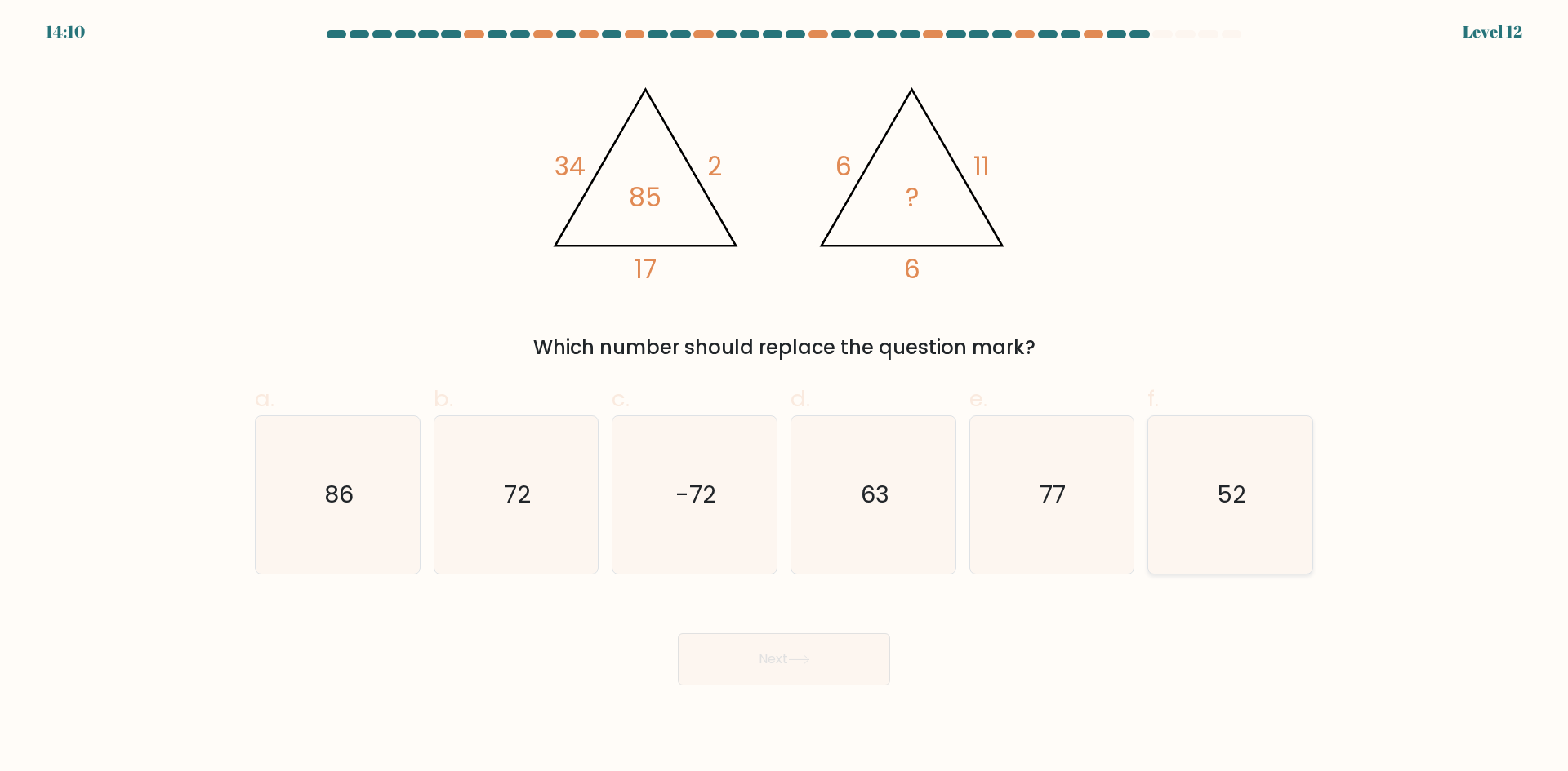
click at [1233, 525] on icon "52" at bounding box center [1230, 495] width 157 height 157
click at [785, 396] on input "f. 52" at bounding box center [784, 392] width 1 height 11
radio input "true"
click at [733, 675] on button "Next" at bounding box center [783, 659] width 212 height 52
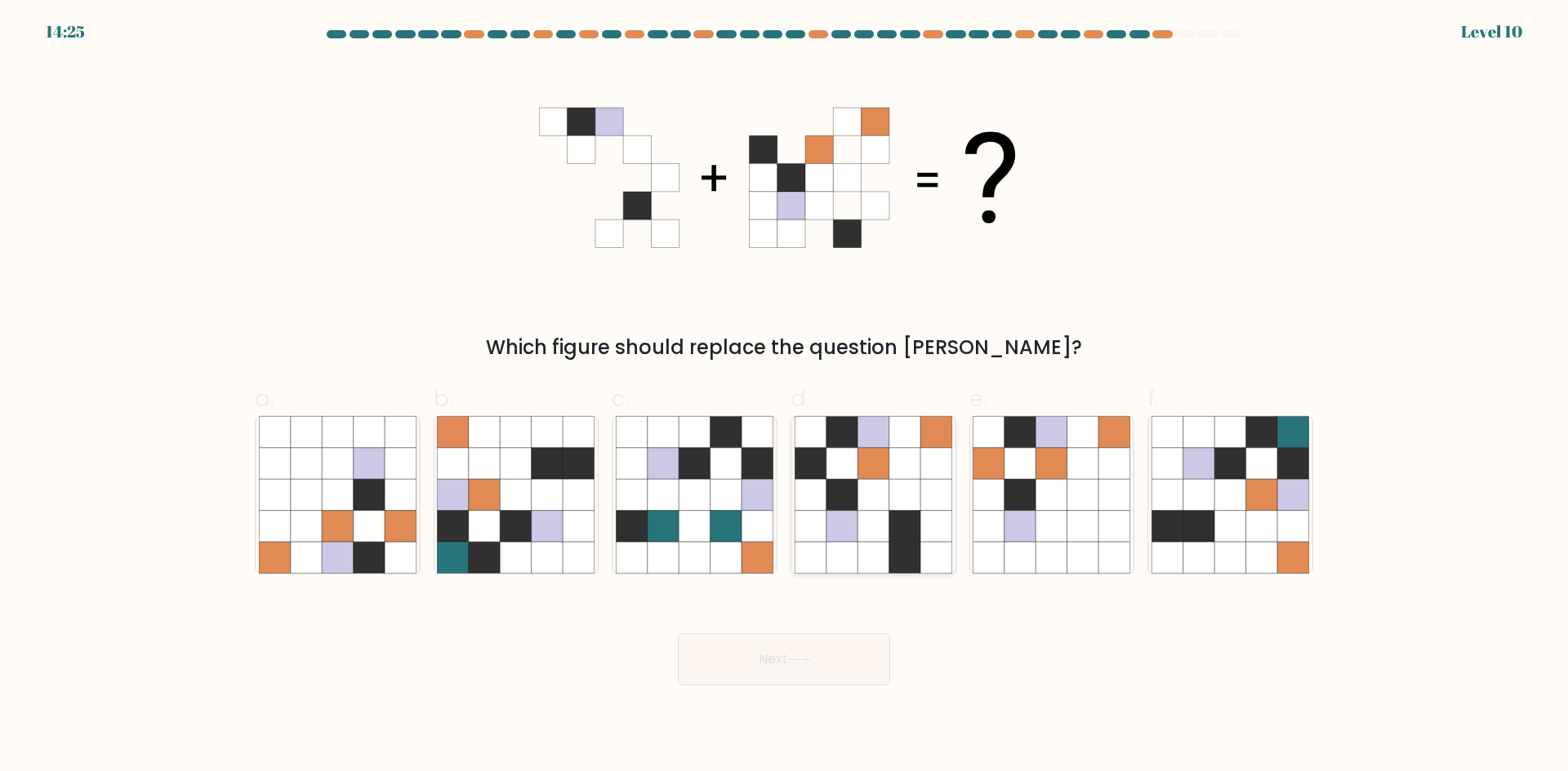
click at [878, 453] on icon at bounding box center [873, 463] width 31 height 31
click at [785, 396] on input "d." at bounding box center [784, 392] width 1 height 11
radio input "true"
click at [798, 667] on button "Next" at bounding box center [783, 659] width 212 height 52
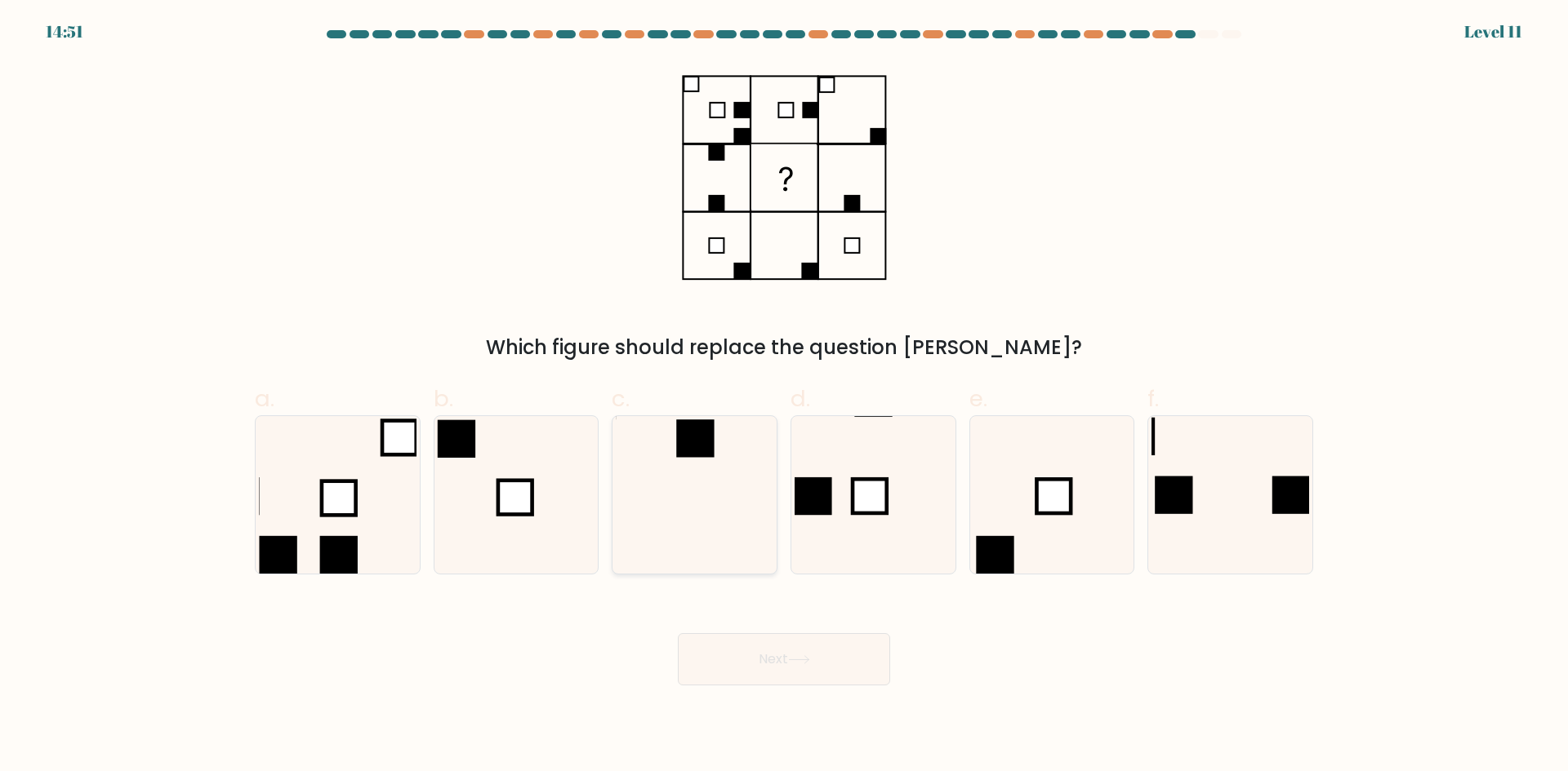
click at [730, 476] on icon at bounding box center [695, 495] width 157 height 157
click at [784, 396] on input "c." at bounding box center [784, 392] width 1 height 11
radio input "true"
click at [766, 655] on button "Next" at bounding box center [783, 659] width 212 height 52
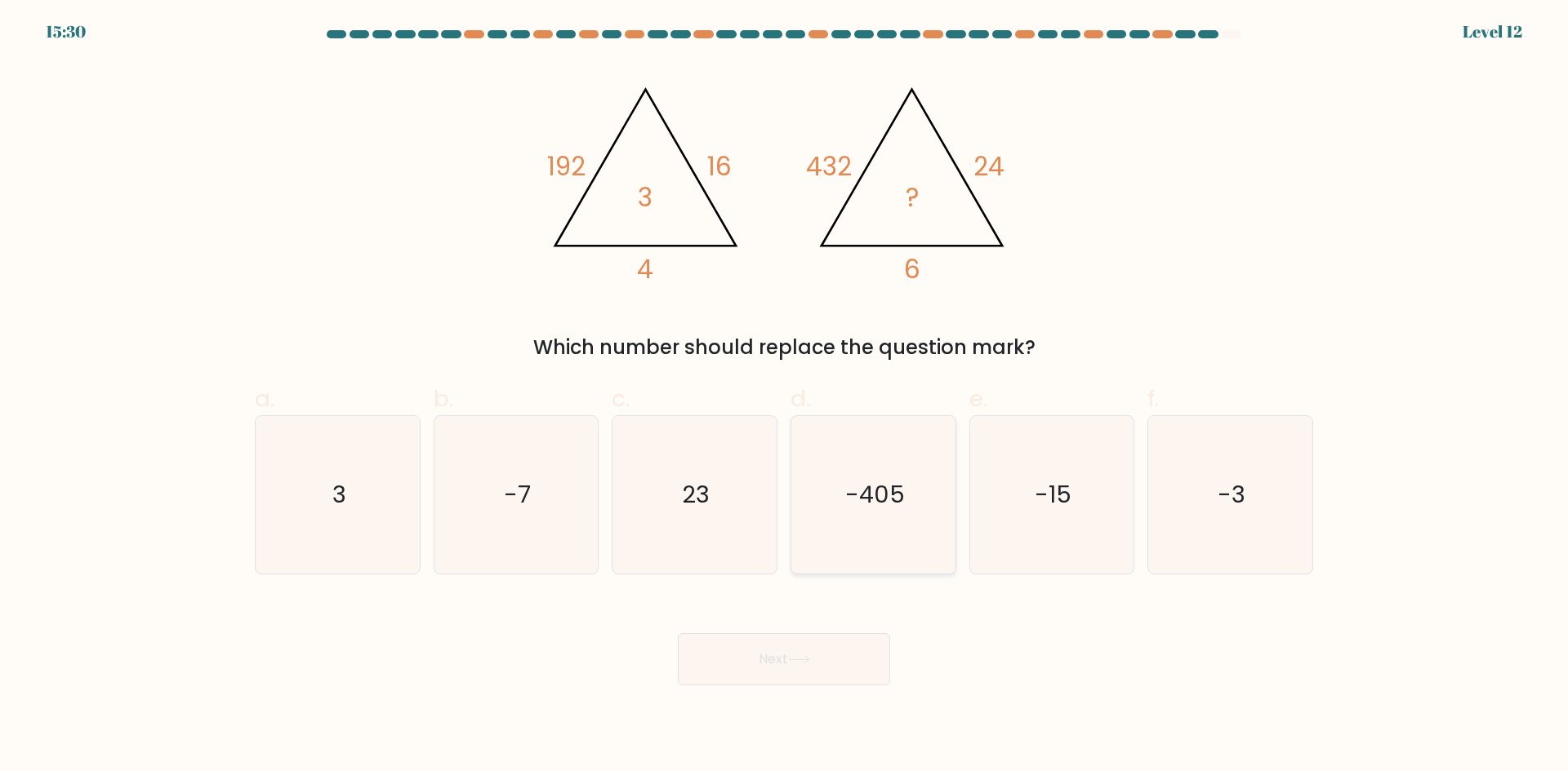
click at [880, 525] on icon "-405" at bounding box center [873, 495] width 157 height 157
click at [785, 396] on input "d. -405" at bounding box center [784, 392] width 1 height 11
radio input "true"
click at [794, 651] on button "Next" at bounding box center [783, 659] width 212 height 52
click at [741, 661] on button "Next" at bounding box center [783, 659] width 212 height 52
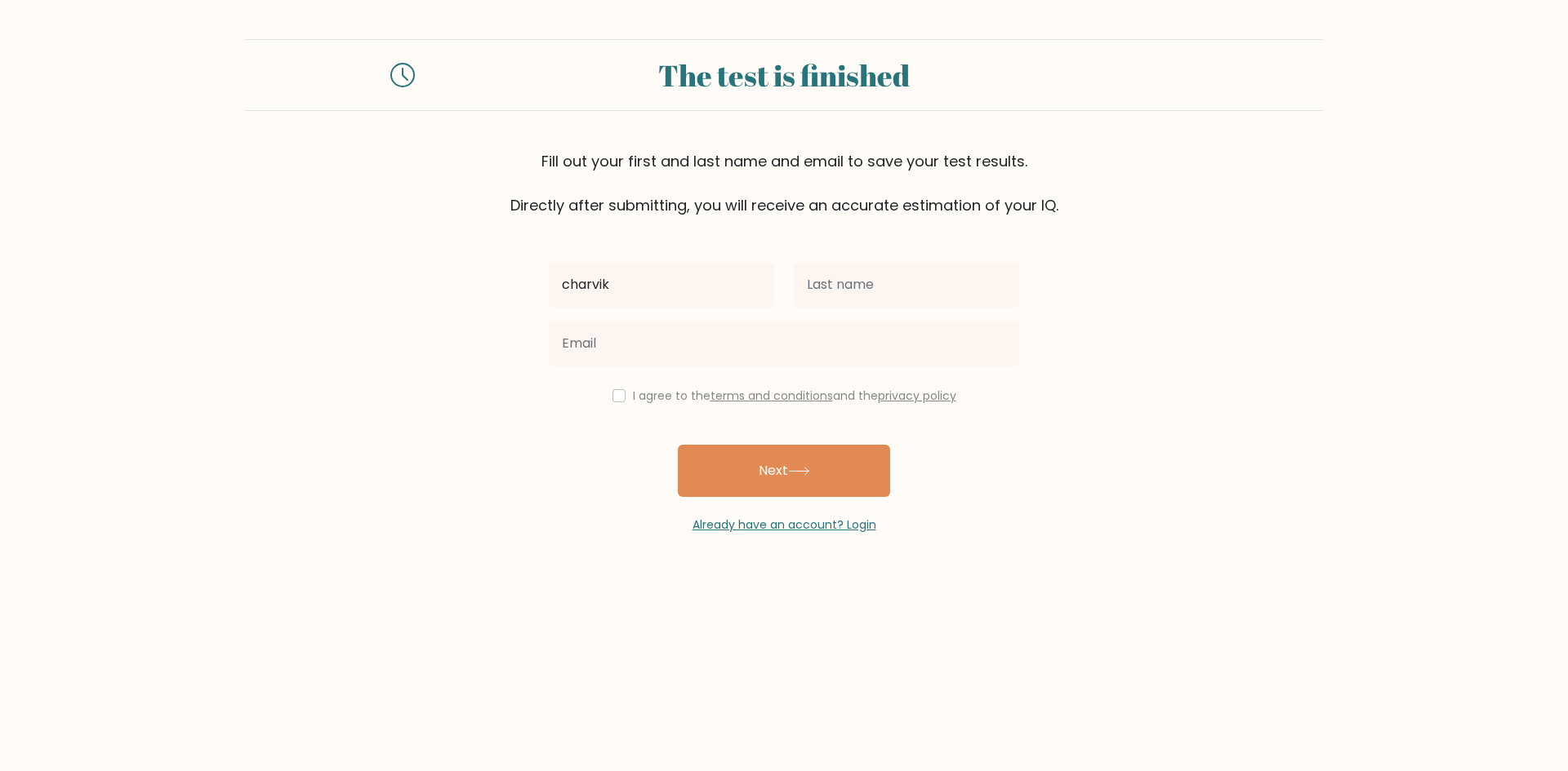
type input "charvik"
click at [823, 285] on input "text" at bounding box center [906, 284] width 225 height 46
type input "dfxfg"
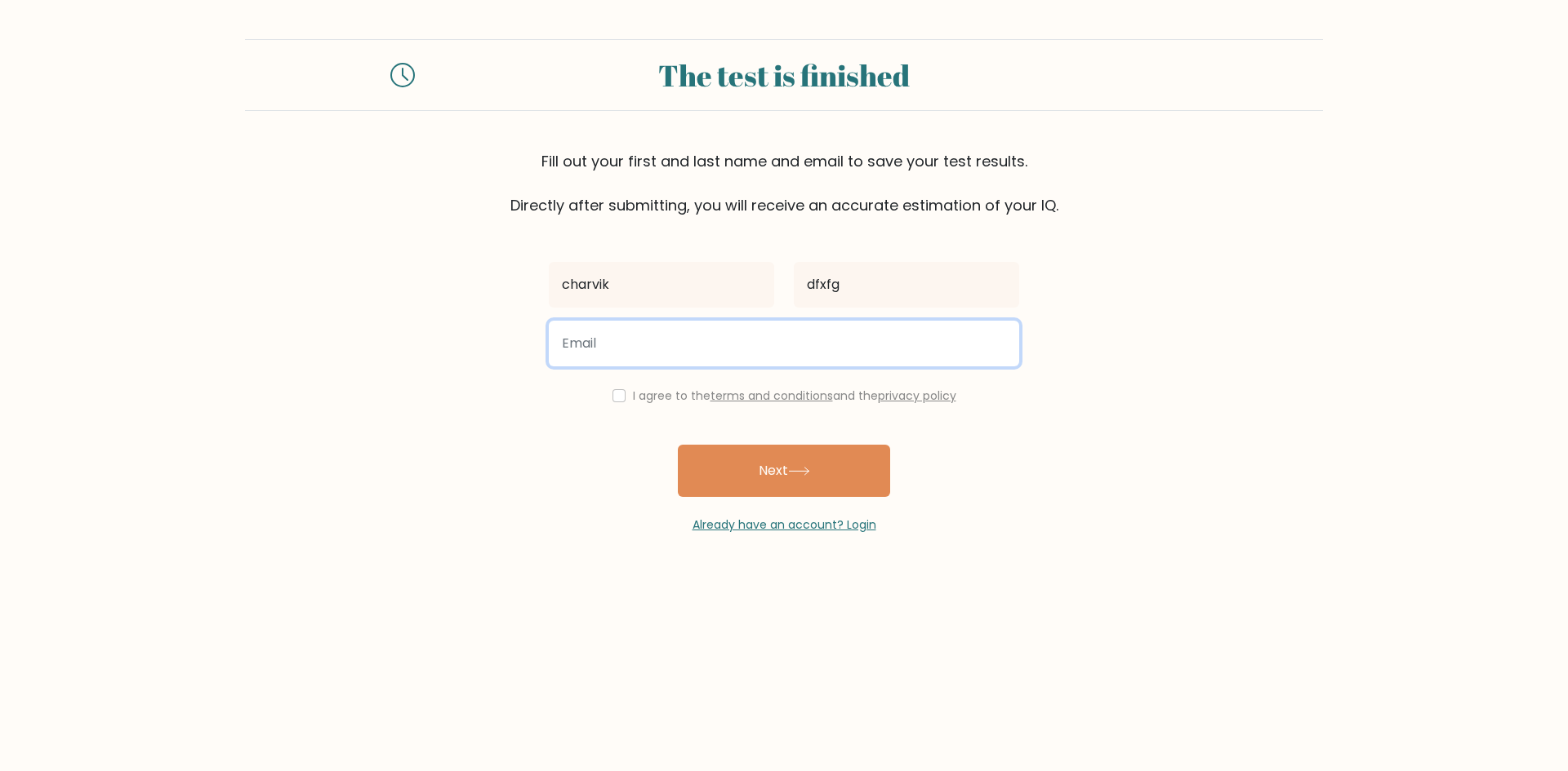
click at [819, 344] on input "email" at bounding box center [783, 343] width 471 height 46
type input "3143@pacificworldschool.com"
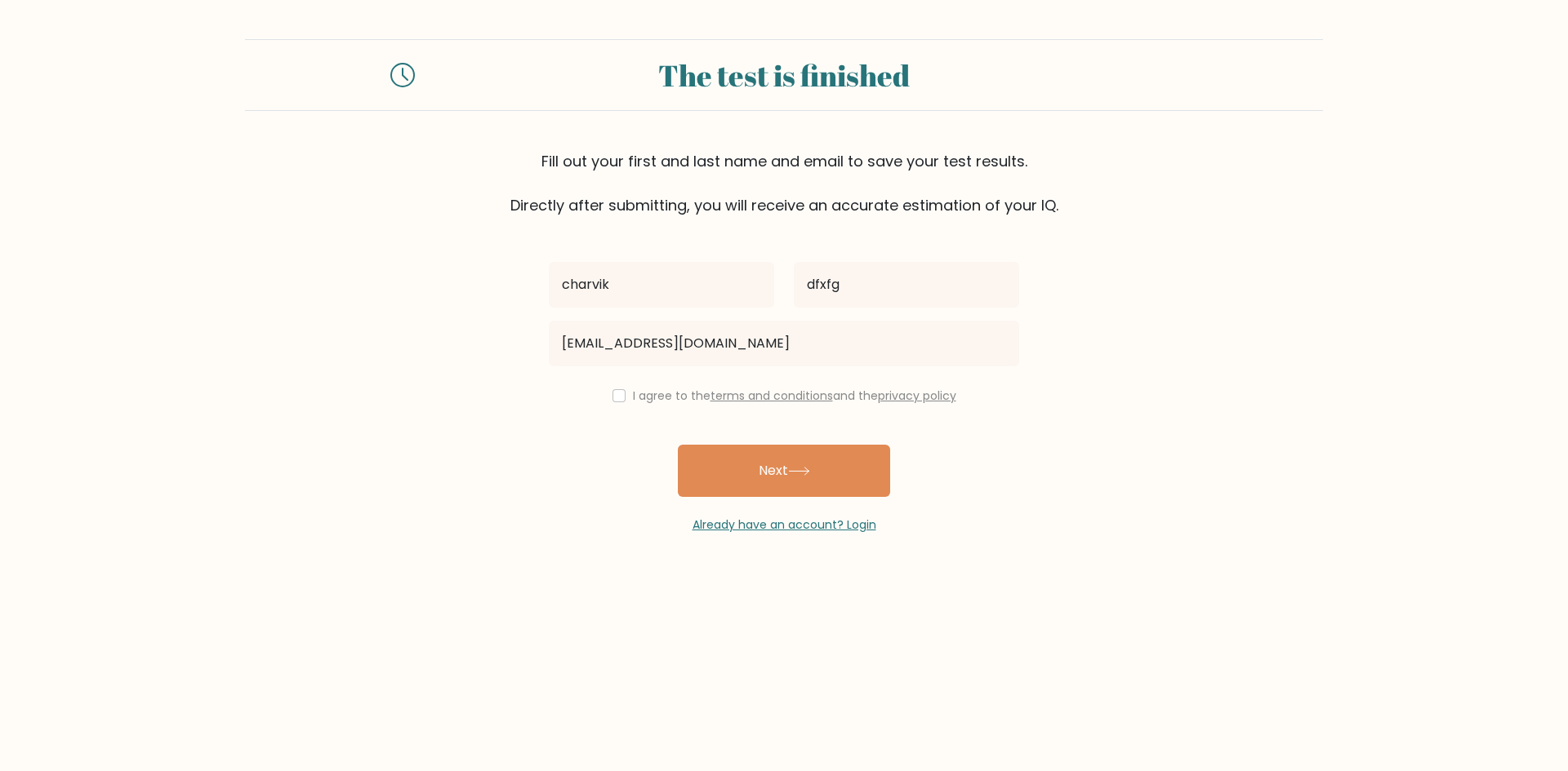
click at [606, 394] on div "I agree to the terms and conditions and the privacy policy" at bounding box center [784, 396] width 490 height 20
click at [744, 497] on div "Already have an account? Login" at bounding box center [783, 516] width 471 height 37
click at [612, 396] on input "checkbox" at bounding box center [619, 395] width 13 height 13
checkbox input "true"
click at [703, 473] on button "Next" at bounding box center [783, 471] width 212 height 52
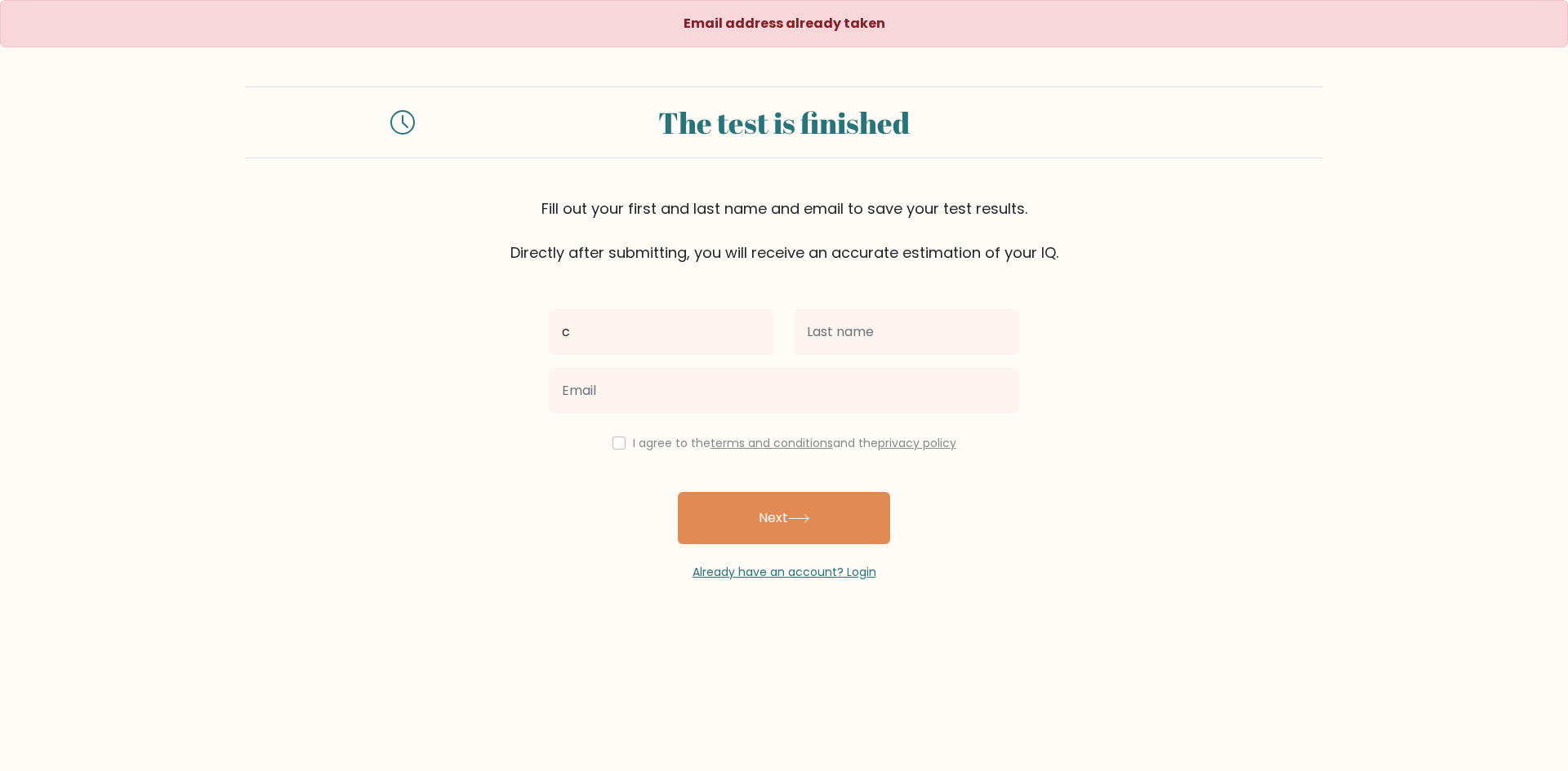
type input "charvik"
click at [839, 339] on input "text" at bounding box center [906, 332] width 225 height 46
type input "dfxfg"
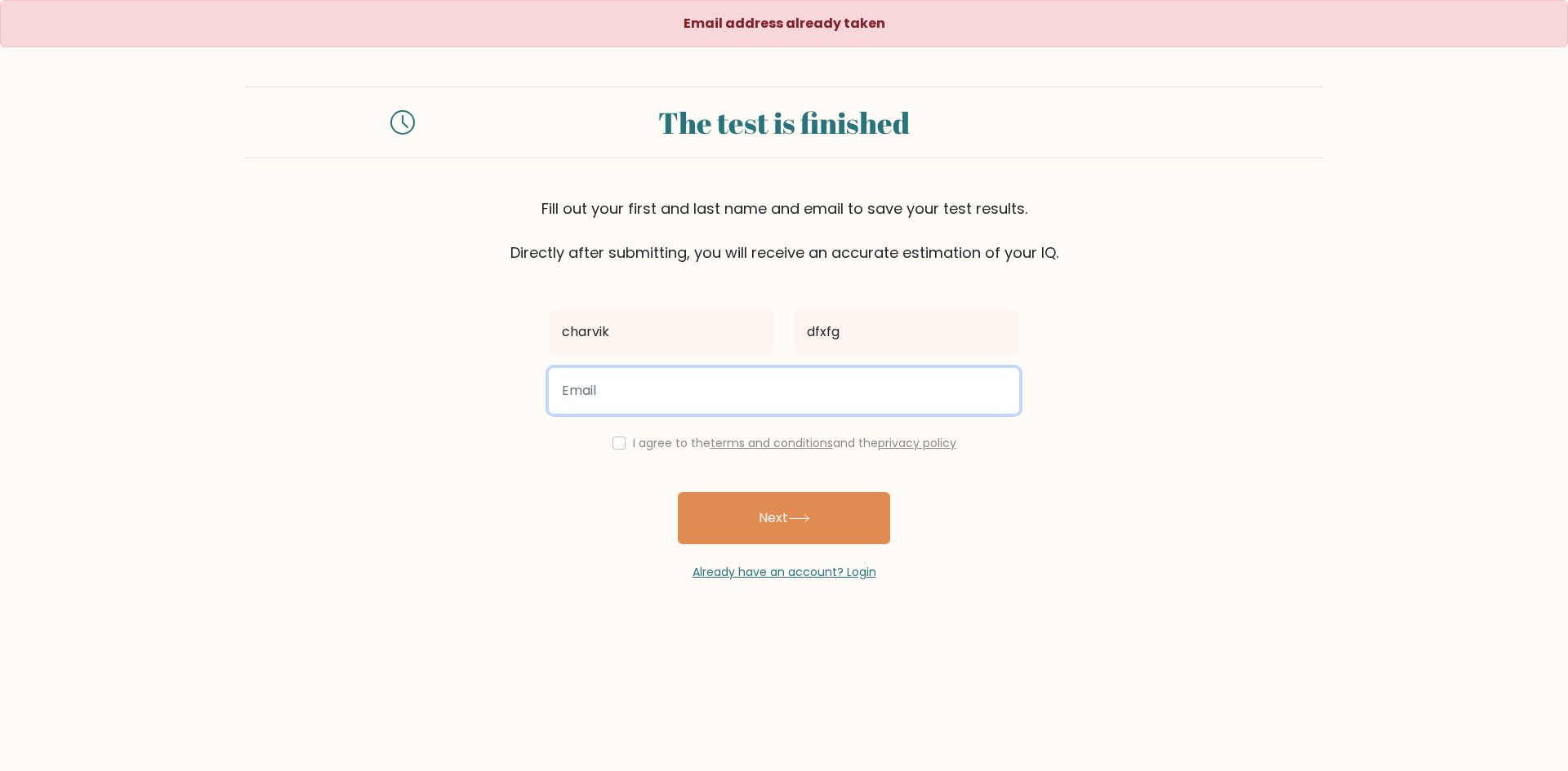
click at [868, 383] on input "email" at bounding box center [783, 391] width 471 height 46
type input "3143@pacificworldschool.com"
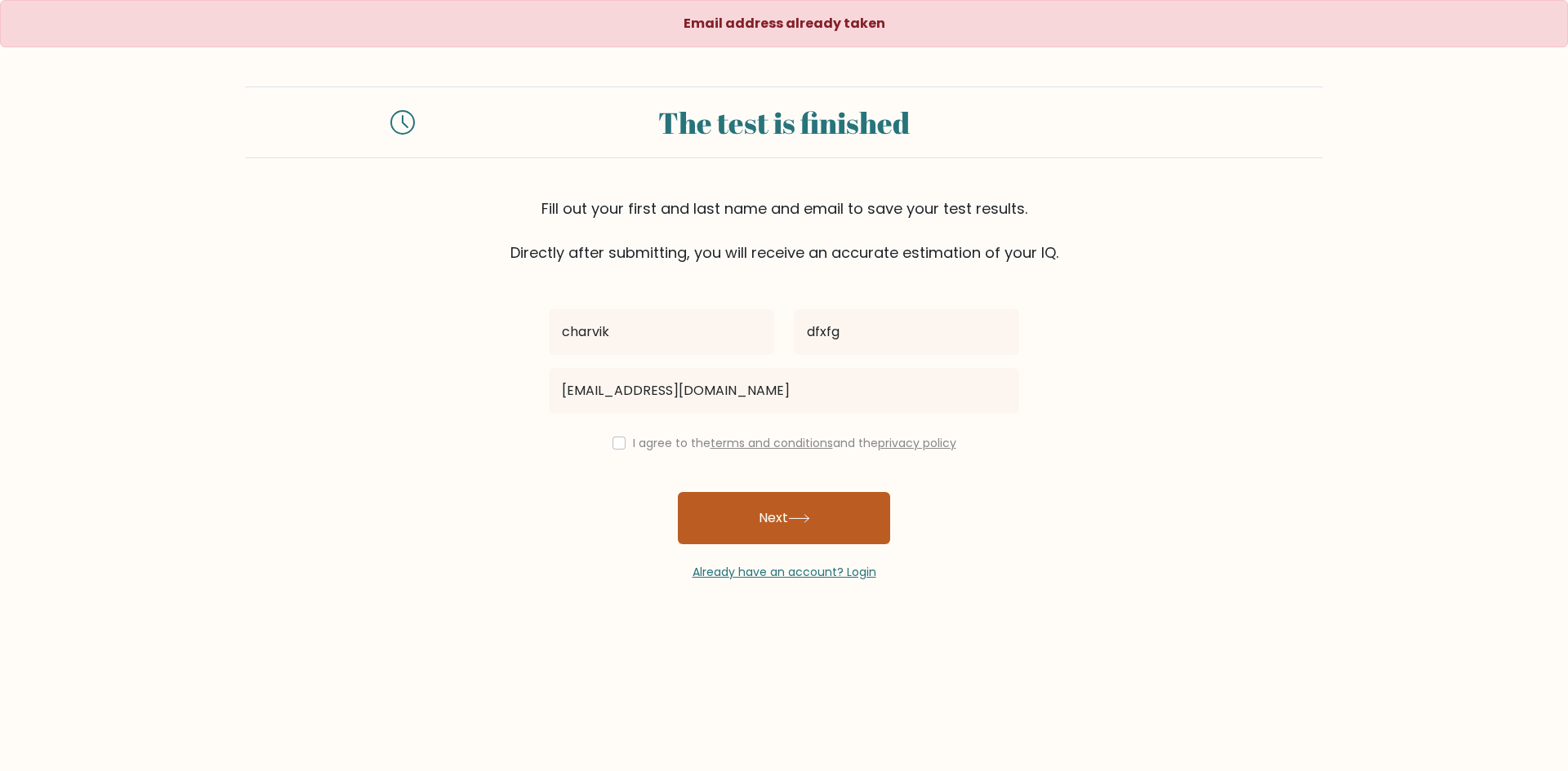
click at [717, 509] on button "Next" at bounding box center [783, 518] width 212 height 52
click at [612, 441] on input "checkbox" at bounding box center [619, 443] width 13 height 13
checkbox input "true"
click at [730, 541] on button "Next" at bounding box center [783, 518] width 212 height 52
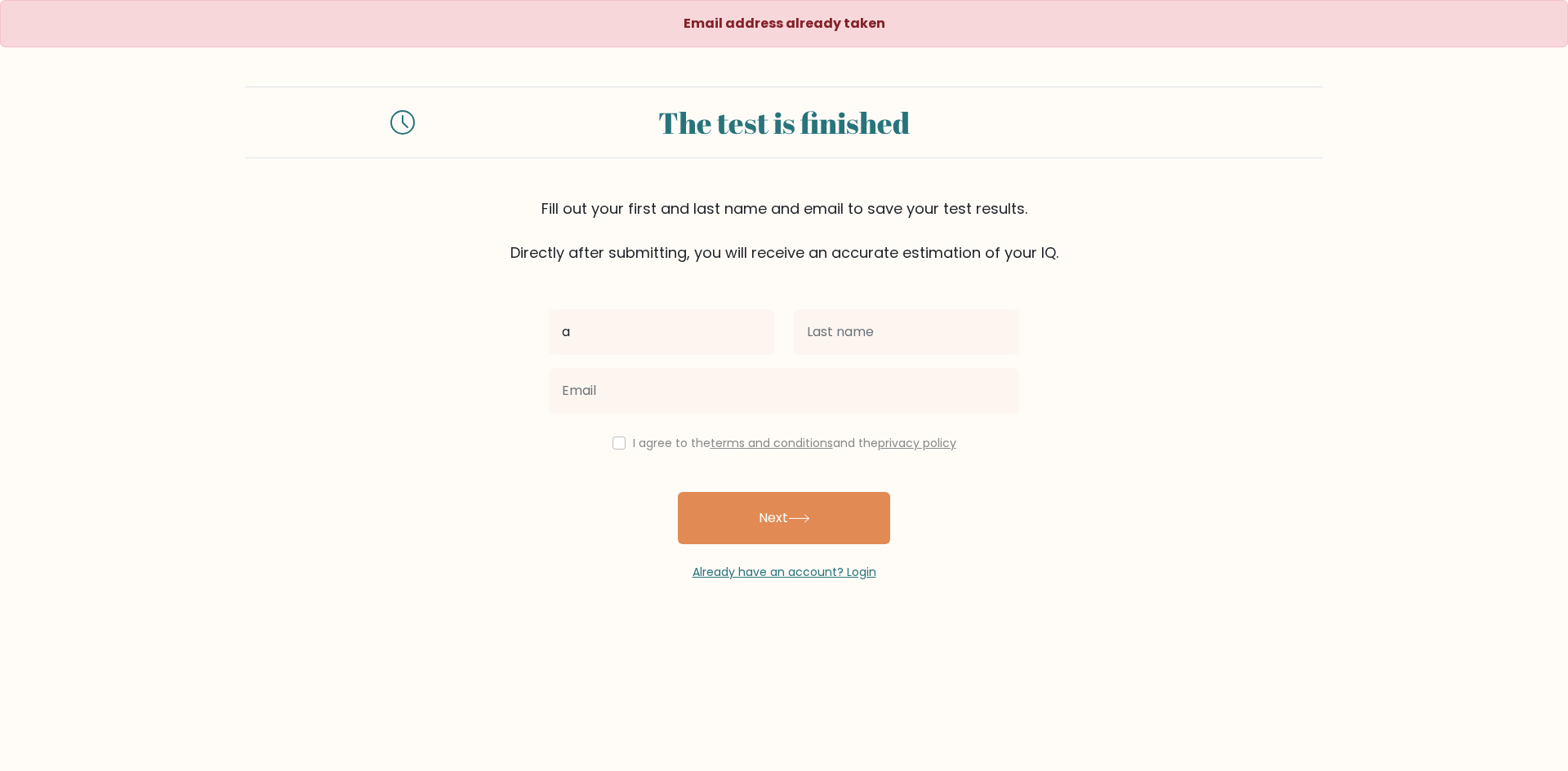
type input "a"
click at [840, 339] on input "text" at bounding box center [906, 332] width 225 height 46
type input "sd"
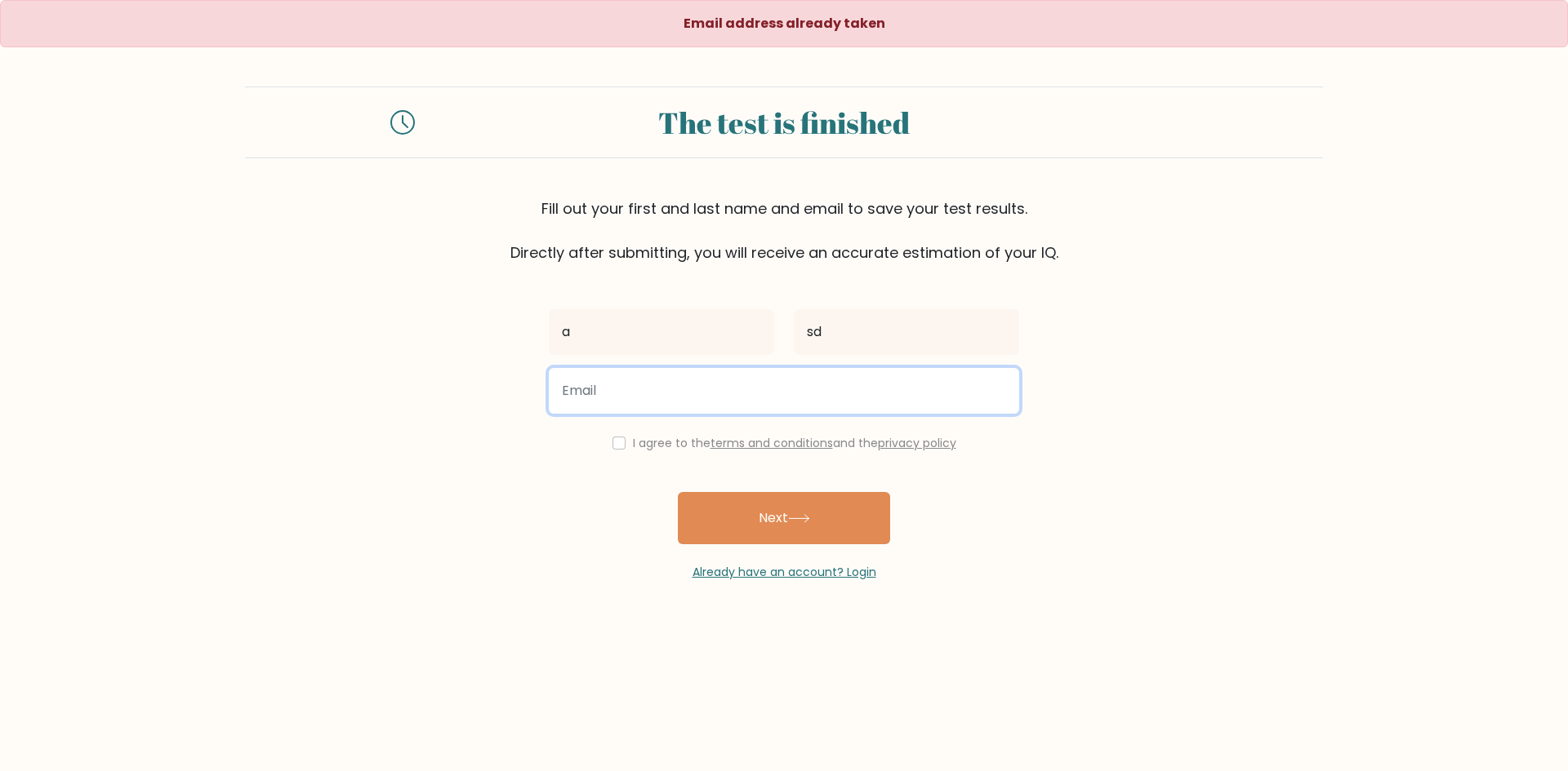
click at [796, 384] on input "email" at bounding box center [783, 391] width 471 height 46
type input "tosunitac@gmail.com"
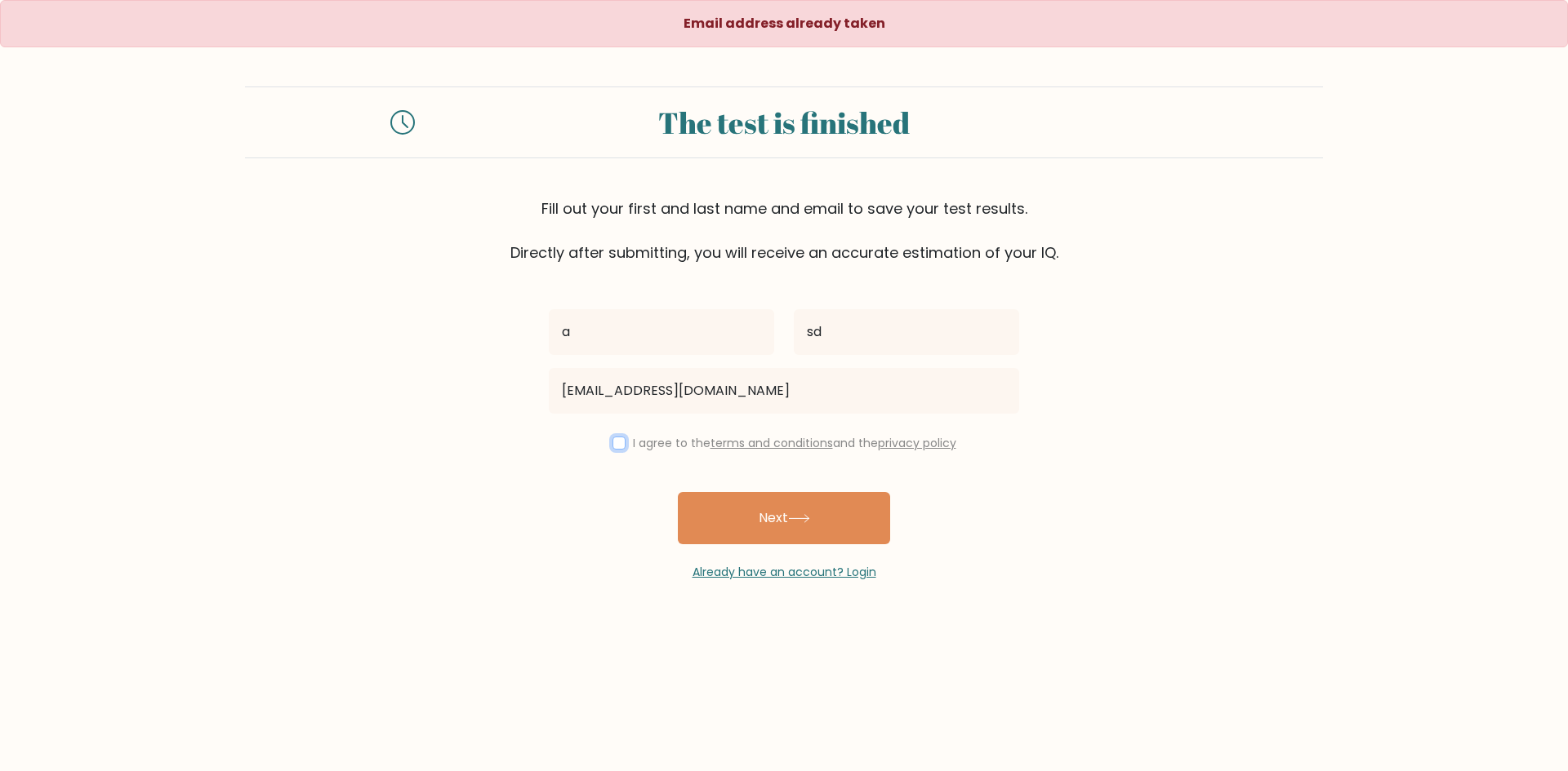
click at [612, 446] on input "checkbox" at bounding box center [619, 443] width 13 height 13
checkbox input "true"
click at [749, 534] on button "Next" at bounding box center [783, 518] width 212 height 52
click at [744, 574] on link "Already have an account? Login" at bounding box center [784, 572] width 183 height 16
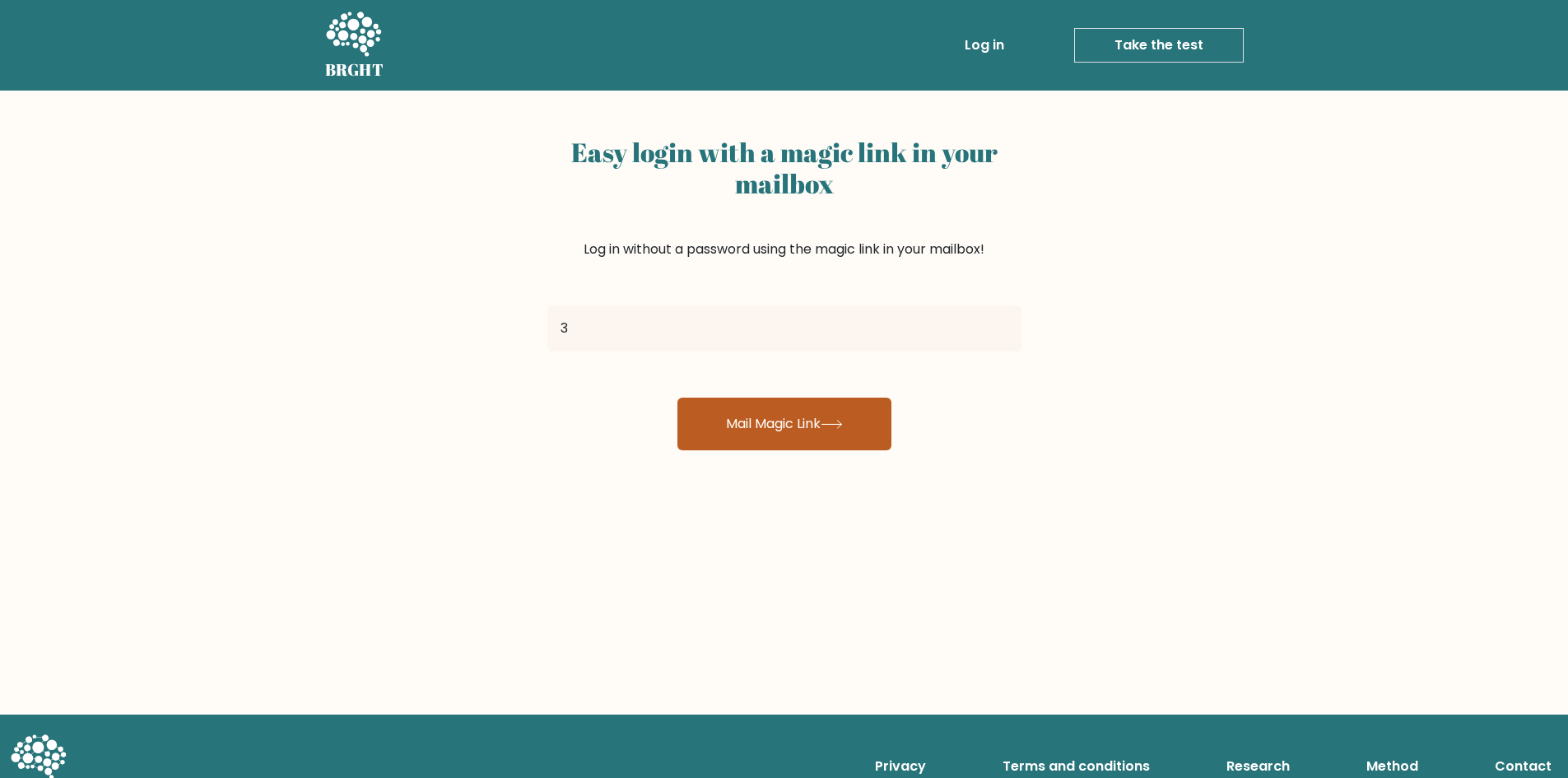
type input "[EMAIL_ADDRESS][DOMAIN_NAME]"
click at [726, 425] on button "Mail Magic Link" at bounding box center [784, 425] width 214 height 53
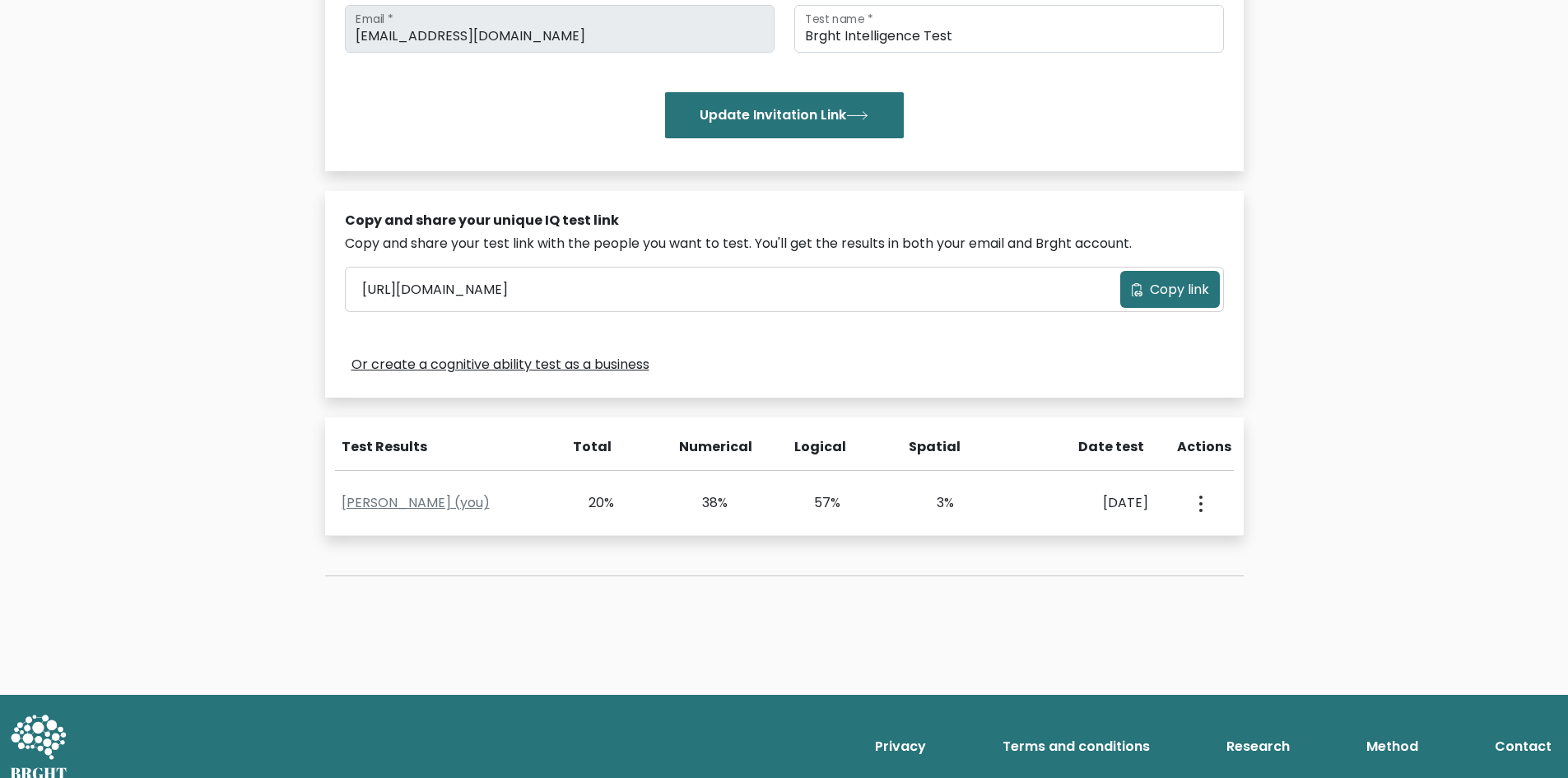
scroll to position [247, 0]
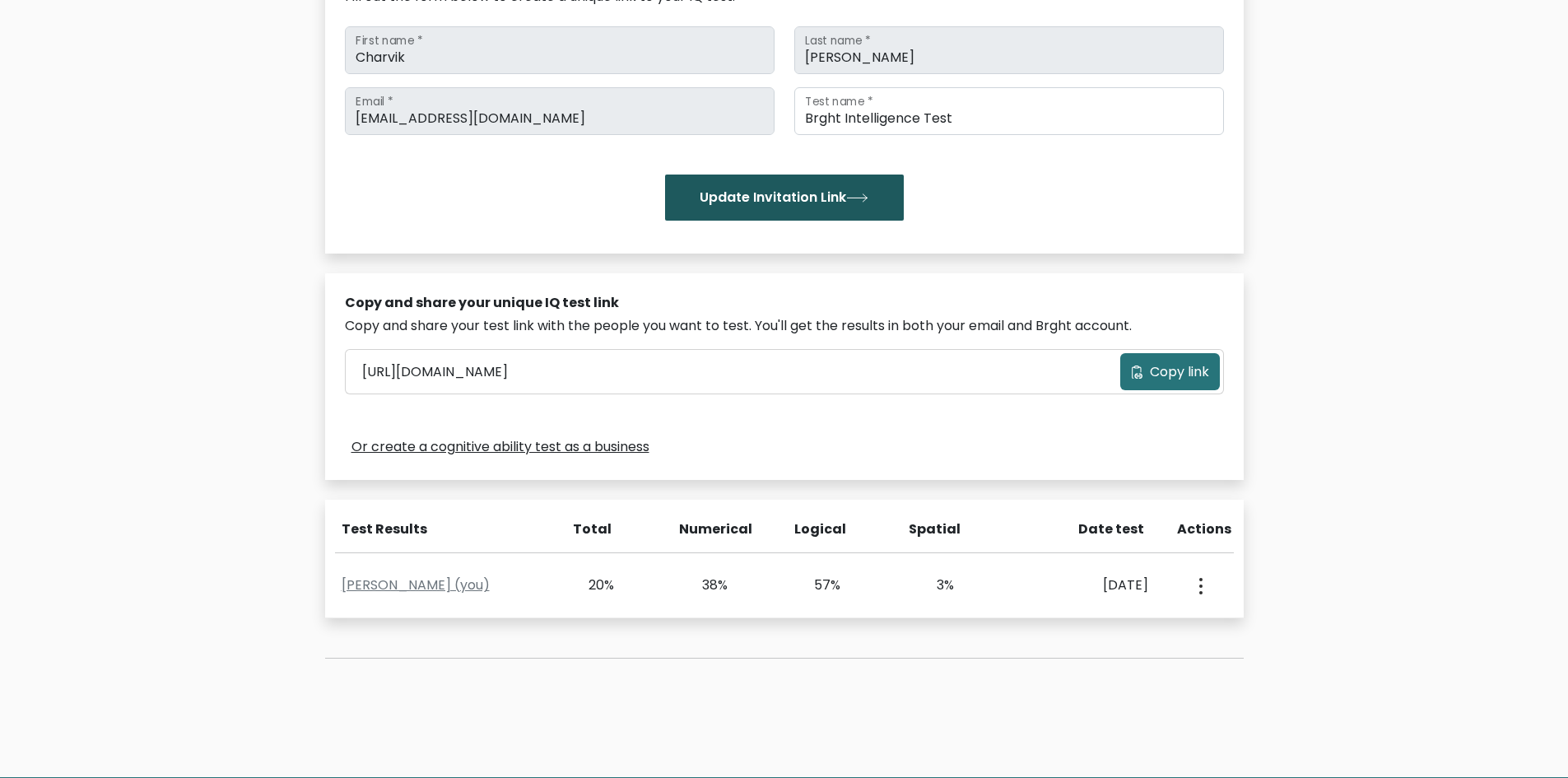
click at [776, 219] on button "Update Invitation Link" at bounding box center [784, 198] width 239 height 46
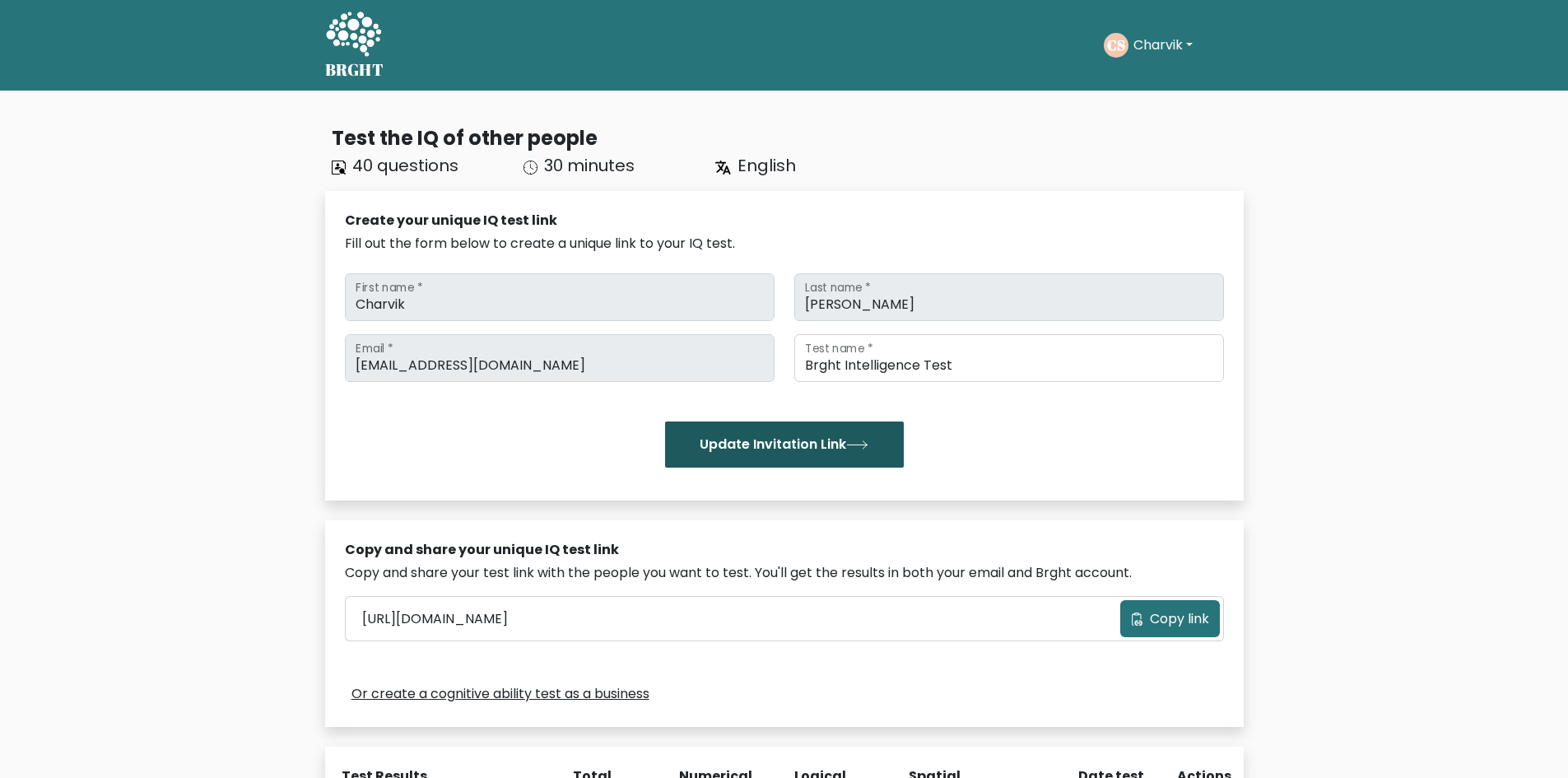
click at [759, 455] on button "Update Invitation Link" at bounding box center [784, 445] width 239 height 46
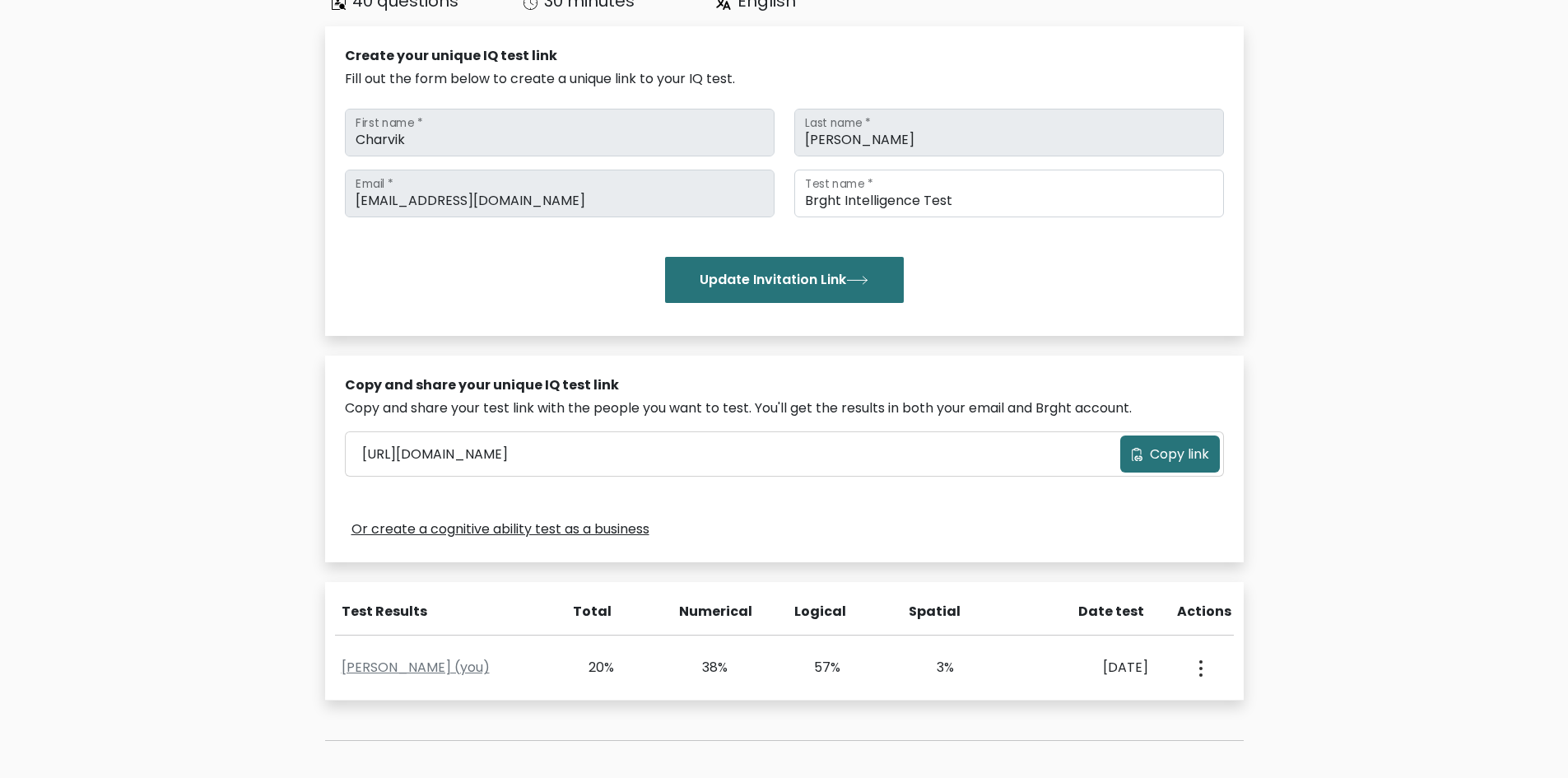
scroll to position [347, 0]
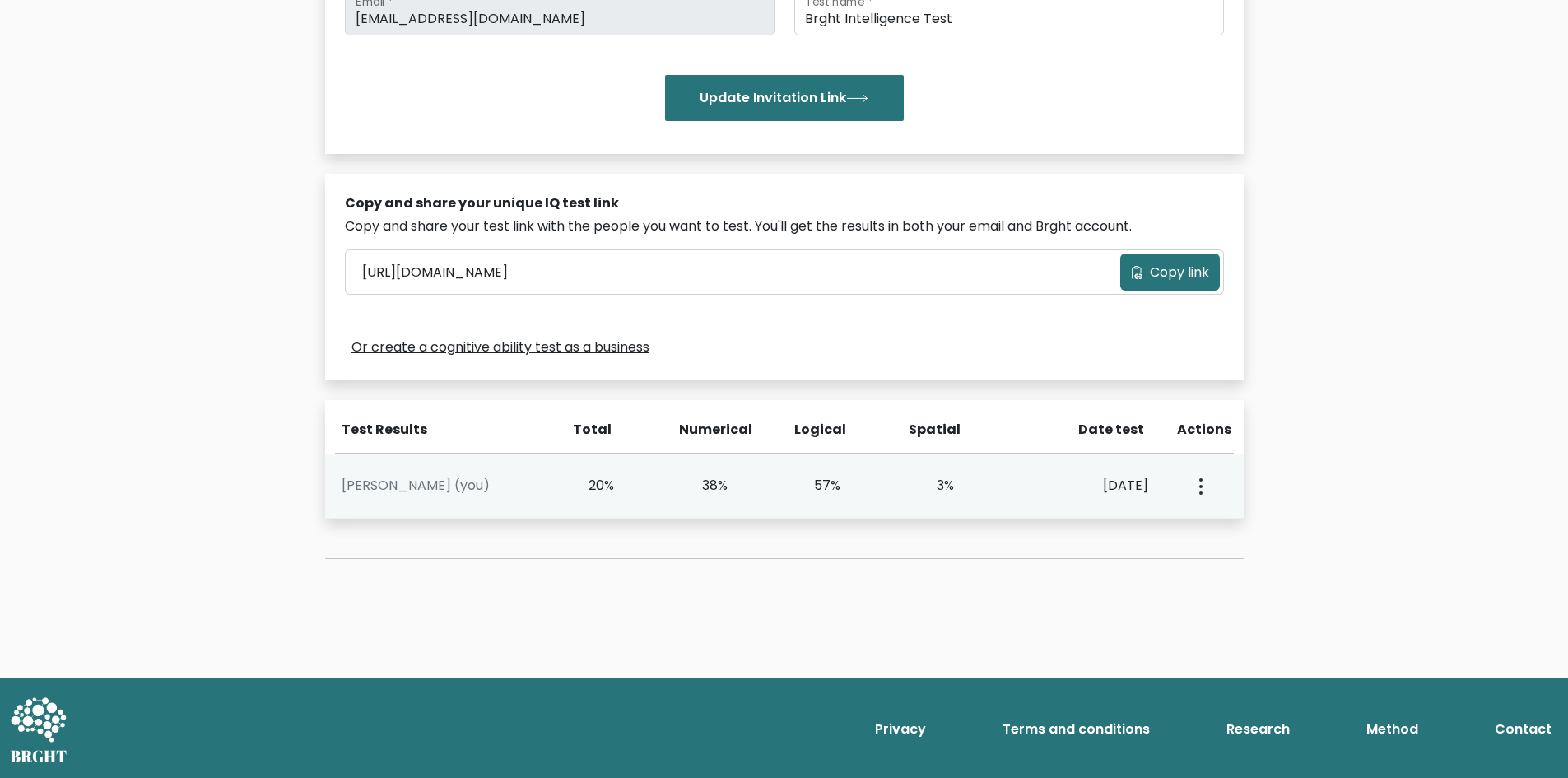
click at [1206, 486] on div "View Profile" at bounding box center [1198, 486] width 56 height 51
click at [1196, 487] on button "button" at bounding box center [1199, 486] width 13 height 51
click at [1247, 540] on link "View Profile" at bounding box center [1258, 533] width 130 height 26
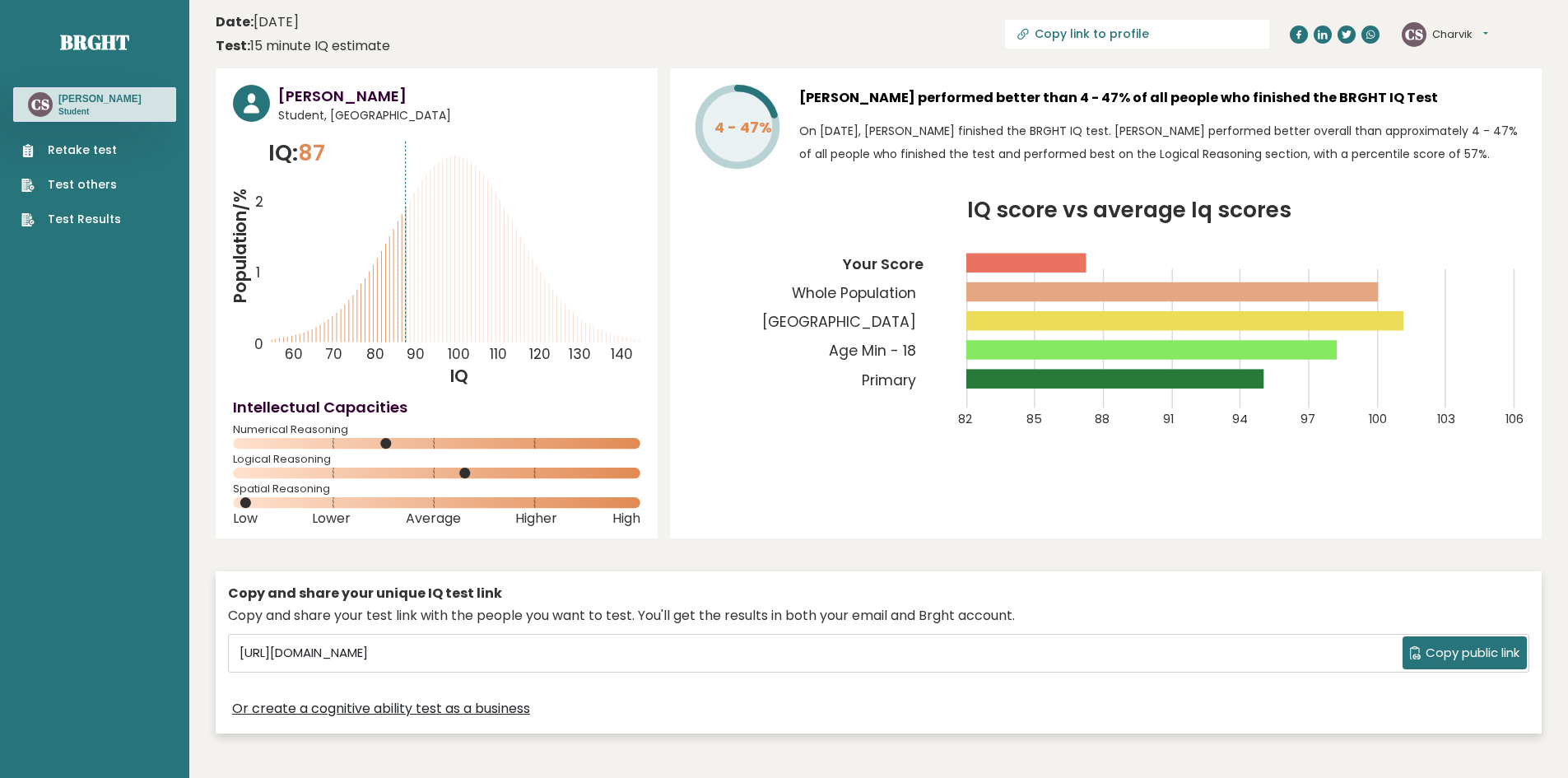
click at [64, 155] on link "Retake test" at bounding box center [71, 149] width 99 height 17
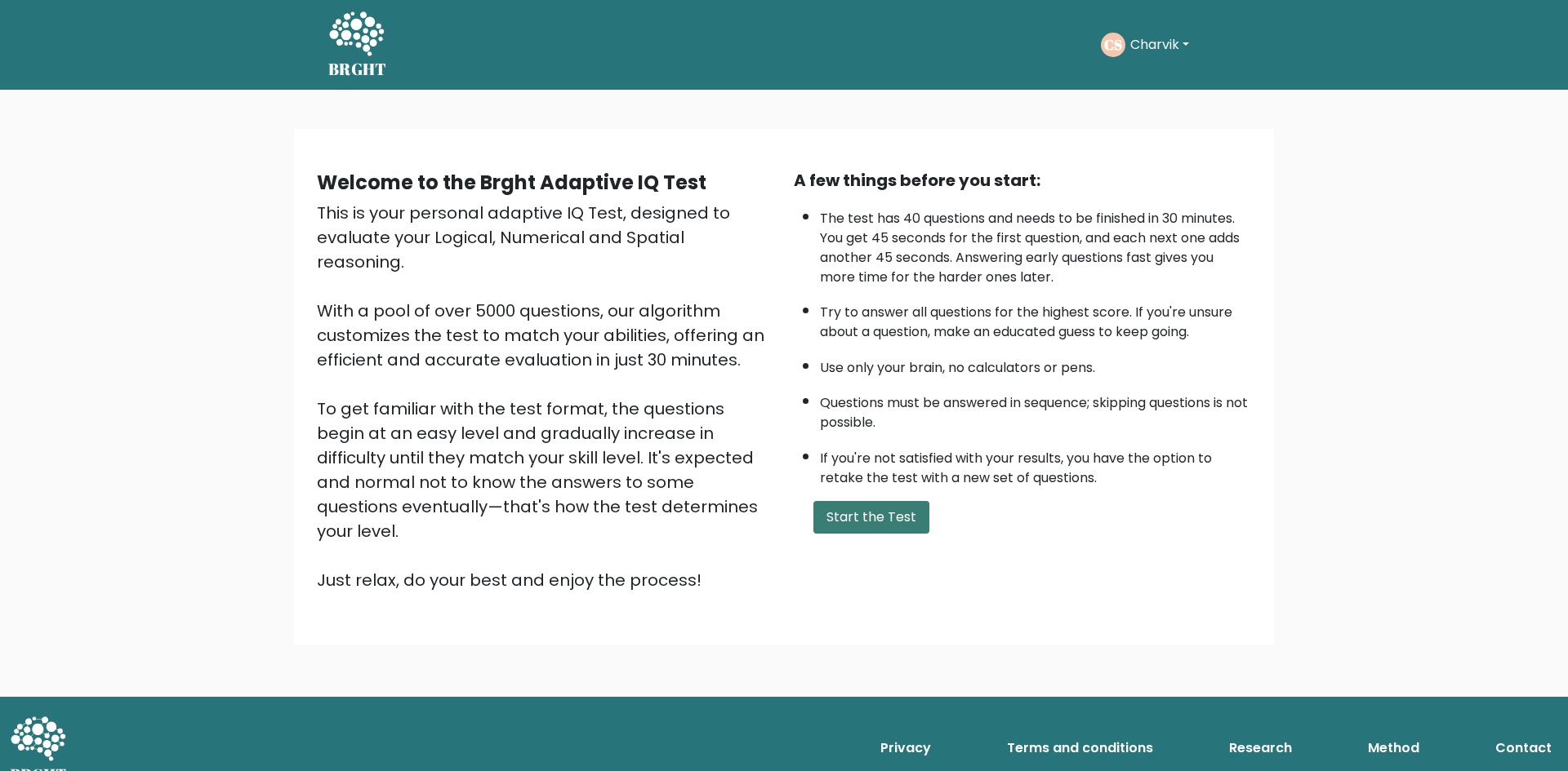
click at [880, 514] on button "Start the Test" at bounding box center [871, 517] width 116 height 33
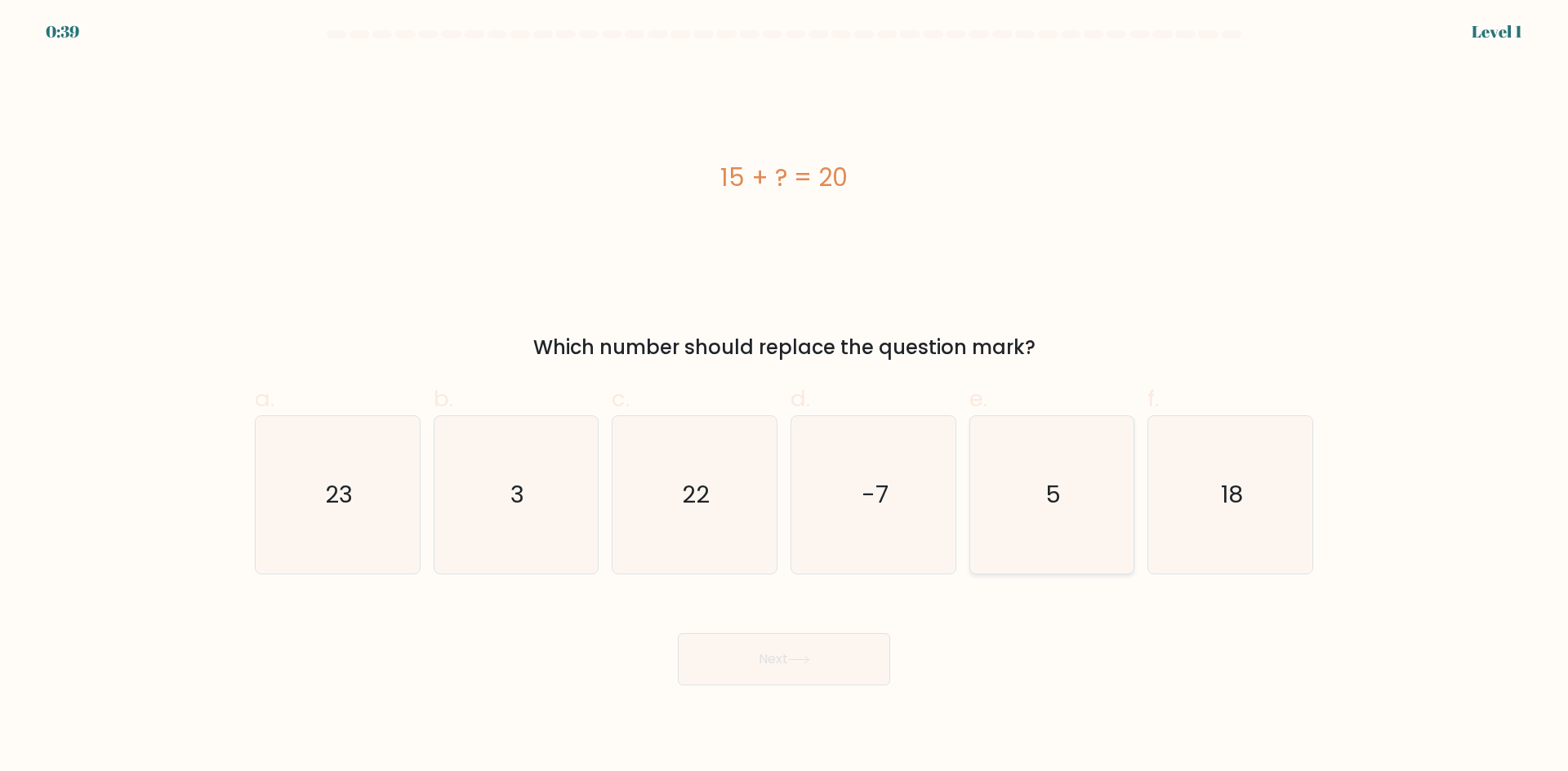
click at [1102, 511] on icon "5" at bounding box center [1051, 495] width 157 height 157
click at [785, 396] on input "e. 5" at bounding box center [784, 392] width 1 height 11
radio input "true"
click at [819, 651] on button "Next" at bounding box center [783, 659] width 212 height 52
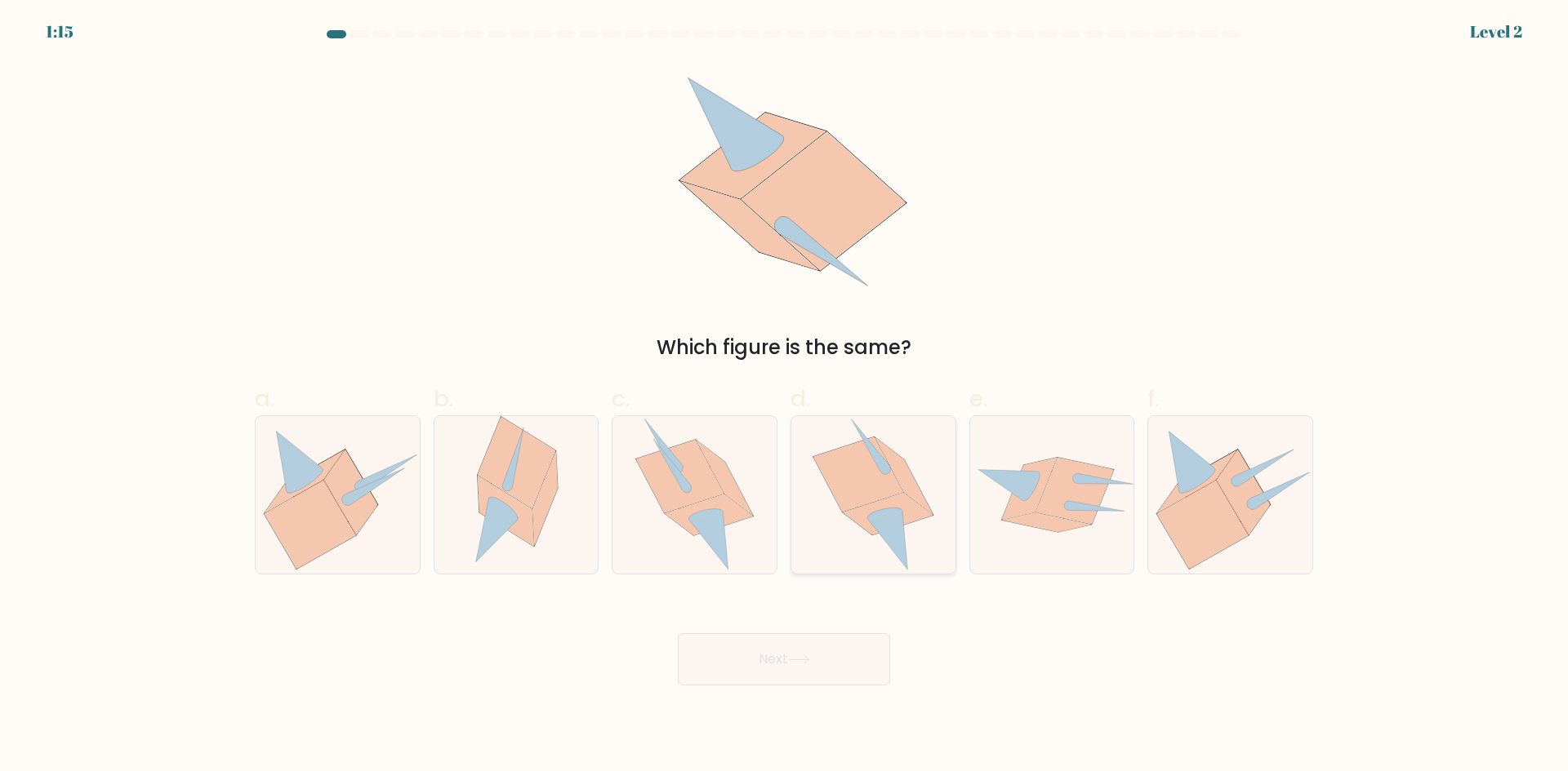
click at [889, 533] on icon at bounding box center [887, 540] width 40 height 60
click at [785, 396] on input "d." at bounding box center [784, 392] width 1 height 11
radio input "true"
click at [813, 650] on button "Next" at bounding box center [783, 659] width 212 height 52
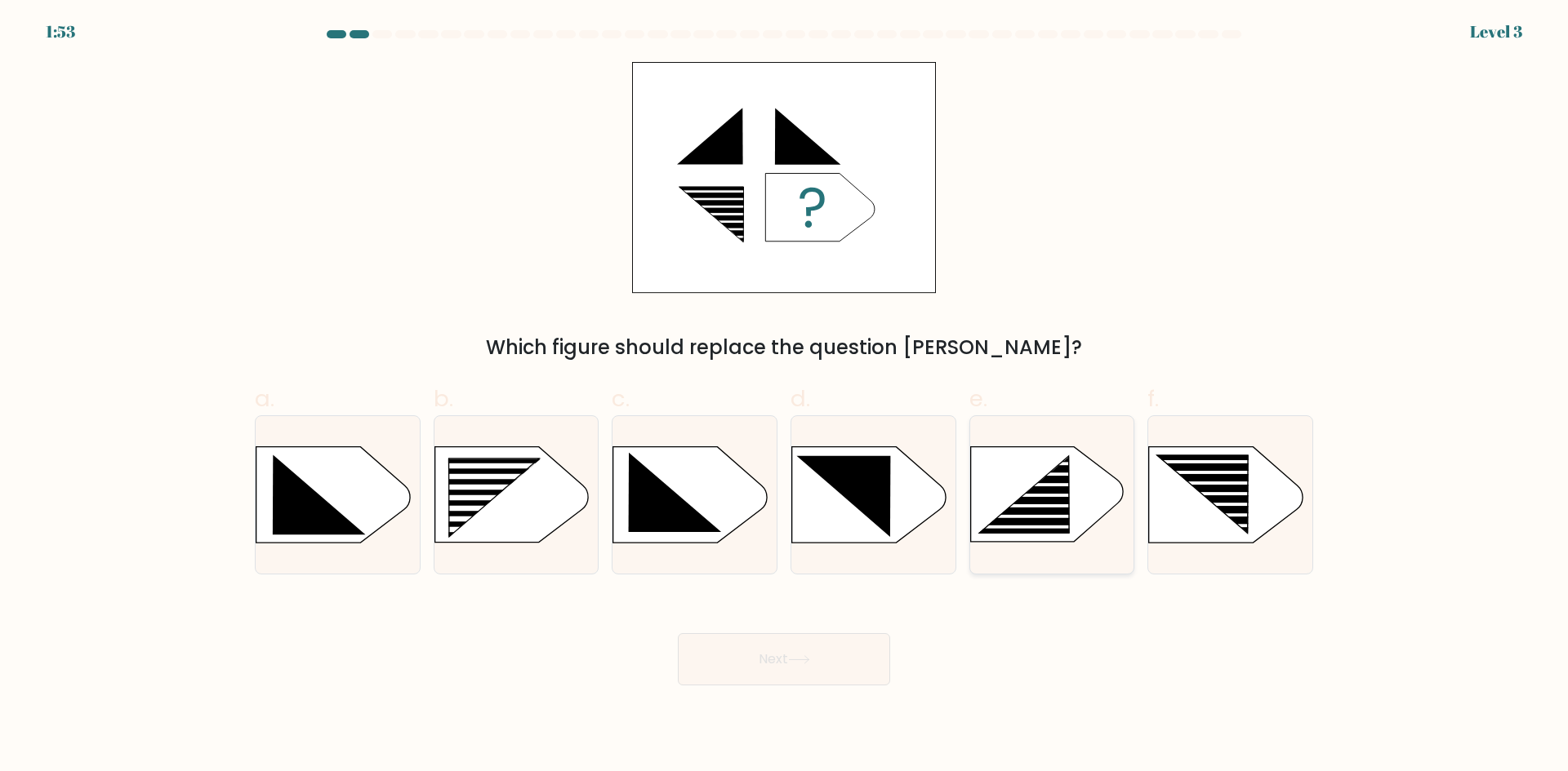
click at [1058, 518] on rect at bounding box center [1036, 516] width 129 height 5
click at [785, 396] on input "e." at bounding box center [784, 392] width 1 height 11
radio input "true"
click at [1200, 503] on rect at bounding box center [1215, 504] width 130 height 5
click at [785, 396] on input "f." at bounding box center [784, 392] width 1 height 11
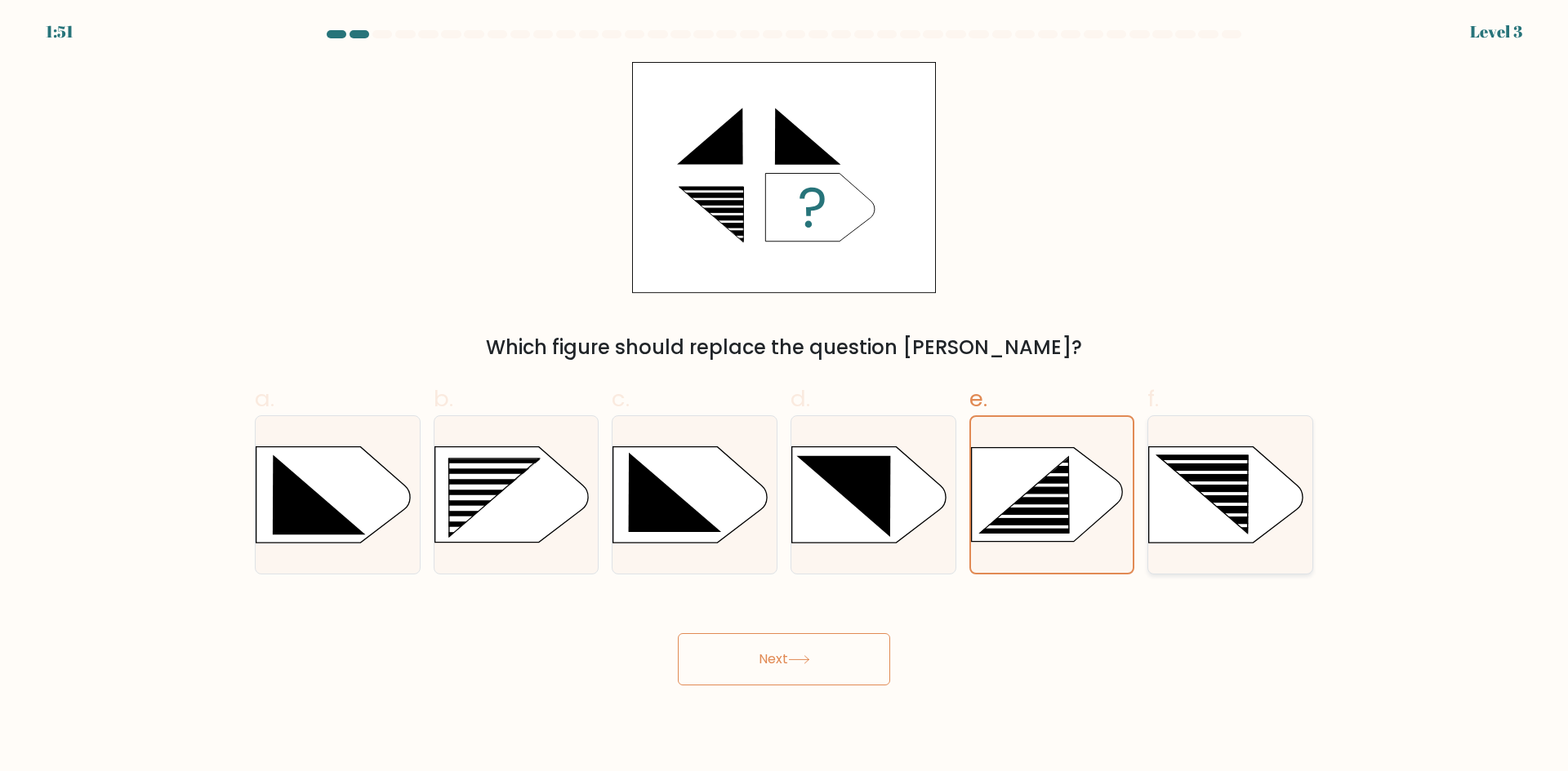
radio input "true"
click at [963, 515] on div "e." at bounding box center [1052, 478] width 179 height 192
click at [1000, 520] on icon at bounding box center [1023, 496] width 89 height 75
click at [785, 396] on input "e." at bounding box center [784, 392] width 1 height 11
radio input "true"
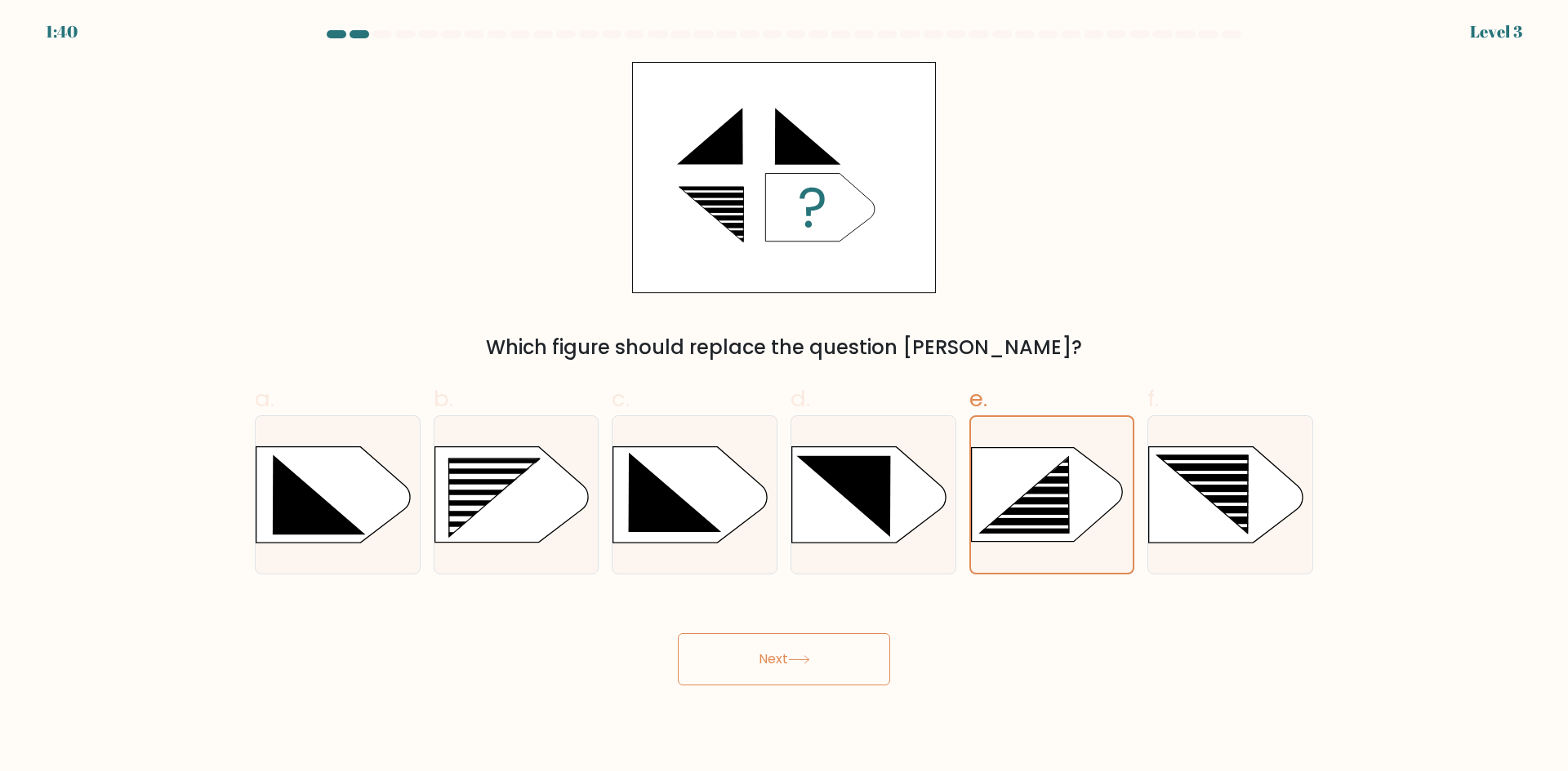
drag, startPoint x: 810, startPoint y: 658, endPoint x: 802, endPoint y: 673, distance: 17.0
click at [810, 662] on icon at bounding box center [798, 660] width 22 height 9
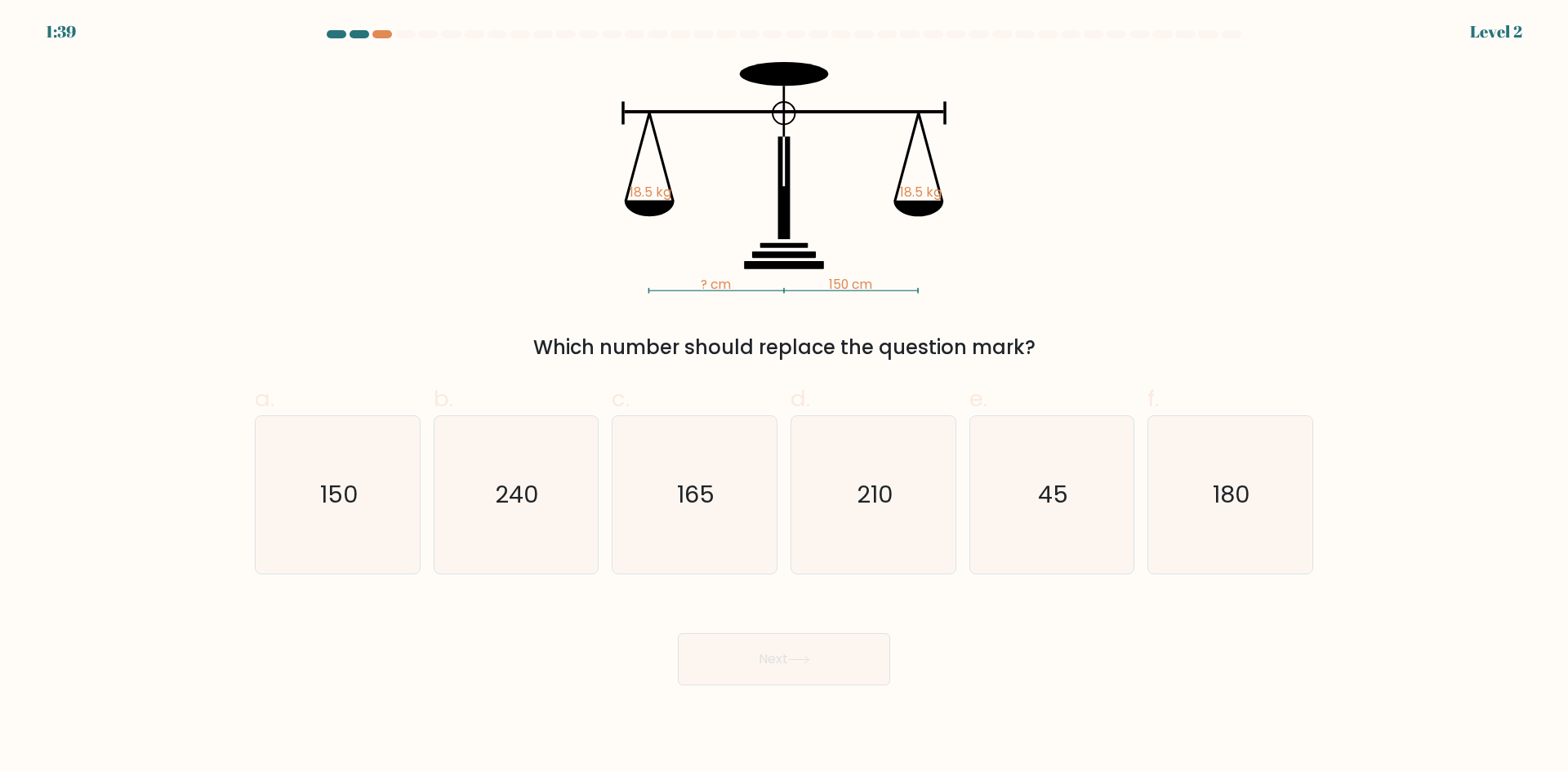
drag, startPoint x: 799, startPoint y: 674, endPoint x: 442, endPoint y: 617, distance: 361.5
click at [437, 617] on div "Next" at bounding box center [783, 639] width 1078 height 91
click at [1044, 523] on icon "45" at bounding box center [1051, 495] width 157 height 157
click at [785, 396] on input "e. 45" at bounding box center [784, 392] width 1 height 11
radio input "true"
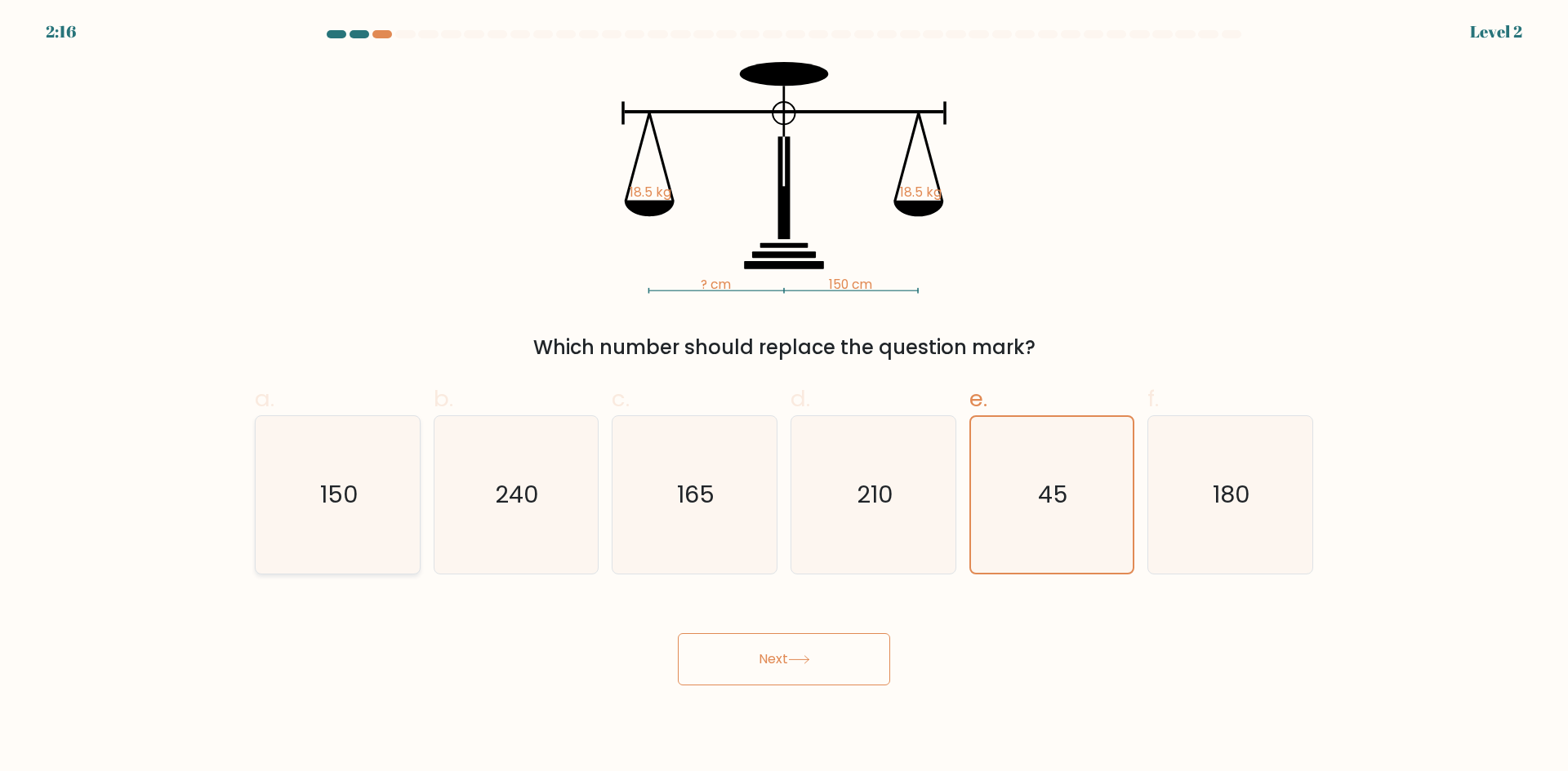
click at [319, 482] on icon "150" at bounding box center [338, 495] width 157 height 157
click at [784, 396] on input "a. 150" at bounding box center [784, 392] width 1 height 11
radio input "true"
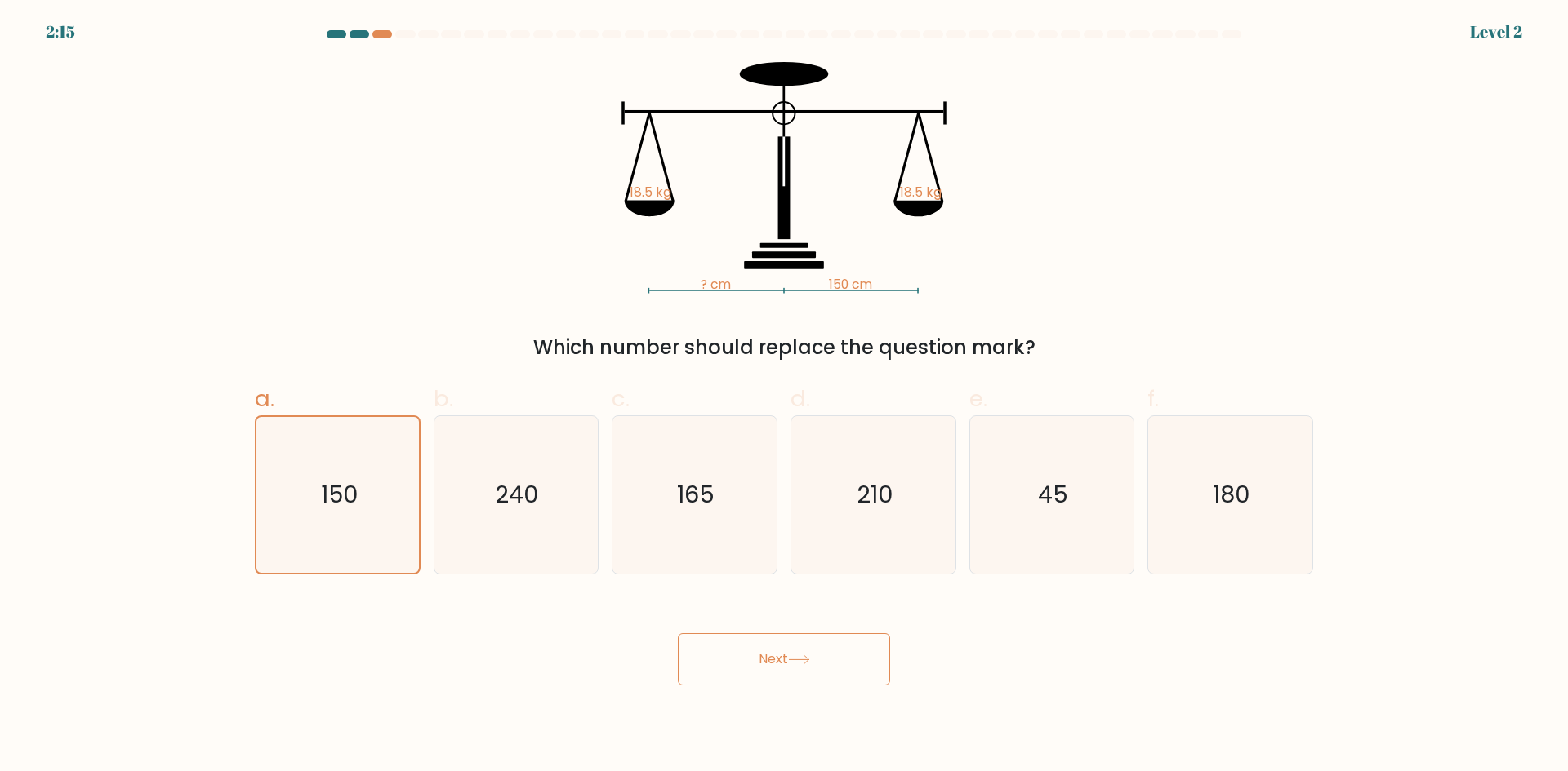
click at [740, 664] on button "Next" at bounding box center [783, 659] width 212 height 52
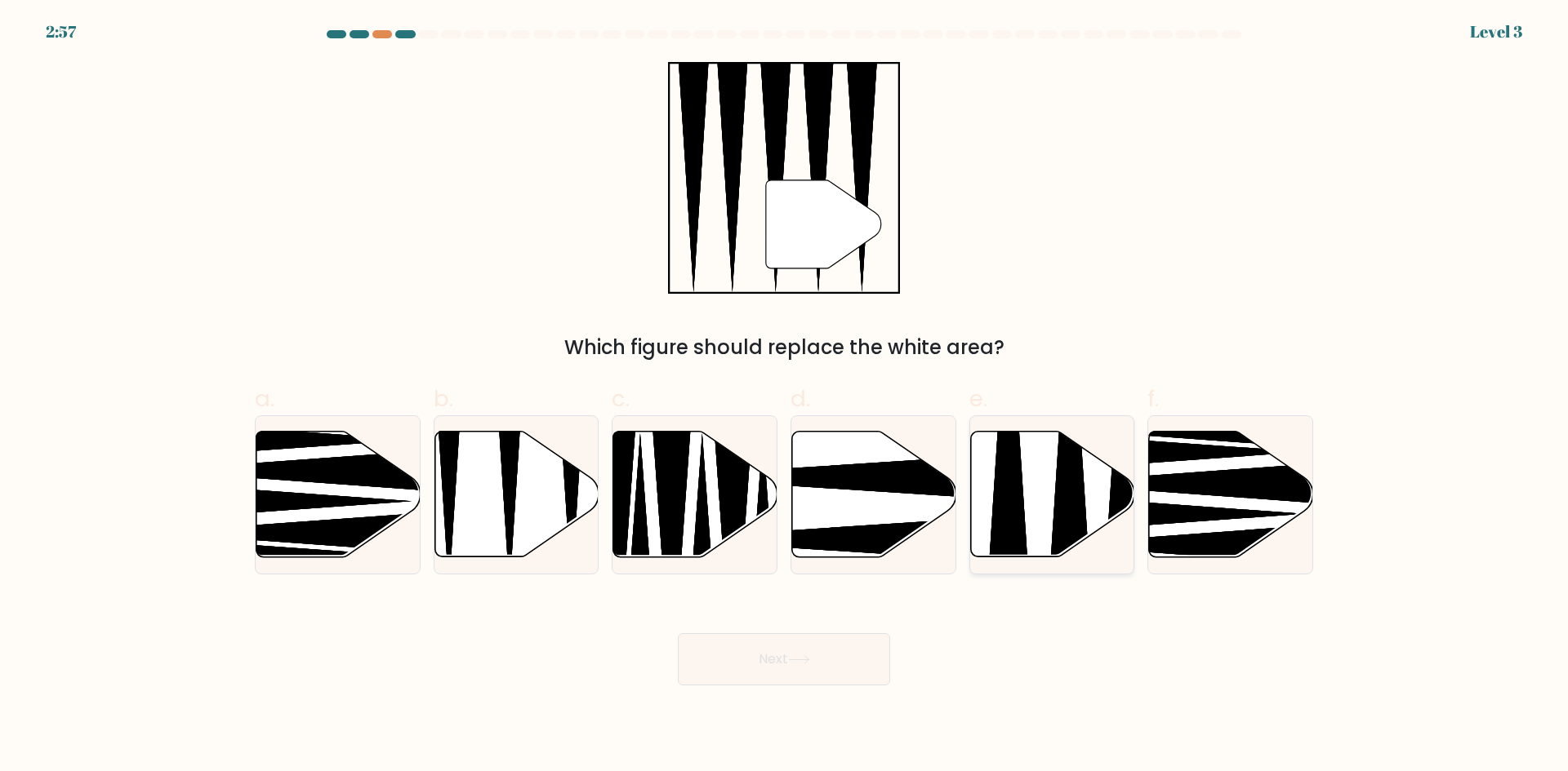
click at [1086, 516] on icon at bounding box center [1052, 494] width 164 height 125
click at [785, 396] on input "e." at bounding box center [784, 392] width 1 height 11
radio input "true"
click at [821, 673] on button "Next" at bounding box center [783, 659] width 212 height 52
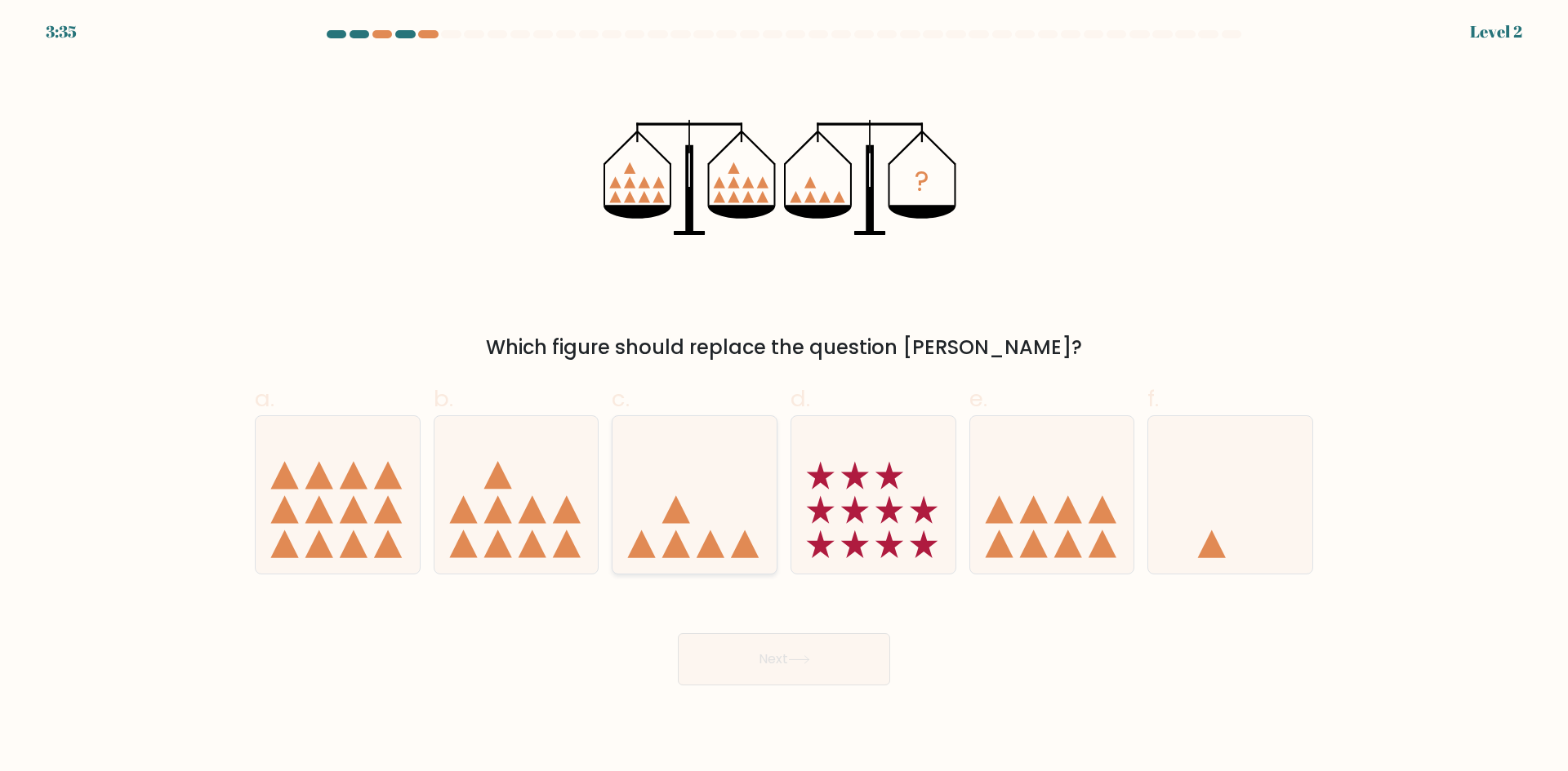
click at [686, 503] on icon at bounding box center [695, 495] width 164 height 135
click at [784, 396] on input "c." at bounding box center [784, 392] width 1 height 11
radio input "true"
click at [774, 664] on button "Next" at bounding box center [783, 659] width 212 height 52
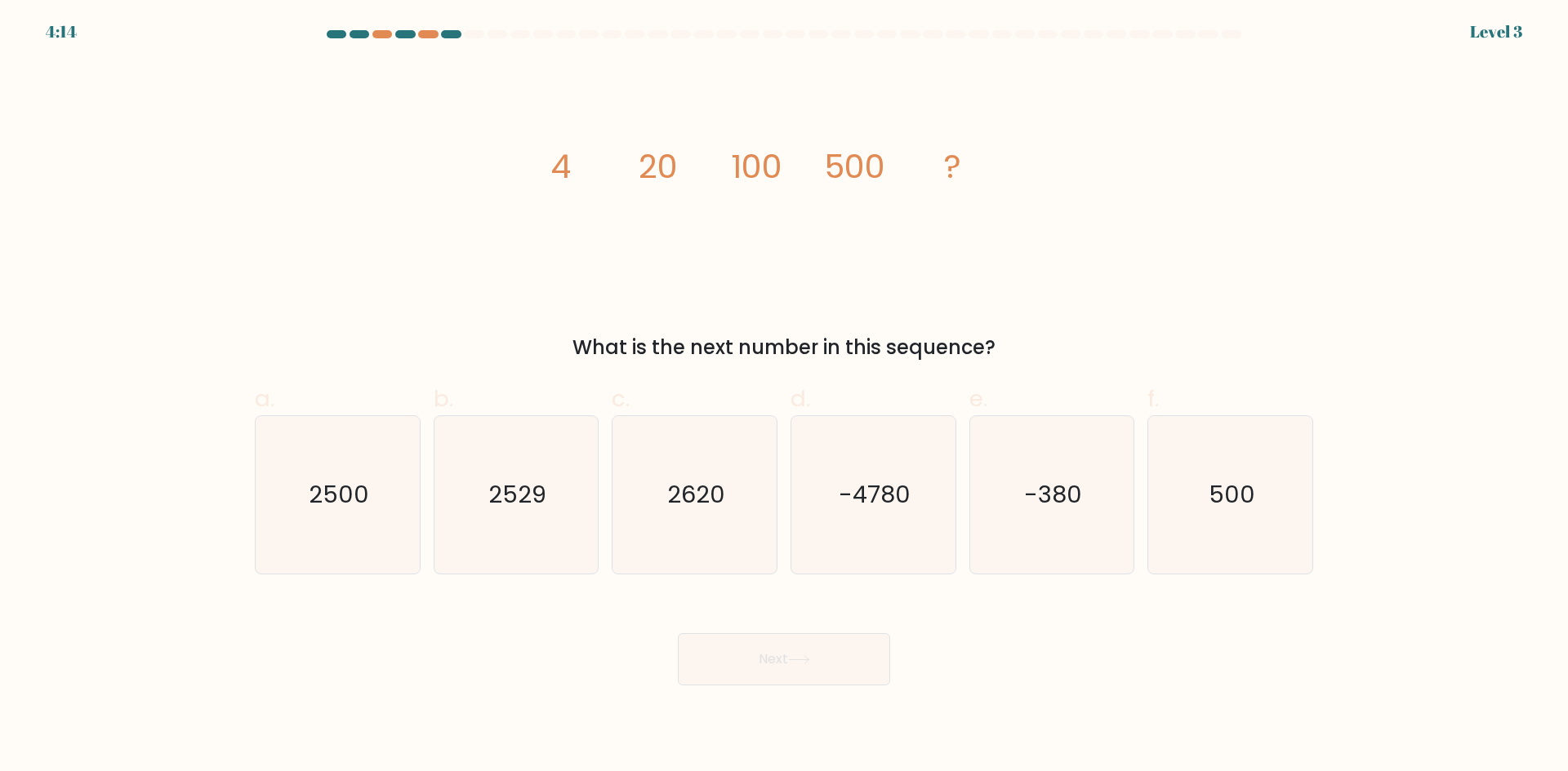
drag, startPoint x: 565, startPoint y: 172, endPoint x: 625, endPoint y: 186, distance: 61.6
click at [582, 181] on icon "image/svg+xml 4 20 100 500 ?" at bounding box center [784, 178] width 490 height 232
drag, startPoint x: 676, startPoint y: 182, endPoint x: 760, endPoint y: 173, distance: 84.5
click at [722, 183] on icon "image/svg+xml 4 20 100 500 ?" at bounding box center [784, 178] width 490 height 232
drag, startPoint x: 753, startPoint y: 172, endPoint x: 819, endPoint y: 172, distance: 66.0
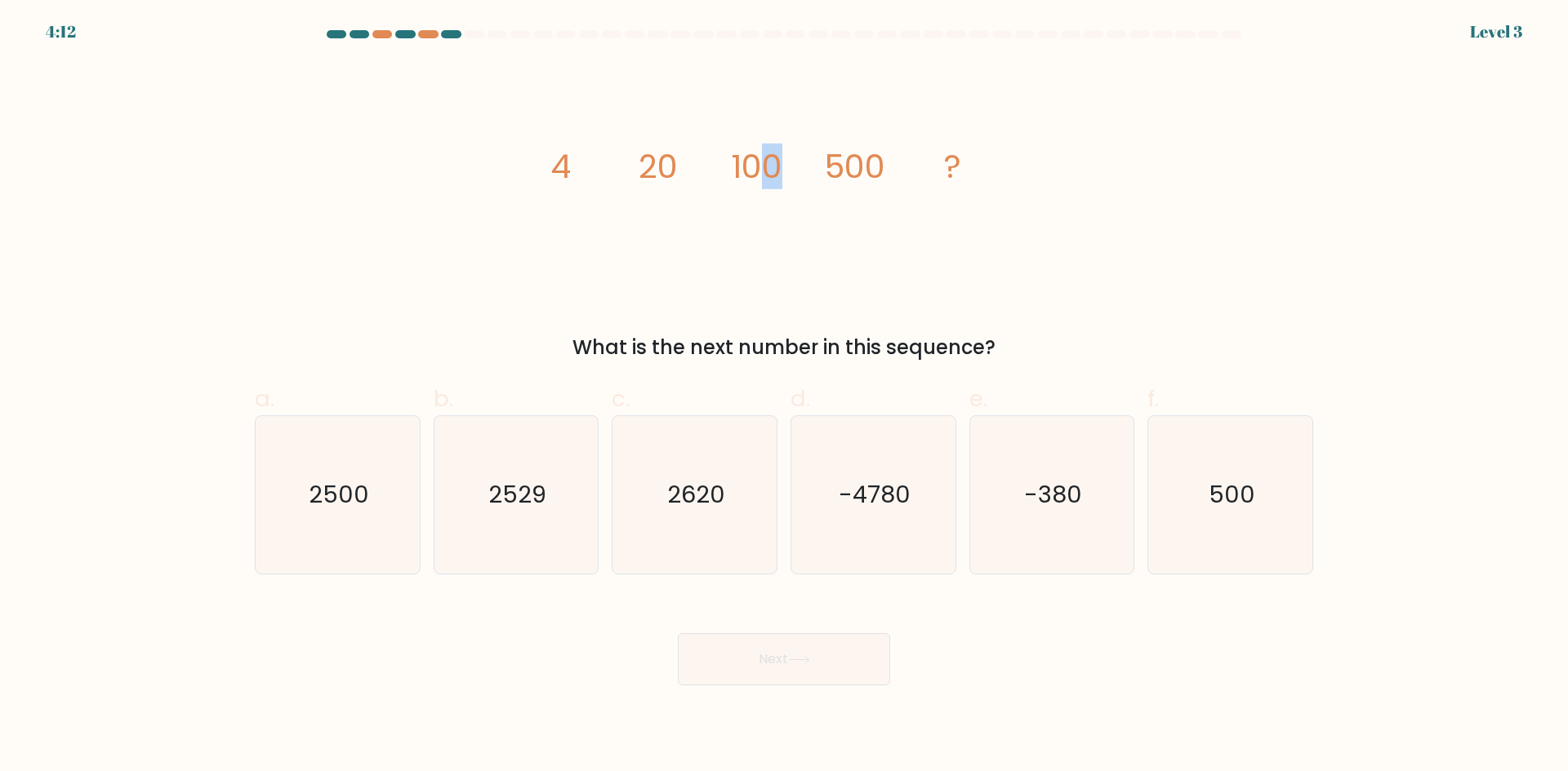
click at [819, 172] on icon "image/svg+xml 4 20 100 500 ?" at bounding box center [784, 178] width 490 height 232
drag, startPoint x: 855, startPoint y: 164, endPoint x: 891, endPoint y: 177, distance: 38.3
click at [891, 177] on icon "image/svg+xml 4 20 100 500 ?" at bounding box center [784, 178] width 490 height 232
click at [392, 530] on icon "2500" at bounding box center [338, 495] width 157 height 157
click at [784, 396] on input "a. 2500" at bounding box center [784, 392] width 1 height 11
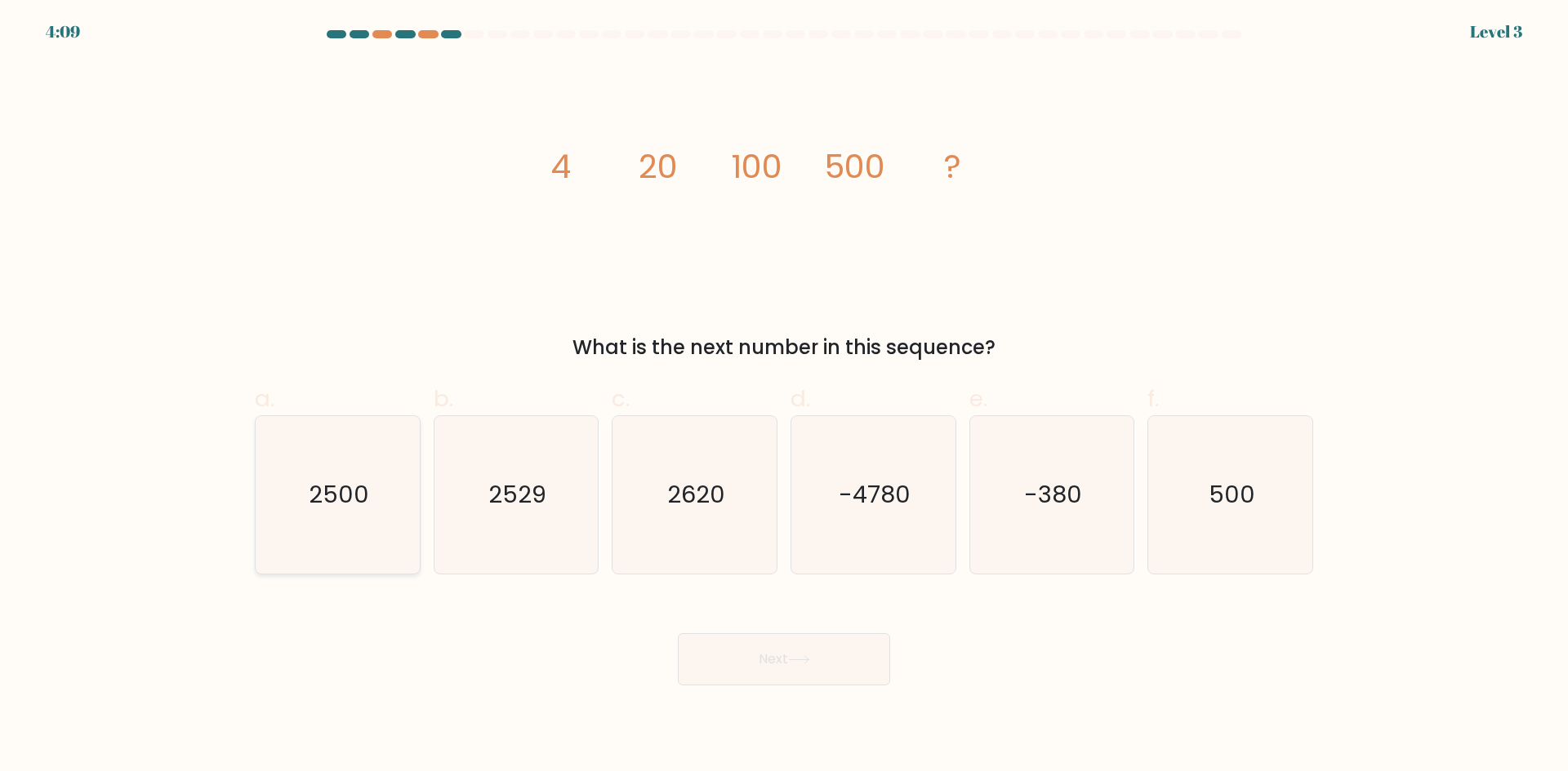
radio input "true"
click at [876, 675] on button "Next" at bounding box center [783, 659] width 212 height 52
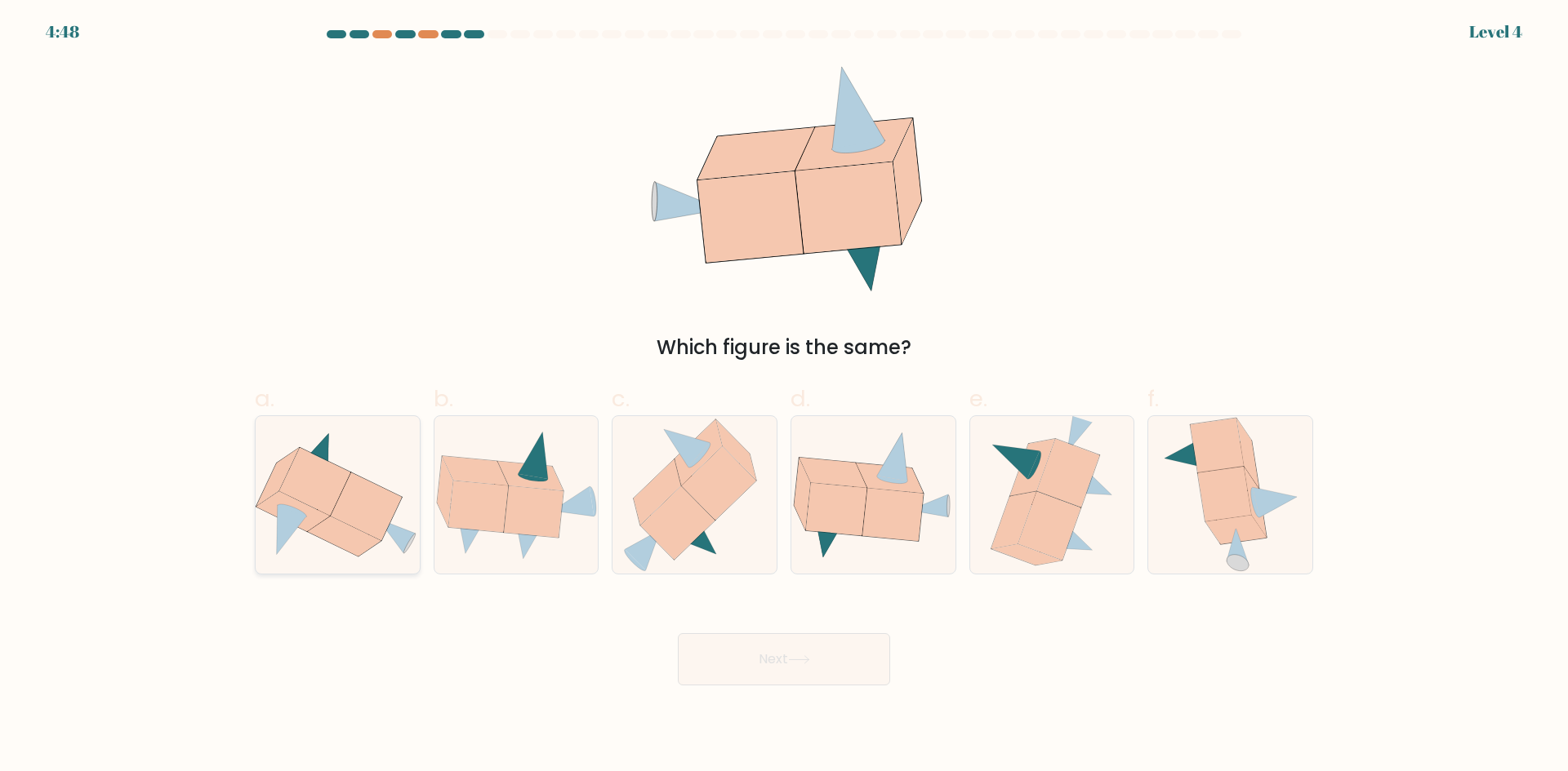
click at [331, 519] on icon at bounding box center [343, 536] width 73 height 40
click at [784, 396] on input "a." at bounding box center [784, 392] width 1 height 11
radio input "true"
click at [761, 664] on button "Next" at bounding box center [783, 659] width 212 height 52
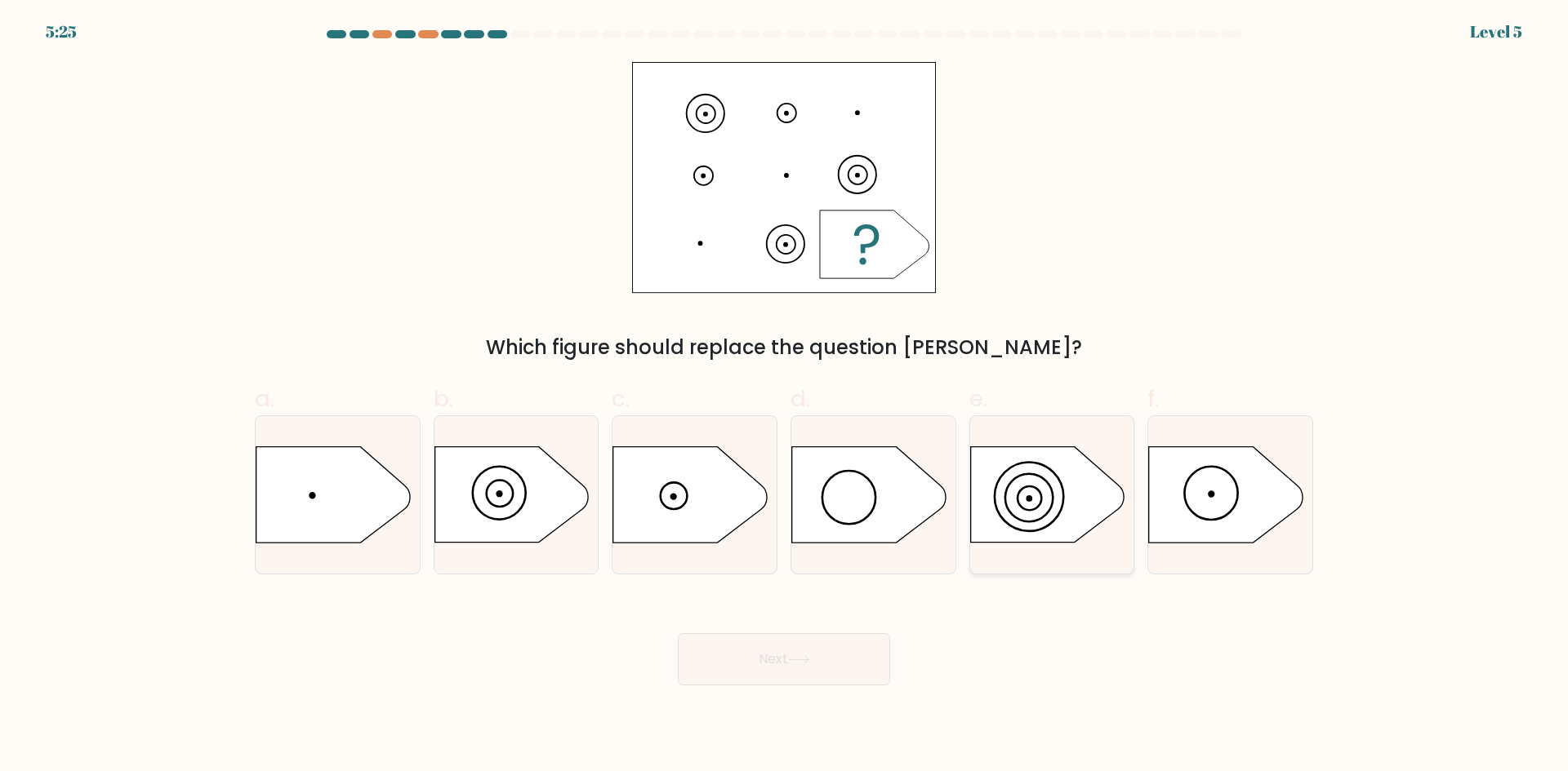
click at [1030, 497] on circle at bounding box center [1029, 499] width 5 height 5
click at [785, 396] on input "e." at bounding box center [784, 392] width 1 height 11
radio input "true"
click at [815, 668] on button "Next" at bounding box center [783, 659] width 212 height 52
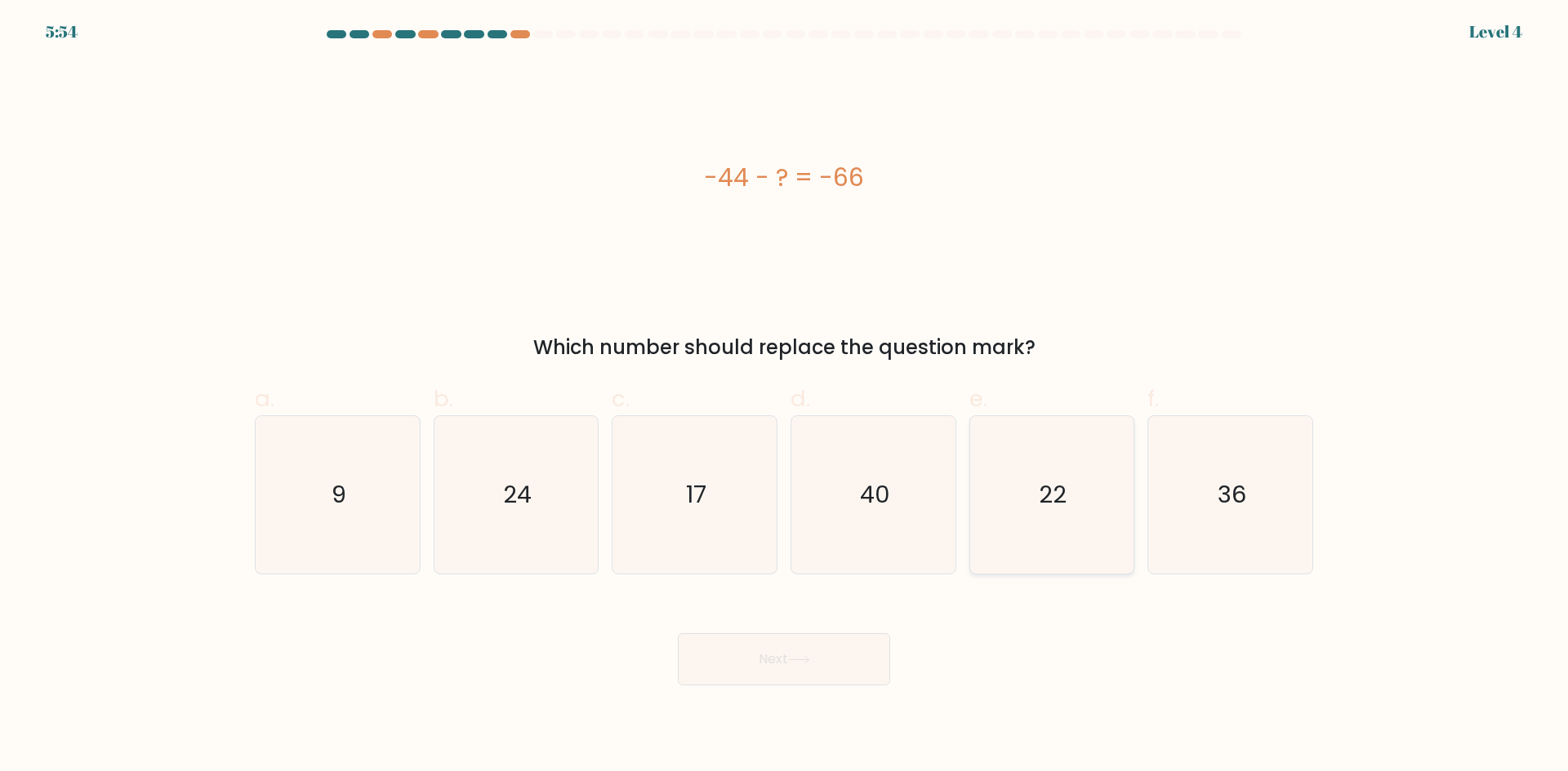
click at [1030, 540] on icon "22" at bounding box center [1051, 495] width 157 height 157
click at [785, 396] on input "e. 22" at bounding box center [784, 392] width 1 height 11
radio input "true"
click at [853, 661] on button "Next" at bounding box center [783, 659] width 212 height 52
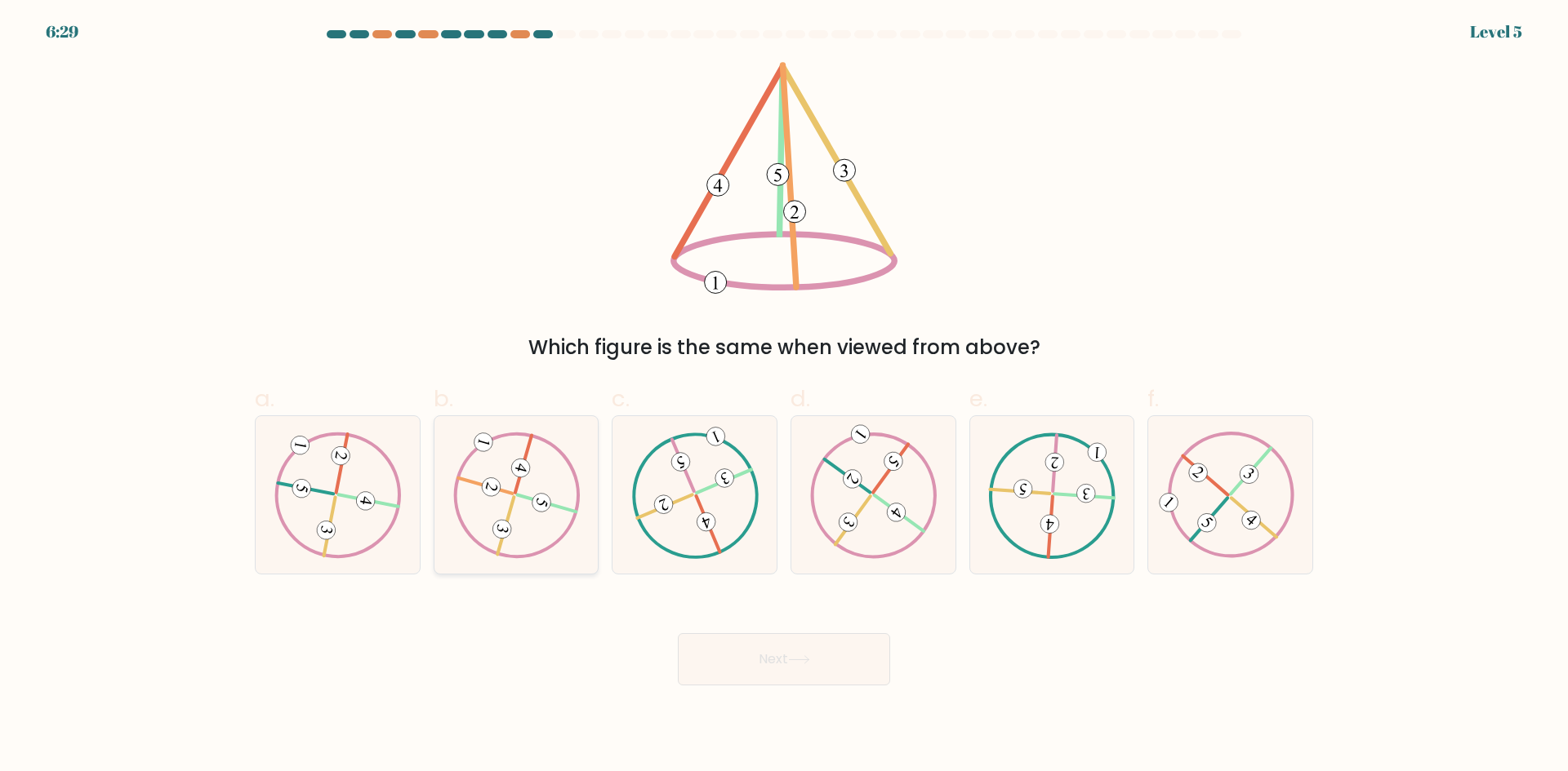
click at [498, 522] on 730 at bounding box center [501, 528] width 23 height 23
click at [784, 396] on input "b." at bounding box center [784, 392] width 1 height 11
radio input "true"
click at [721, 659] on button "Next" at bounding box center [783, 659] width 212 height 52
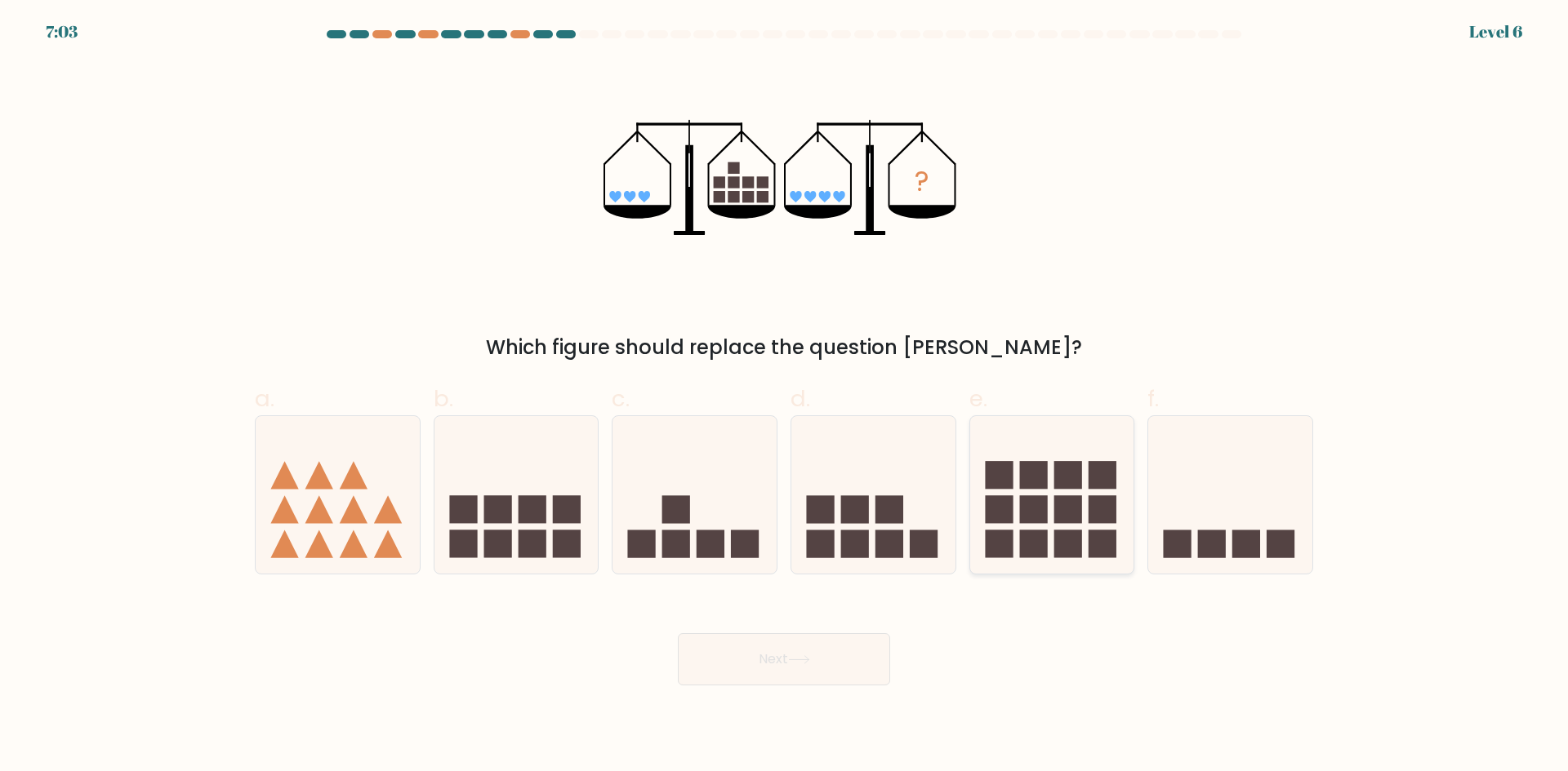
click at [985, 483] on rect at bounding box center [998, 475] width 28 height 28
click at [785, 396] on input "e." at bounding box center [784, 392] width 1 height 11
radio input "true"
click at [850, 655] on button "Next" at bounding box center [783, 659] width 212 height 52
